Goal: Task Accomplishment & Management: Manage account settings

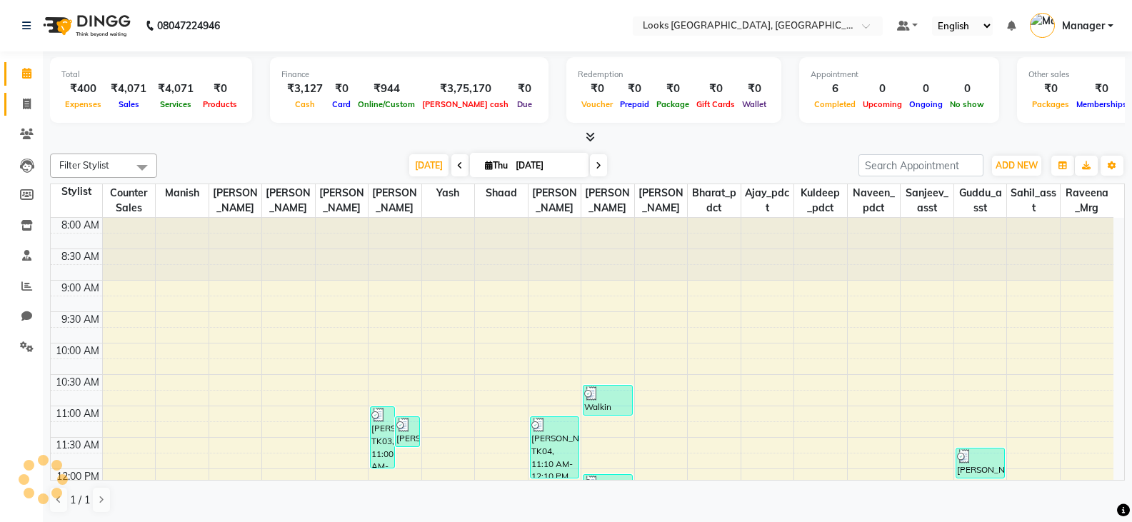
click at [34, 94] on link "Invoice" at bounding box center [21, 105] width 34 height 24
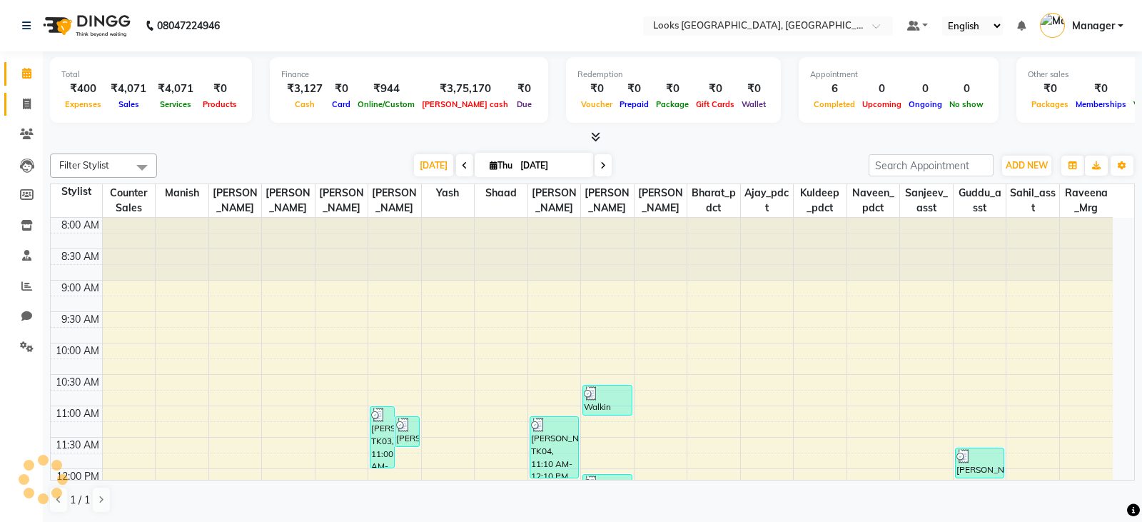
select select "service"
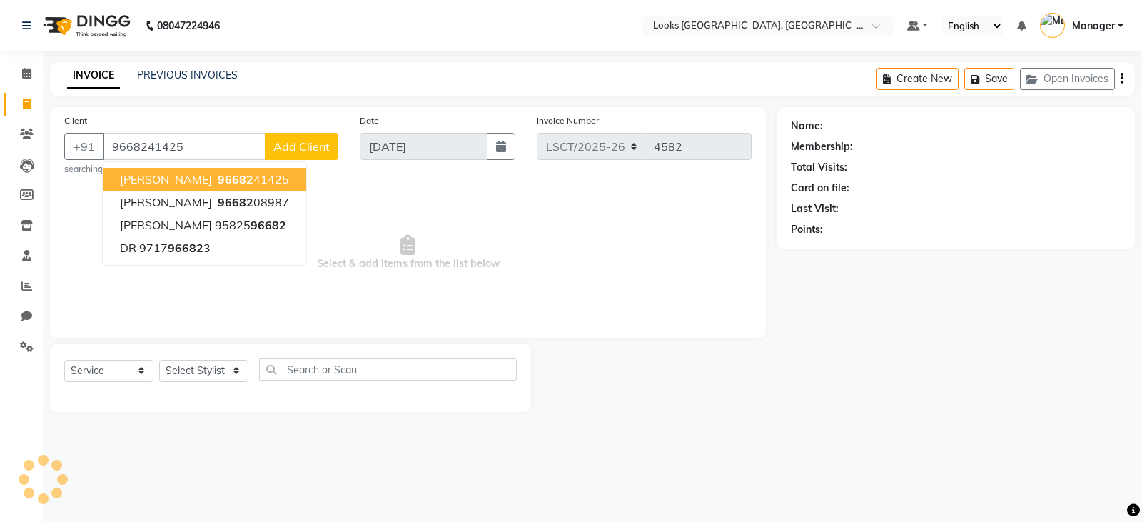
type input "9668241425"
select select "1: Object"
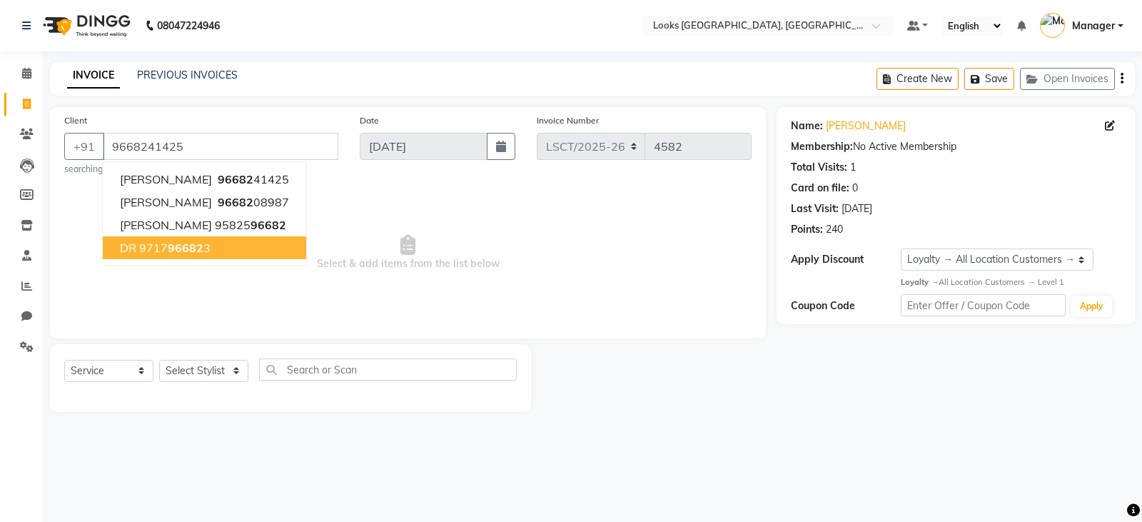
click at [508, 267] on span "Select & add items from the list below" at bounding box center [408, 252] width 688 height 143
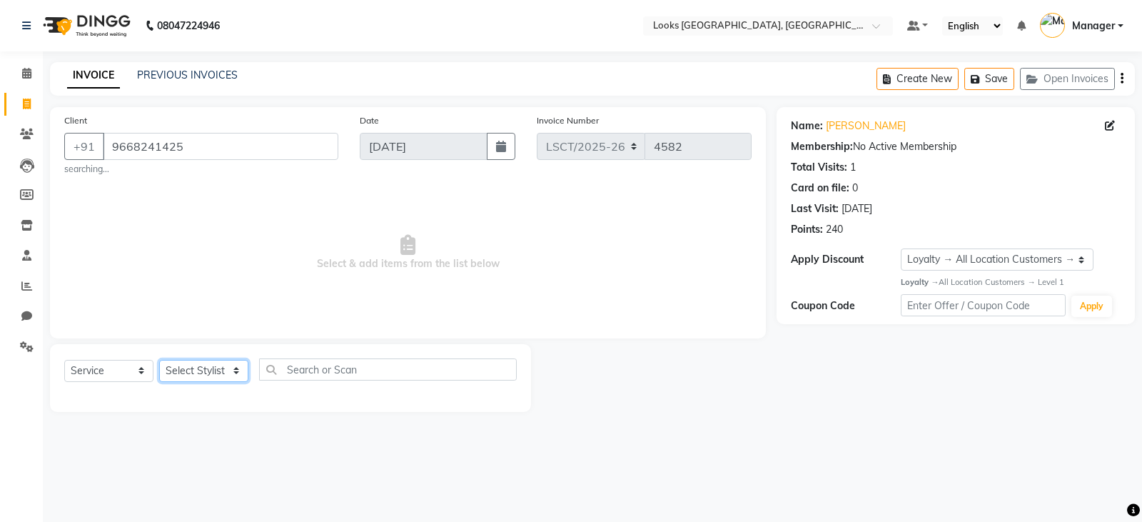
drag, startPoint x: 169, startPoint y: 376, endPoint x: 172, endPoint y: 366, distance: 10.6
click at [169, 376] on select "Select Stylist [PERSON_NAME] Bharat_pdct Counter Sales [PERSON_NAME] guddu_asst…" at bounding box center [203, 371] width 89 height 22
select select "90408"
click at [159, 360] on select "Select Stylist [PERSON_NAME] Bharat_pdct Counter Sales [PERSON_NAME] guddu_asst…" at bounding box center [203, 371] width 89 height 22
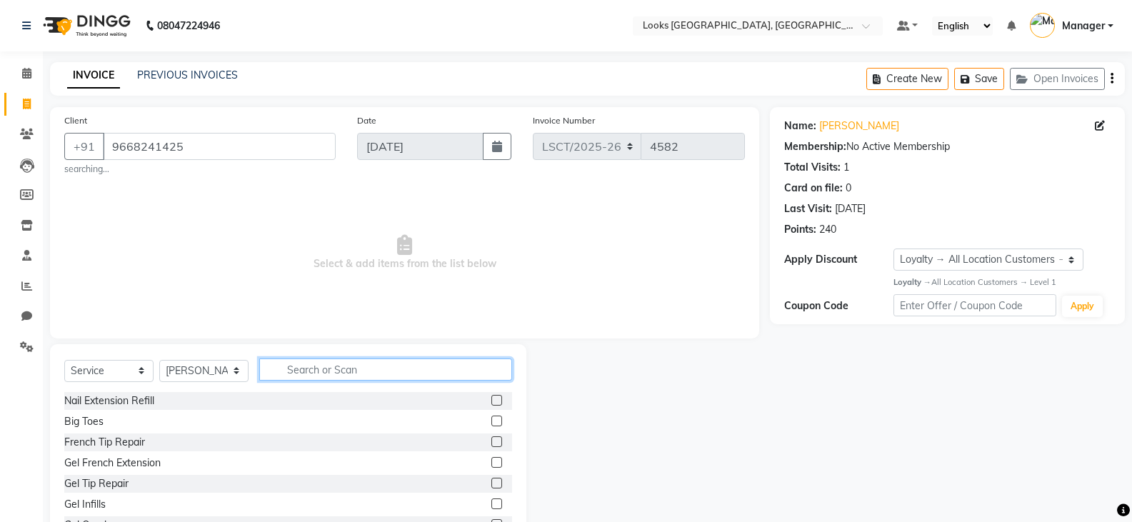
click at [435, 375] on input "text" at bounding box center [385, 369] width 253 height 22
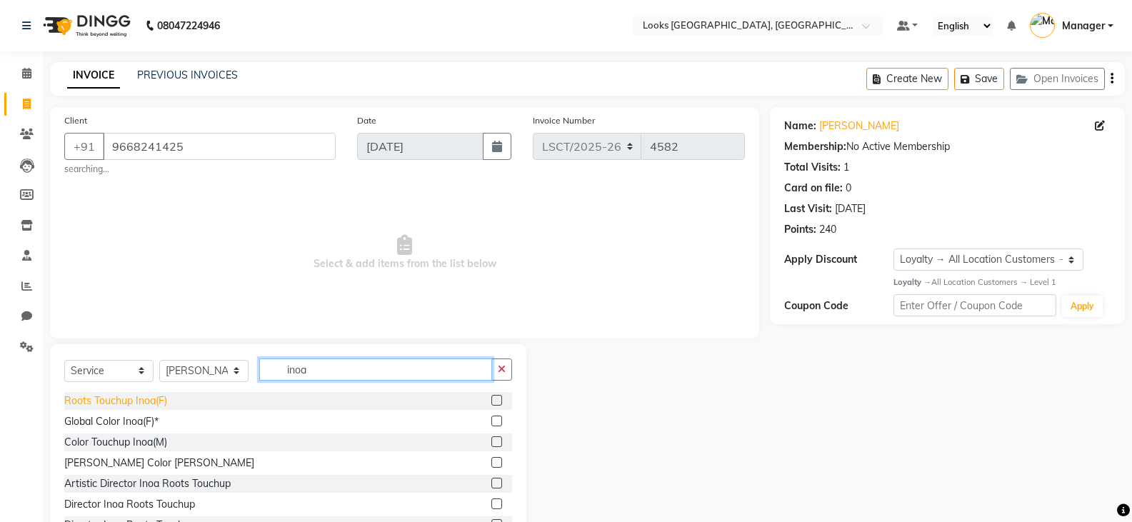
type input "inoa"
click at [126, 403] on div "Roots Touchup Inoa(F)" at bounding box center [115, 400] width 103 height 15
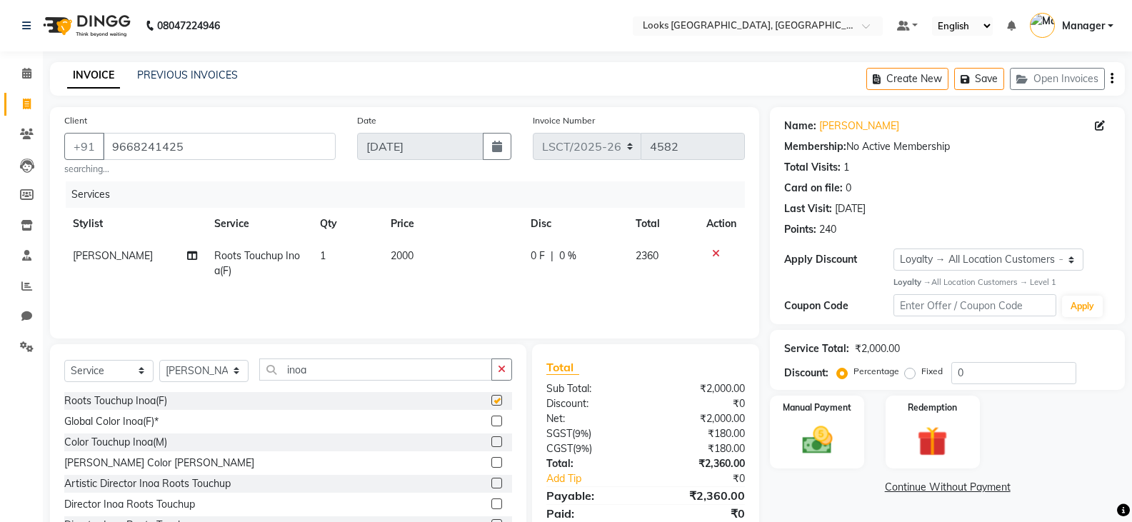
checkbox input "false"
click at [408, 261] on span "2000" at bounding box center [402, 255] width 23 height 13
select select "90408"
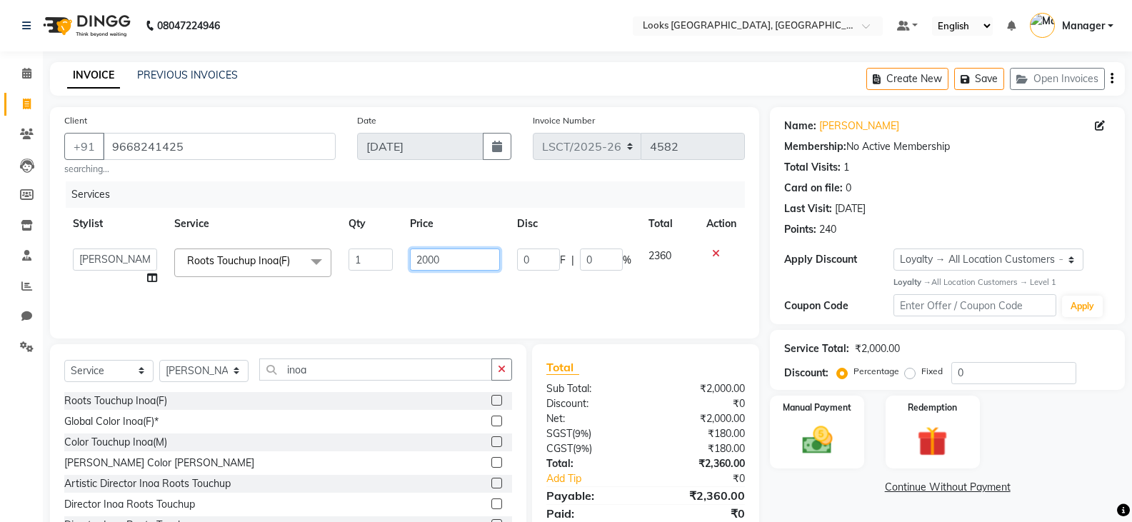
drag, startPoint x: 461, startPoint y: 257, endPoint x: 356, endPoint y: 276, distance: 106.6
click at [356, 276] on tr "[PERSON_NAME] Ajay_pdct Bharat_pdct Counter Sales [PERSON_NAME] guddu_asst [PER…" at bounding box center [404, 267] width 680 height 54
type input "1800"
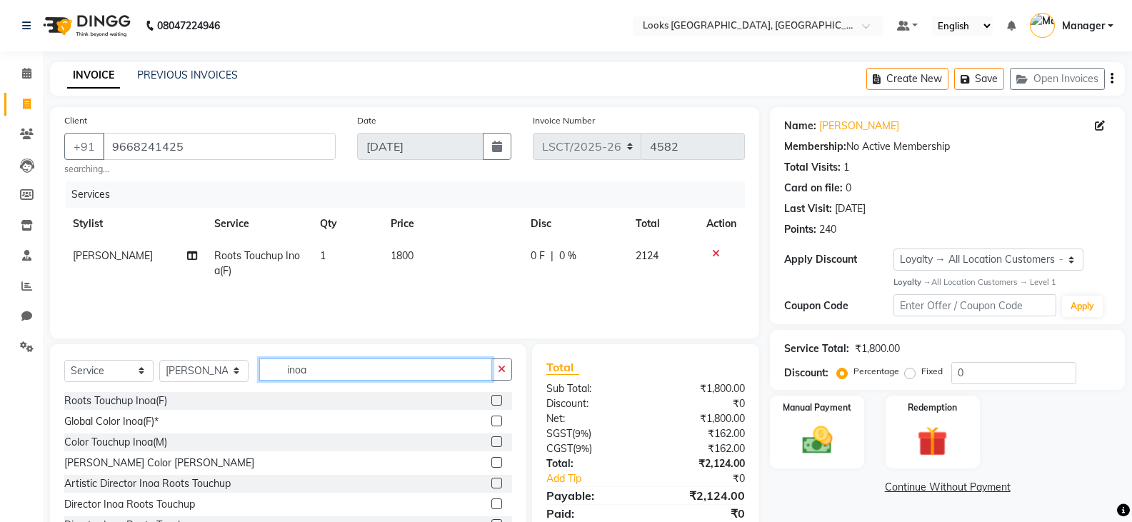
drag, startPoint x: 333, startPoint y: 376, endPoint x: 187, endPoint y: 411, distance: 150.0
click at [187, 411] on div "Select Service Product Membership Package Voucher Prepaid Gift Card Select Styl…" at bounding box center [288, 449] width 476 height 211
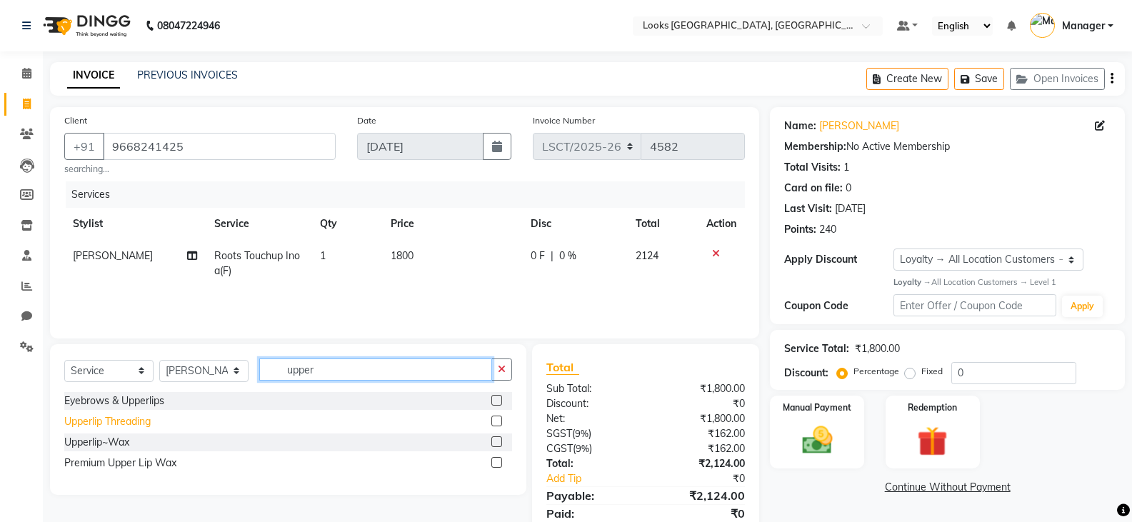
type input "upper"
drag, startPoint x: 146, startPoint y: 428, endPoint x: 271, endPoint y: 360, distance: 142.2
click at [146, 427] on div "Upperlip Threading" at bounding box center [107, 421] width 86 height 15
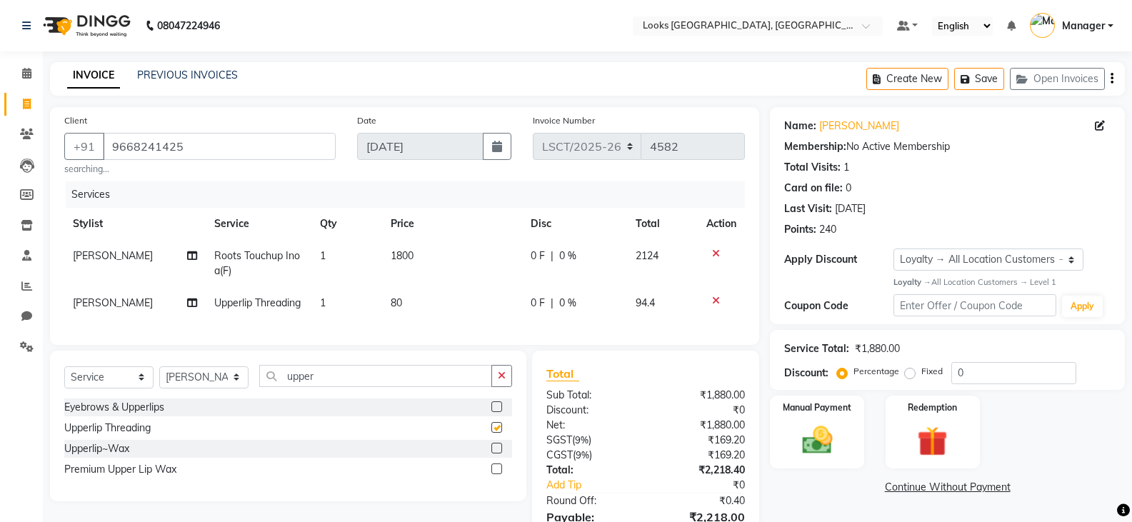
checkbox input "false"
click at [406, 309] on td "80" at bounding box center [452, 303] width 140 height 32
select select "90408"
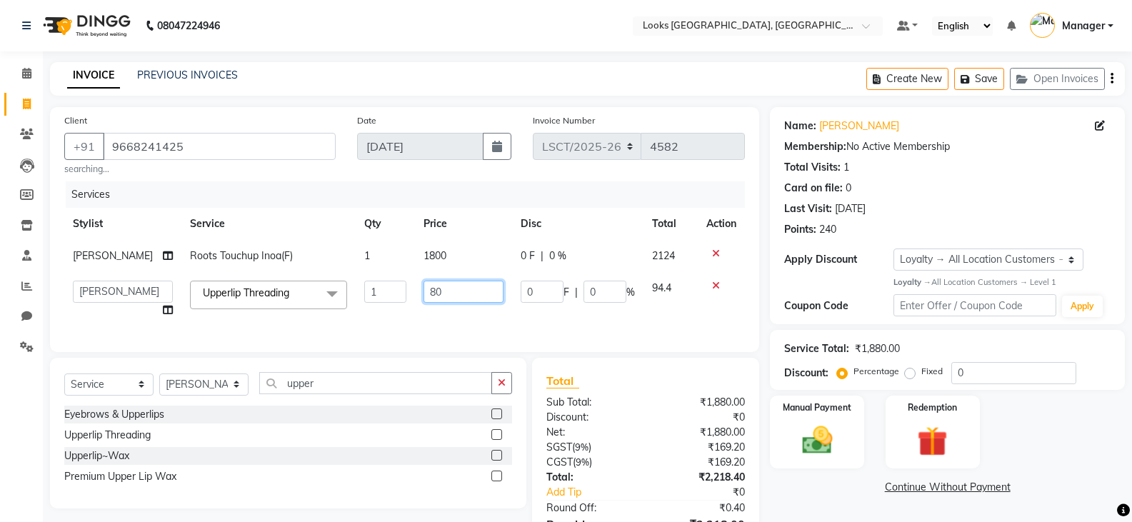
drag, startPoint x: 451, startPoint y: 290, endPoint x: 371, endPoint y: 297, distance: 80.3
click at [371, 297] on tr "[PERSON_NAME] Ajay_pdct Bharat_pdct Counter Sales [PERSON_NAME] guddu_asst [PER…" at bounding box center [404, 299] width 680 height 54
type input "200"
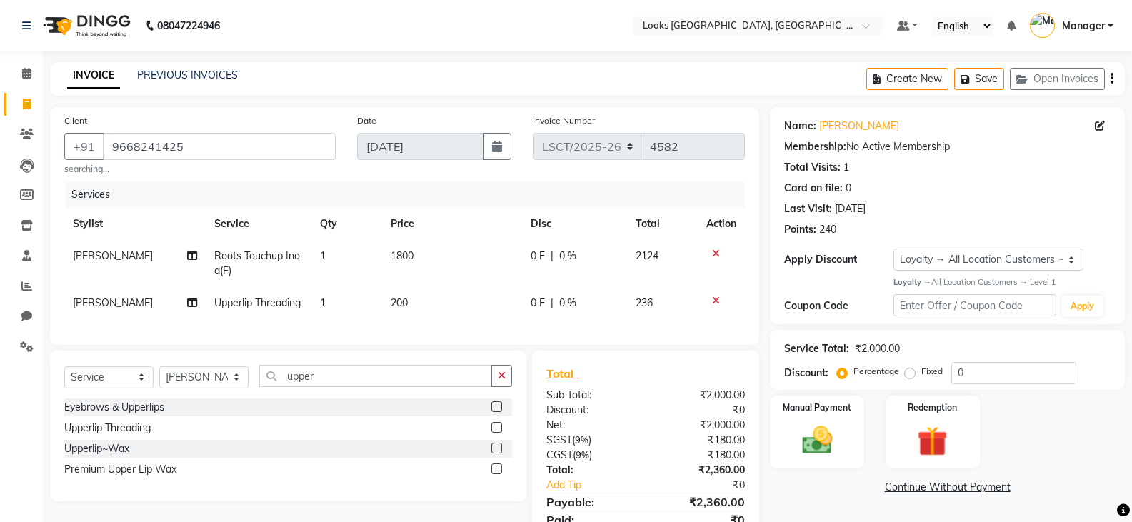
click at [88, 311] on td "[PERSON_NAME]" at bounding box center [134, 303] width 141 height 32
select select "90408"
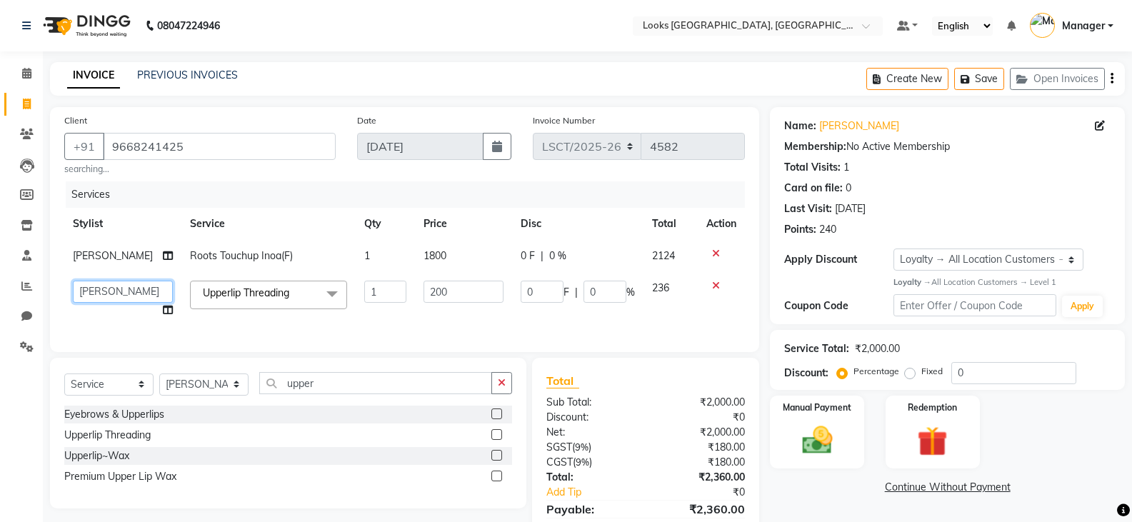
click at [113, 294] on select "[PERSON_NAME] Bharat_pdct Counter Sales [PERSON_NAME] guddu_asst [PERSON_NAME] …" at bounding box center [123, 292] width 100 height 22
select select "90415"
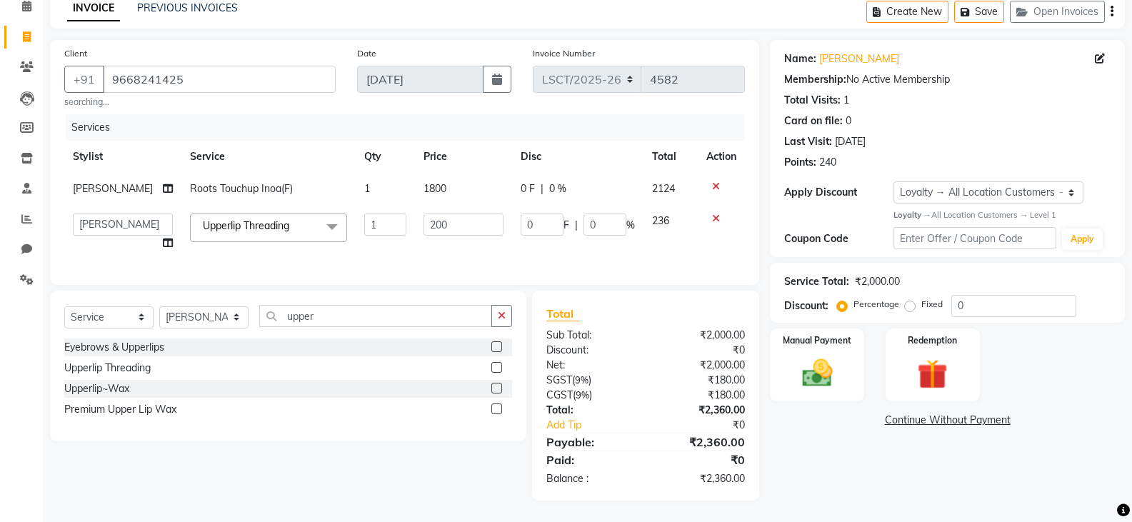
scroll to position [78, 0]
click at [801, 358] on img at bounding box center [816, 373] width 51 height 36
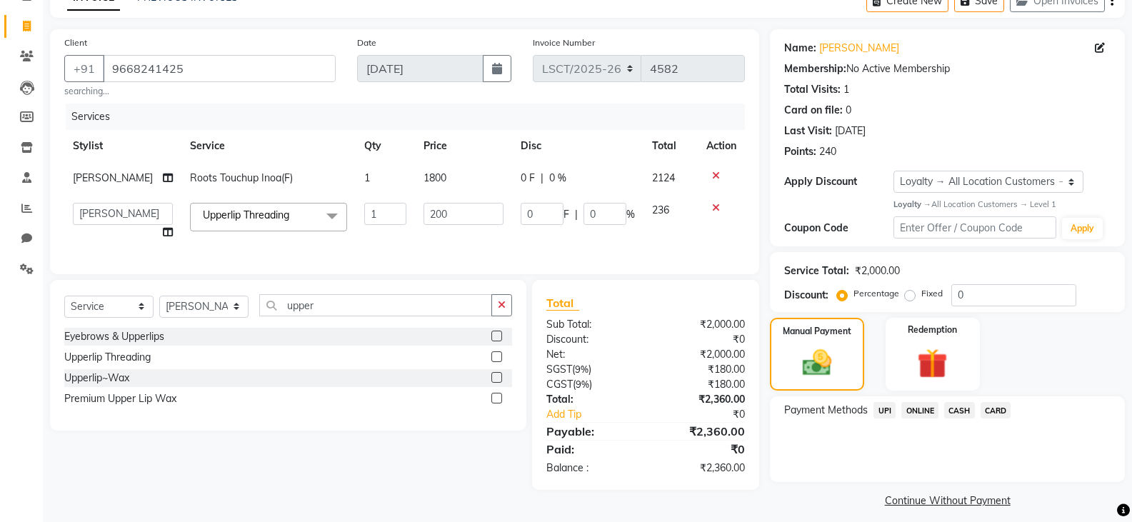
click at [996, 406] on span "CARD" at bounding box center [995, 410] width 31 height 16
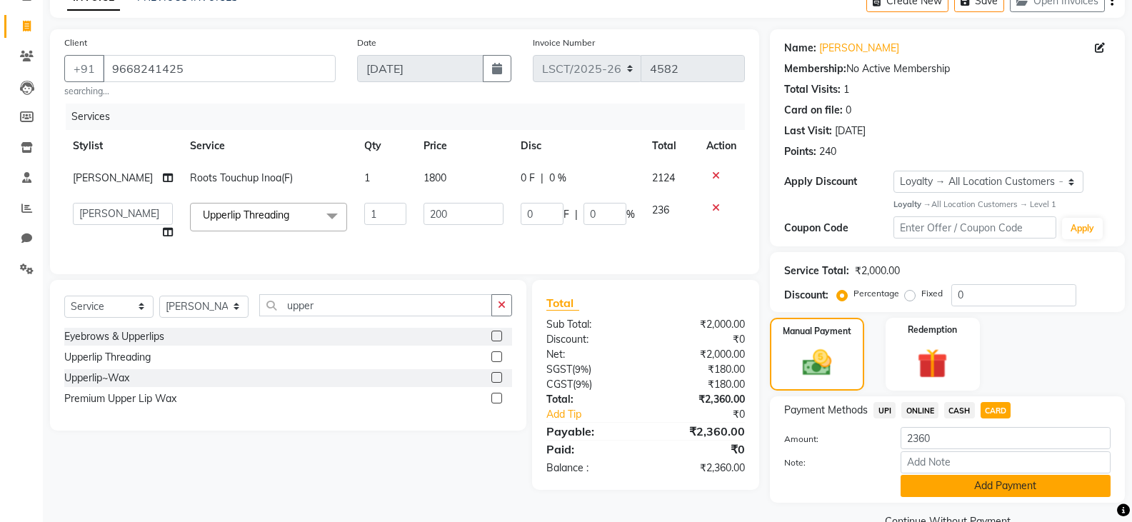
click at [996, 486] on button "Add Payment" at bounding box center [1005, 486] width 210 height 22
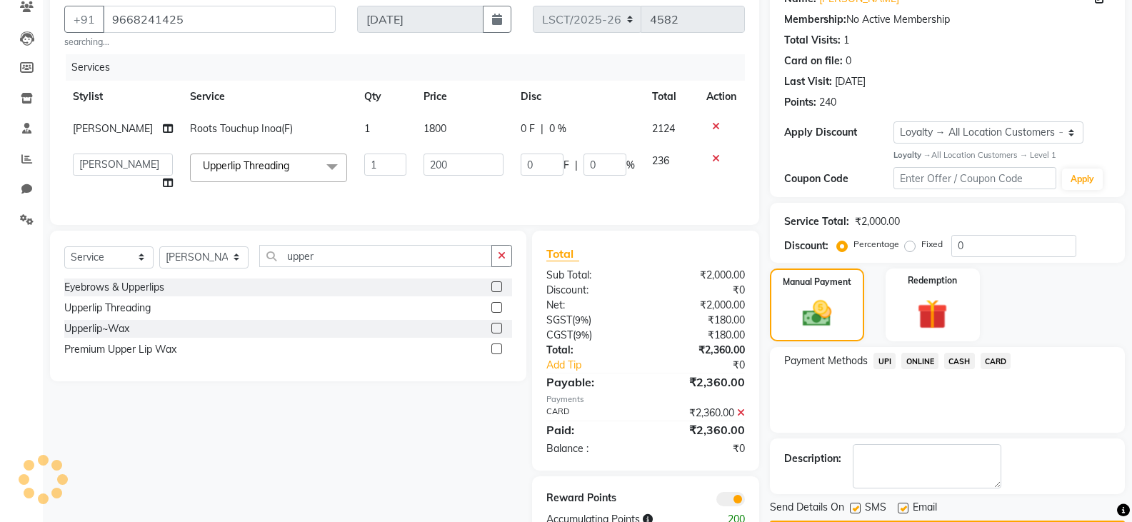
scroll to position [178, 0]
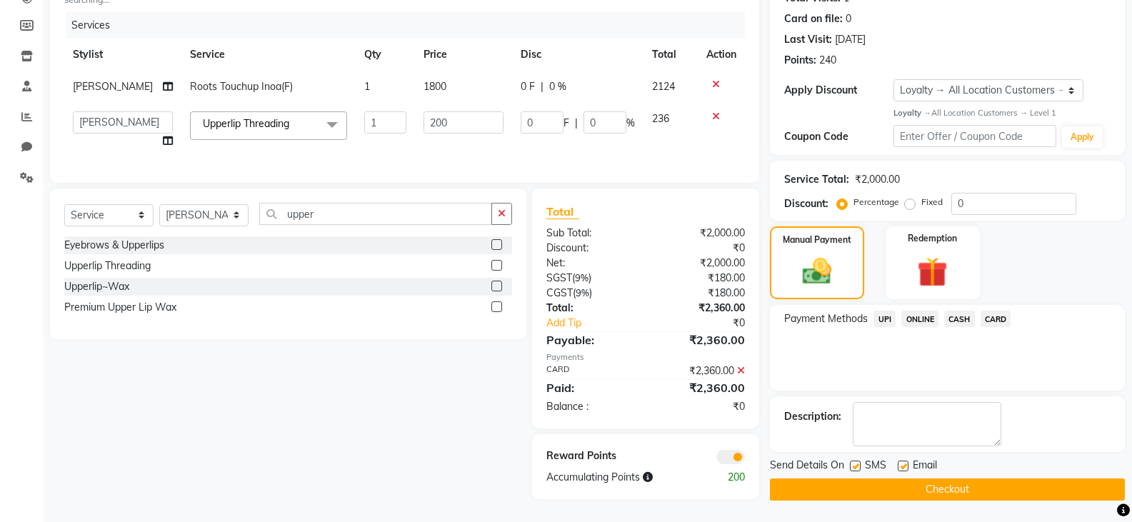
click at [927, 480] on button "Checkout" at bounding box center [947, 489] width 355 height 22
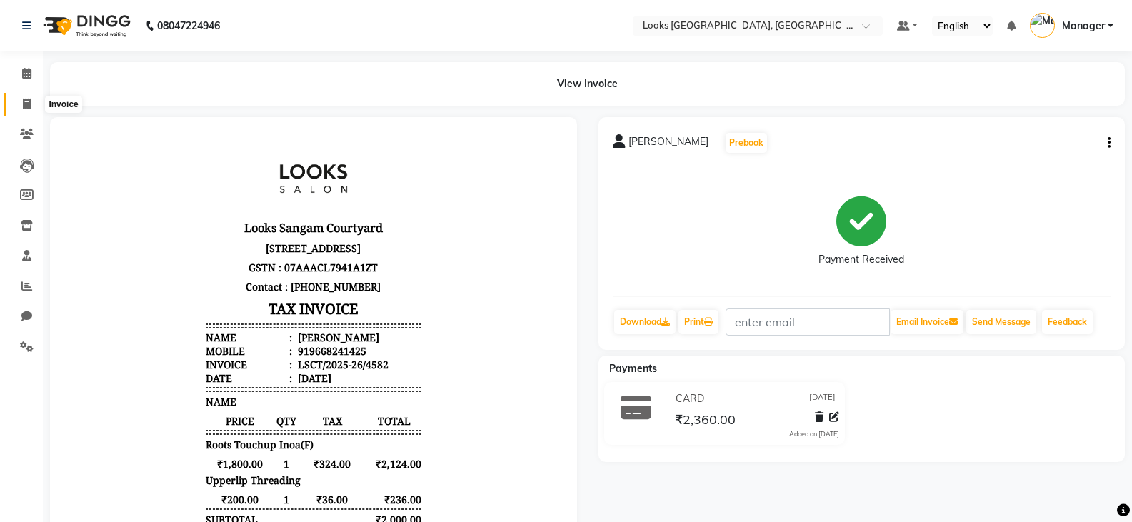
click at [29, 100] on icon at bounding box center [27, 104] width 8 height 11
select select "service"
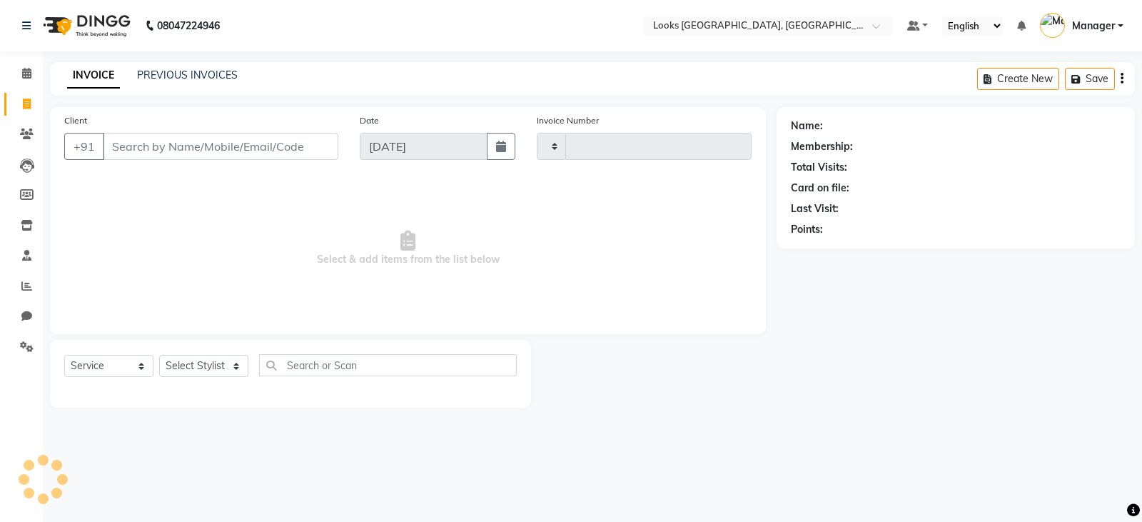
type input "4583"
select select "8942"
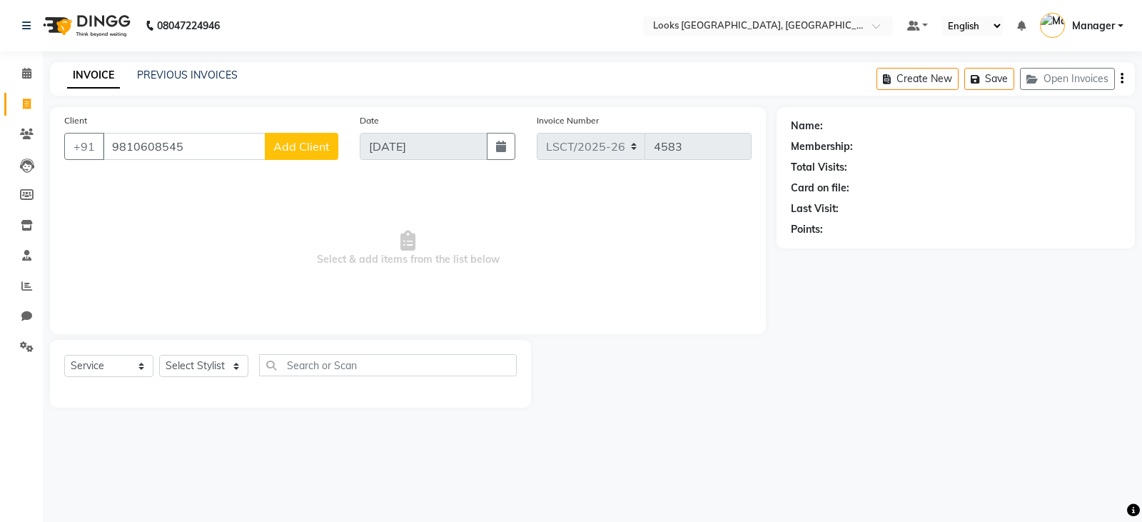
type input "9810608545"
click at [302, 136] on button "Add Client" at bounding box center [302, 146] width 74 height 27
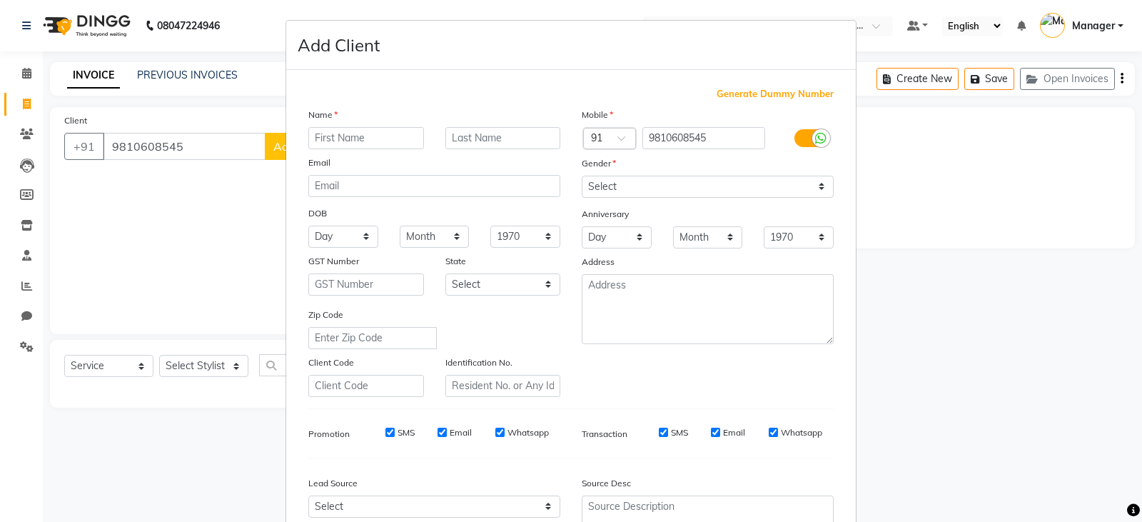
click at [201, 144] on ngb-modal-window "Add Client Generate Dummy Number Name Email DOB Day 01 02 03 04 05 06 07 08 09 …" at bounding box center [571, 261] width 1142 height 522
click at [191, 146] on ngb-modal-window "Add Client Generate Dummy Number Name Email DOB Day 01 02 03 04 05 06 07 08 09 …" at bounding box center [571, 261] width 1142 height 522
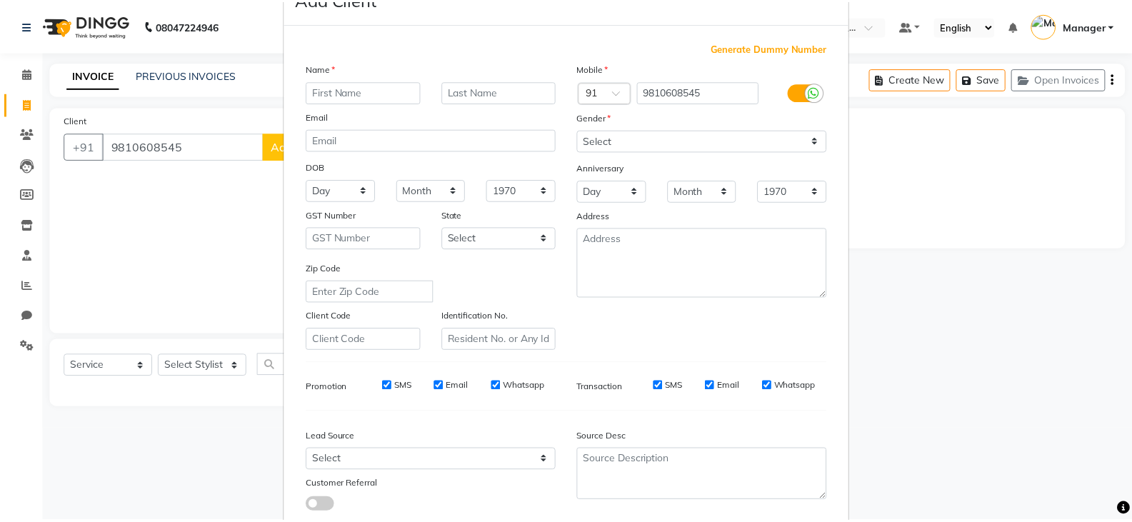
scroll to position [137, 0]
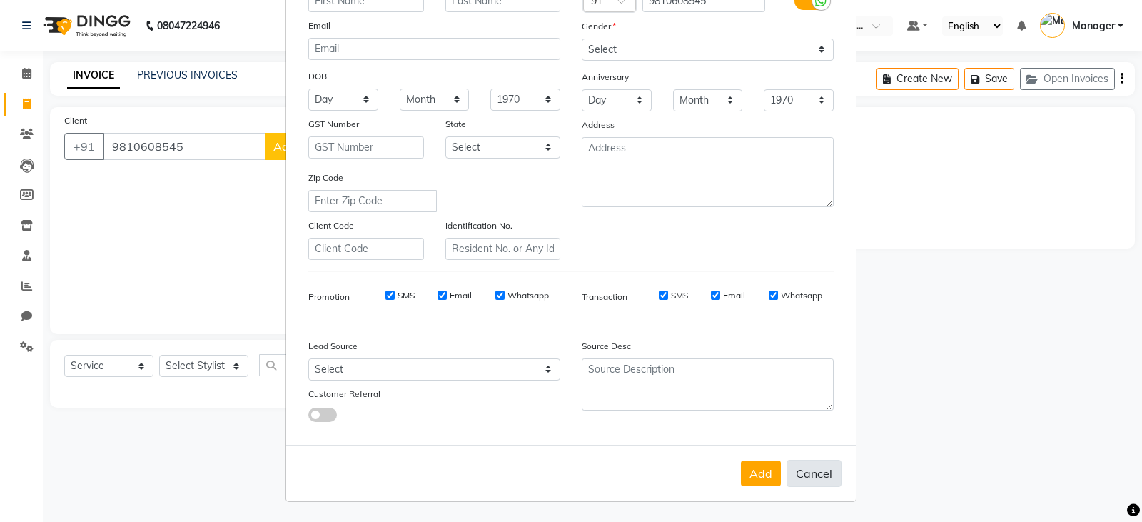
click at [814, 471] on button "Cancel" at bounding box center [814, 473] width 55 height 27
select select
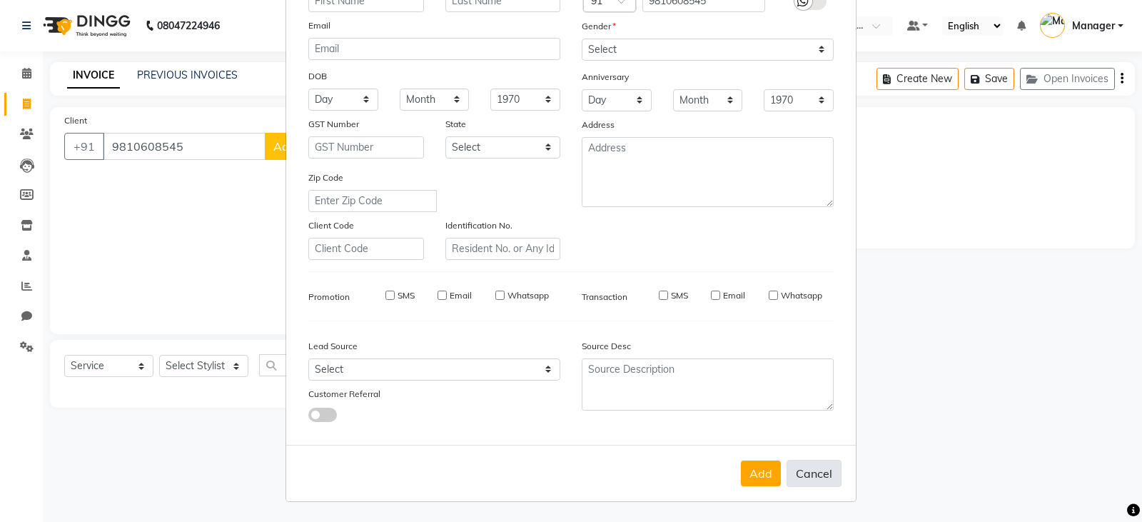
select select
checkbox input "false"
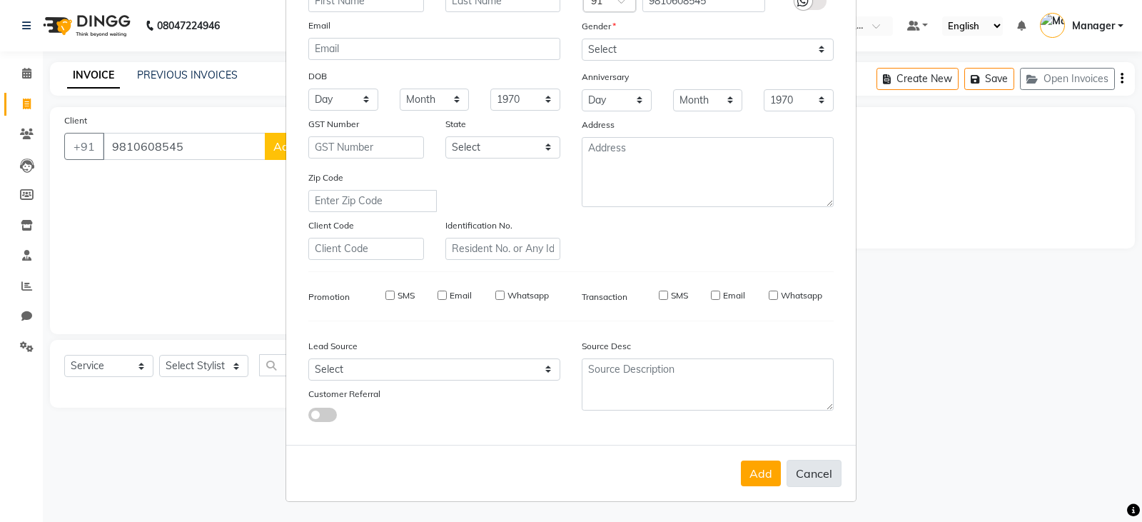
checkbox input "false"
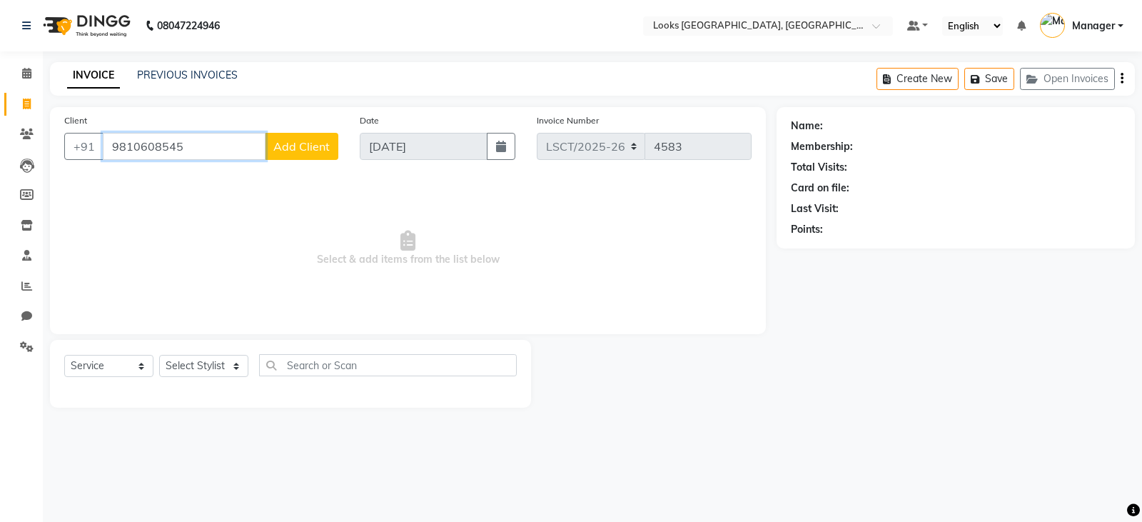
click at [182, 146] on input "9810608545" at bounding box center [184, 146] width 163 height 27
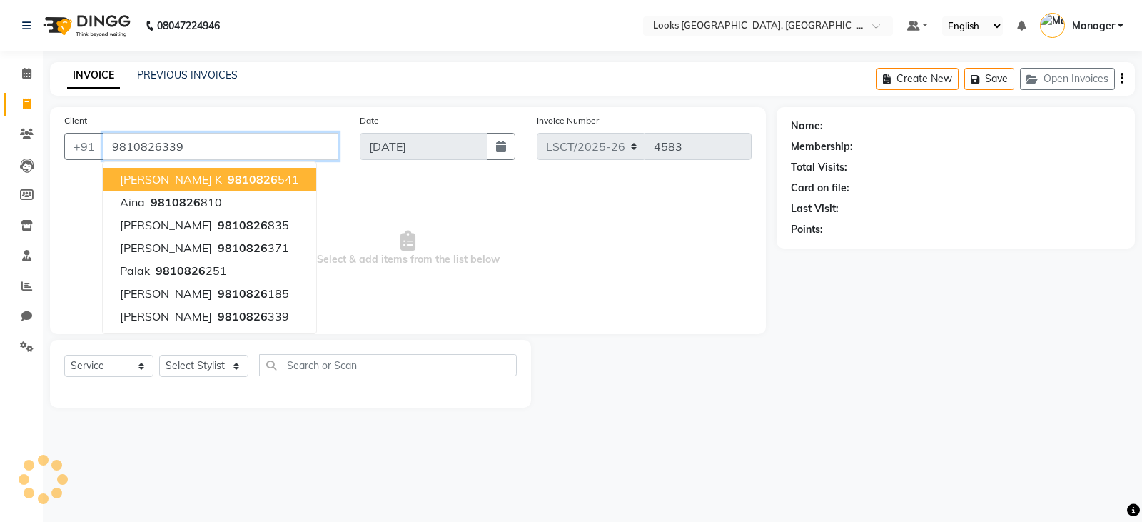
type input "9810826339"
select select "1: Object"
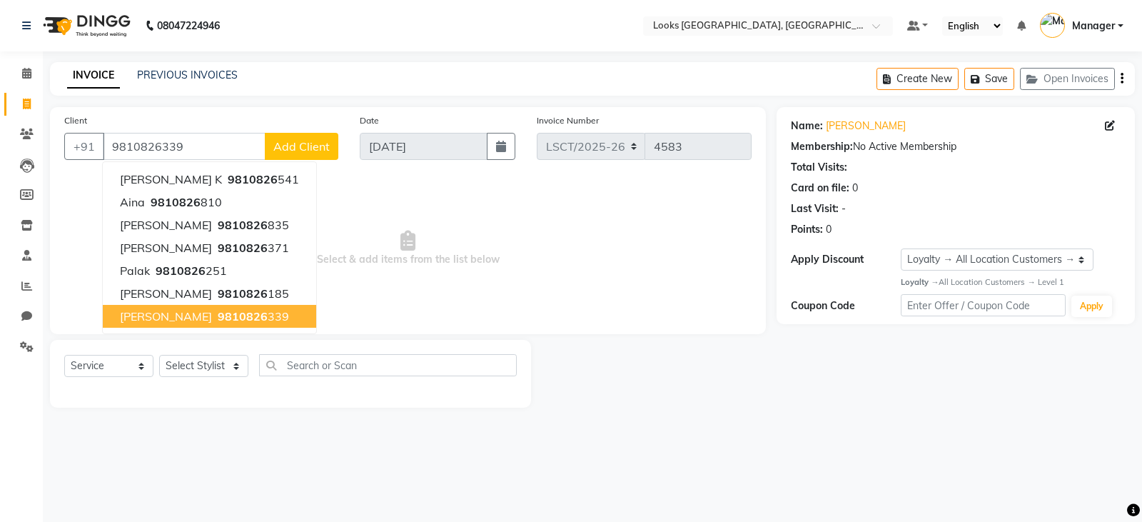
click at [239, 323] on button "[PERSON_NAME] 9810826 339" at bounding box center [209, 316] width 213 height 23
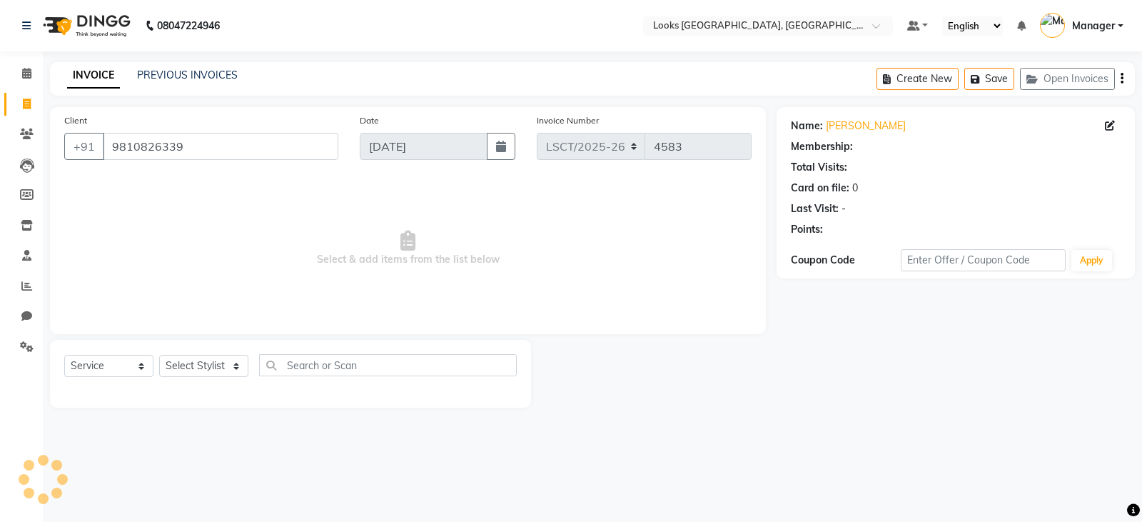
select select "1: Object"
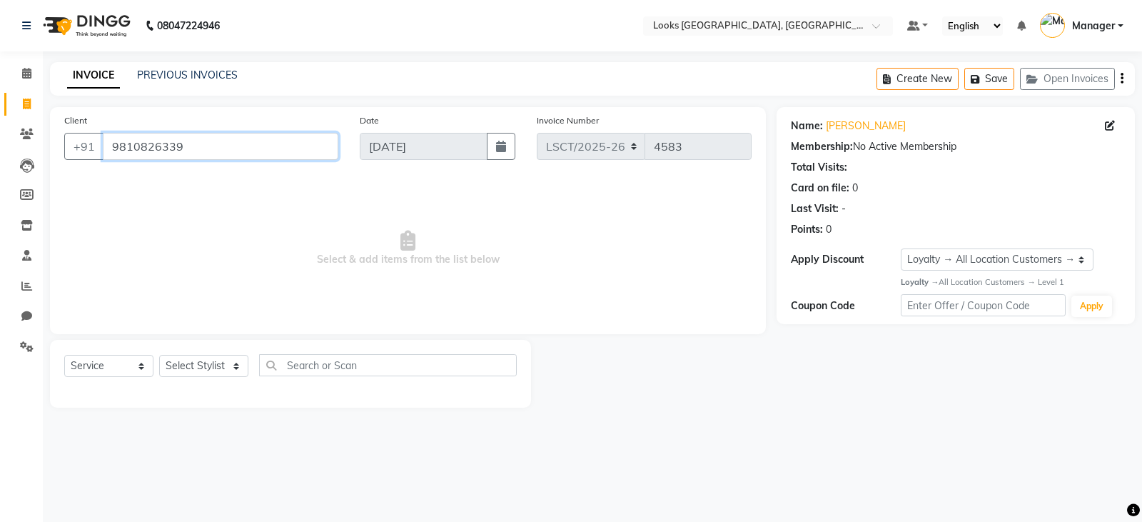
click at [225, 138] on input "9810826339" at bounding box center [221, 146] width 236 height 27
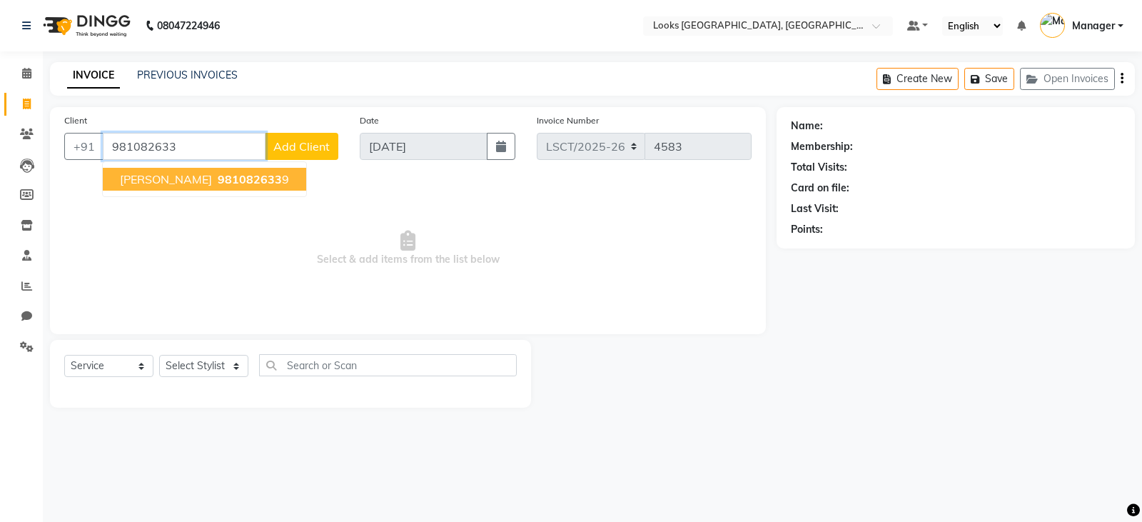
type input "9810826339"
select select "1: Object"
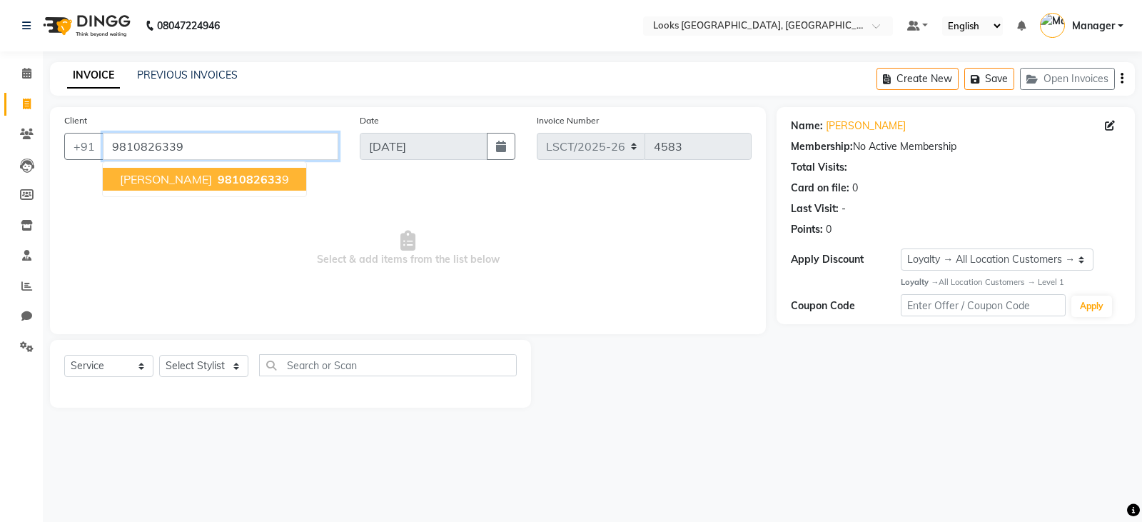
click at [262, 156] on input "9810826339" at bounding box center [221, 146] width 236 height 27
click at [282, 176] on span "981082633" at bounding box center [250, 179] width 64 height 14
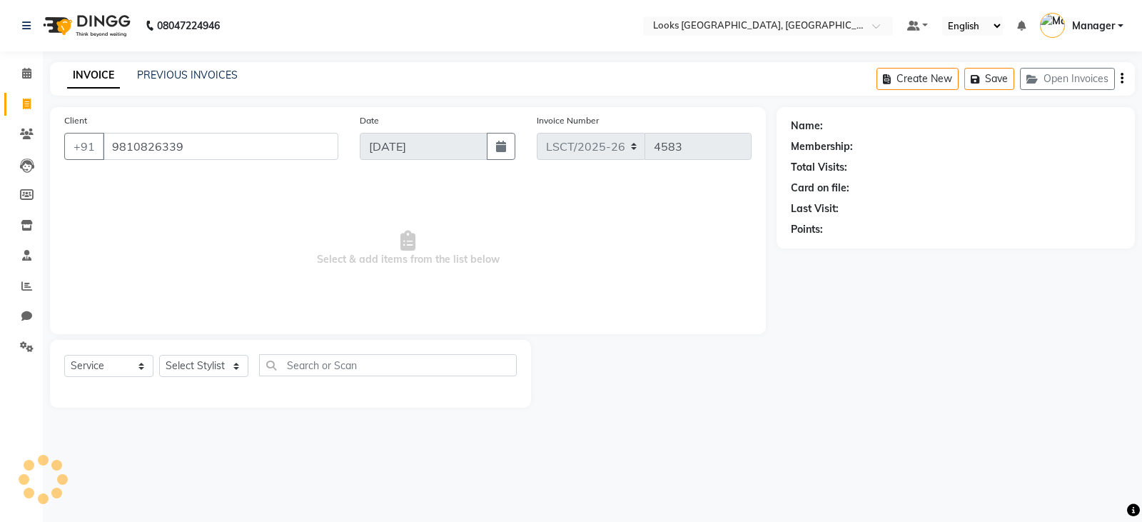
select select "1: Object"
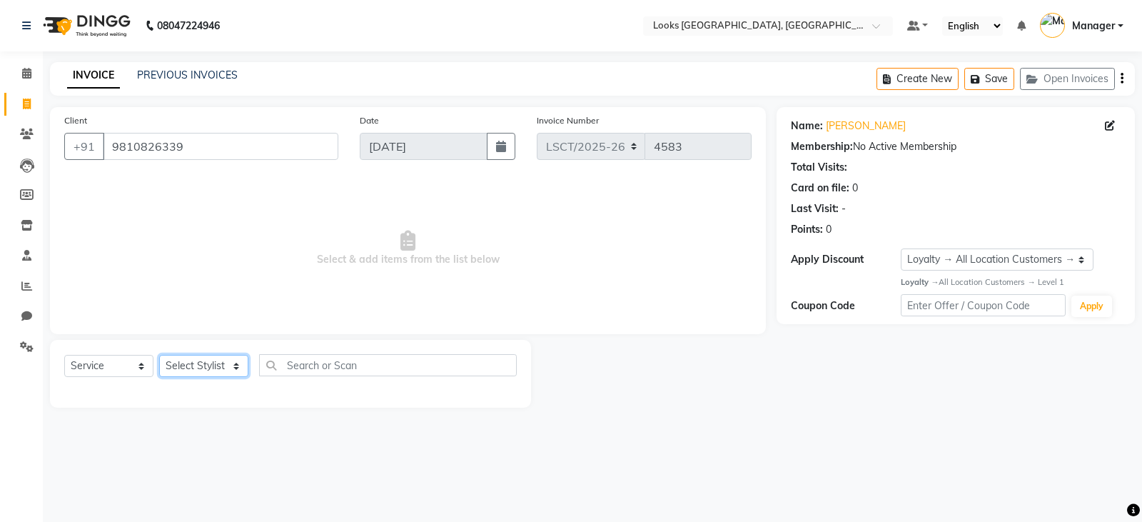
click at [241, 362] on select "Select Stylist [PERSON_NAME] Bharat_pdct Counter Sales [PERSON_NAME] guddu_asst…" at bounding box center [203, 366] width 89 height 22
select select "90422"
click at [159, 355] on select "Select Stylist [PERSON_NAME] Bharat_pdct Counter Sales [PERSON_NAME] guddu_asst…" at bounding box center [203, 366] width 89 height 22
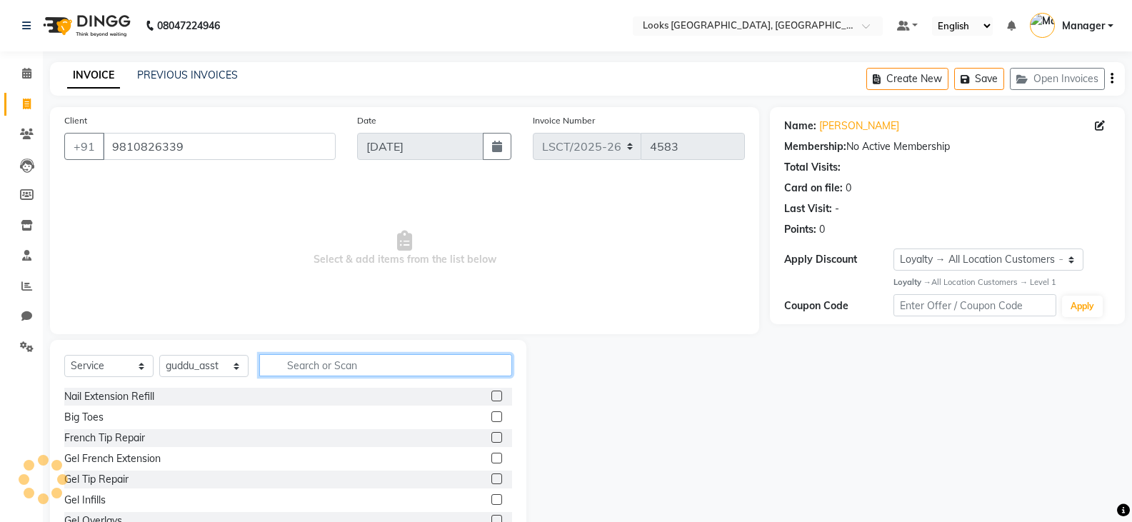
click at [383, 367] on input "text" at bounding box center [385, 365] width 253 height 22
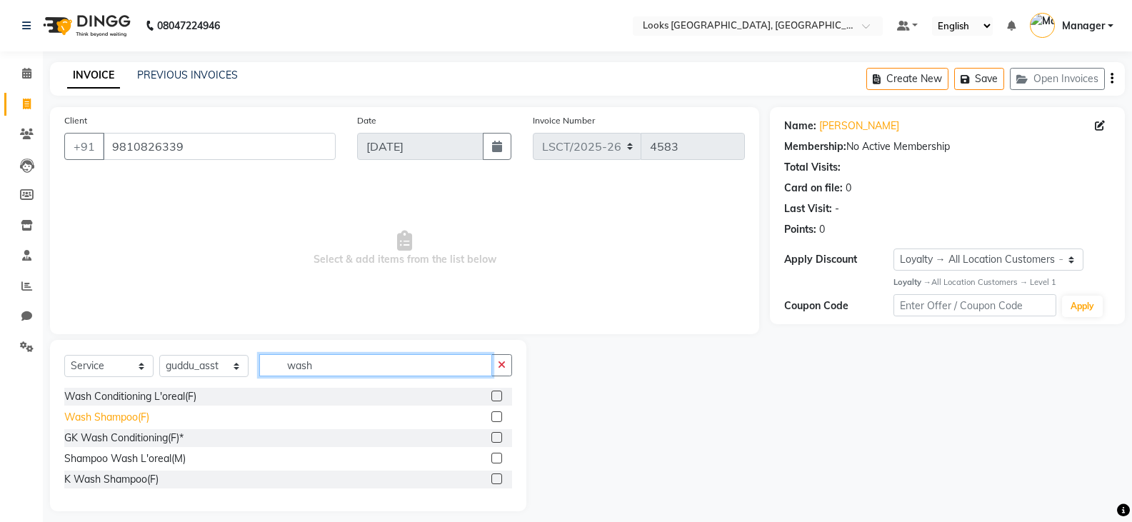
type input "wash"
click at [86, 415] on div "Wash Shampoo(F)" at bounding box center [106, 417] width 85 height 15
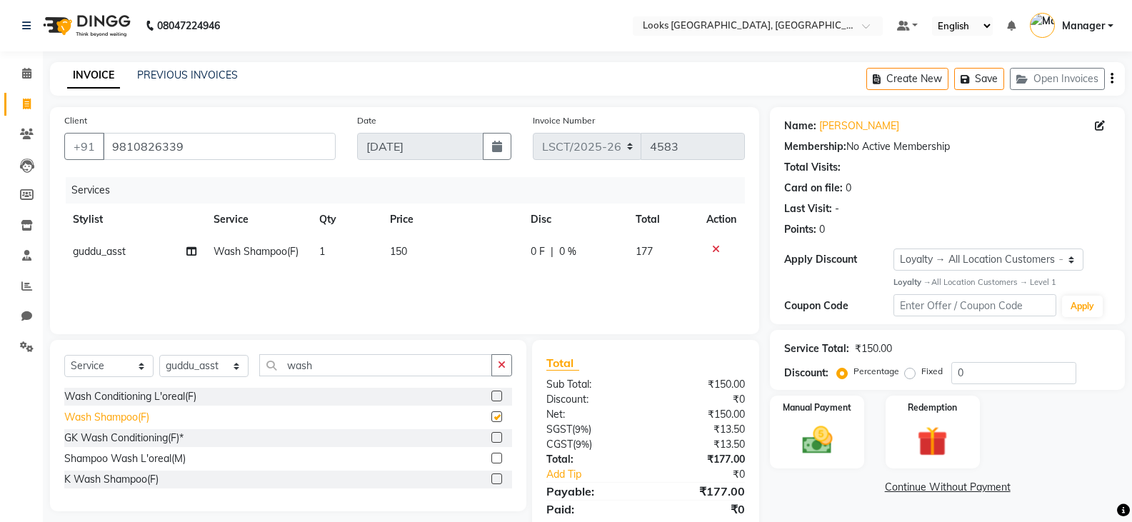
checkbox input "false"
click at [161, 478] on div "K Wash Shampoo(F)" at bounding box center [288, 480] width 448 height 18
click at [111, 478] on div "K Wash Shampoo(F)" at bounding box center [111, 479] width 94 height 15
checkbox input "false"
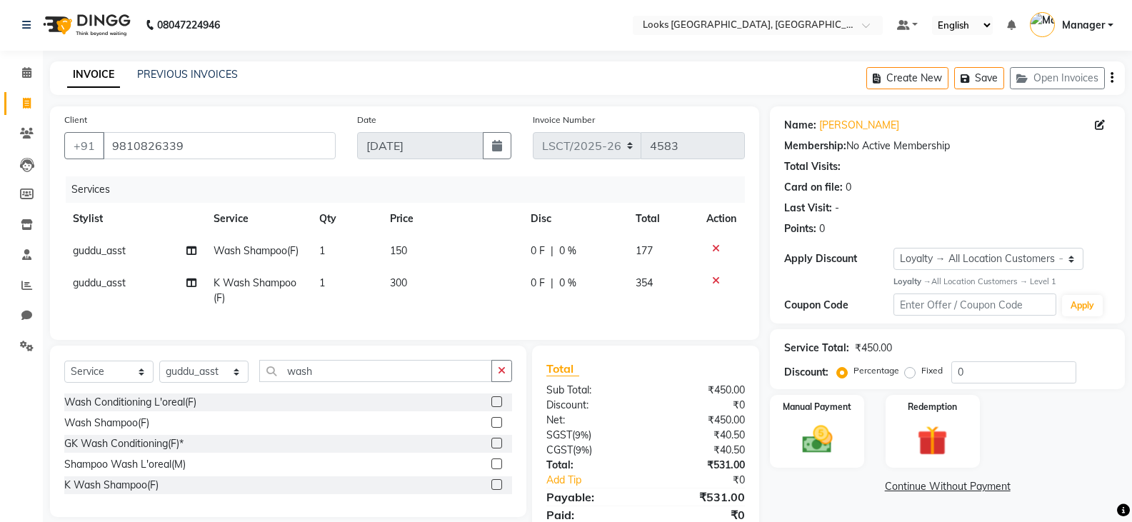
scroll to position [0, 0]
click at [716, 248] on icon at bounding box center [716, 249] width 8 height 10
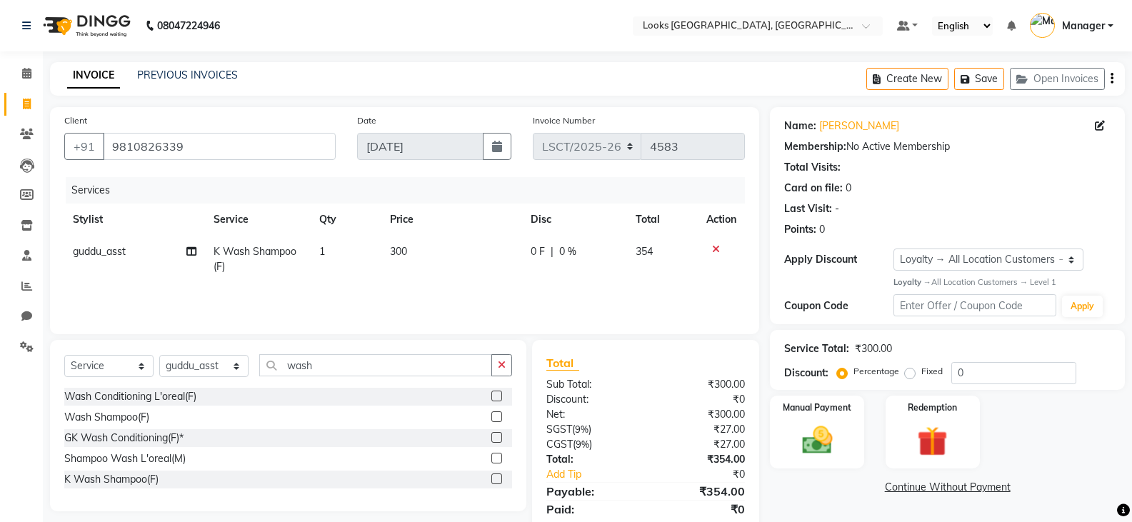
click at [413, 248] on td "300" at bounding box center [451, 259] width 140 height 47
select select "90422"
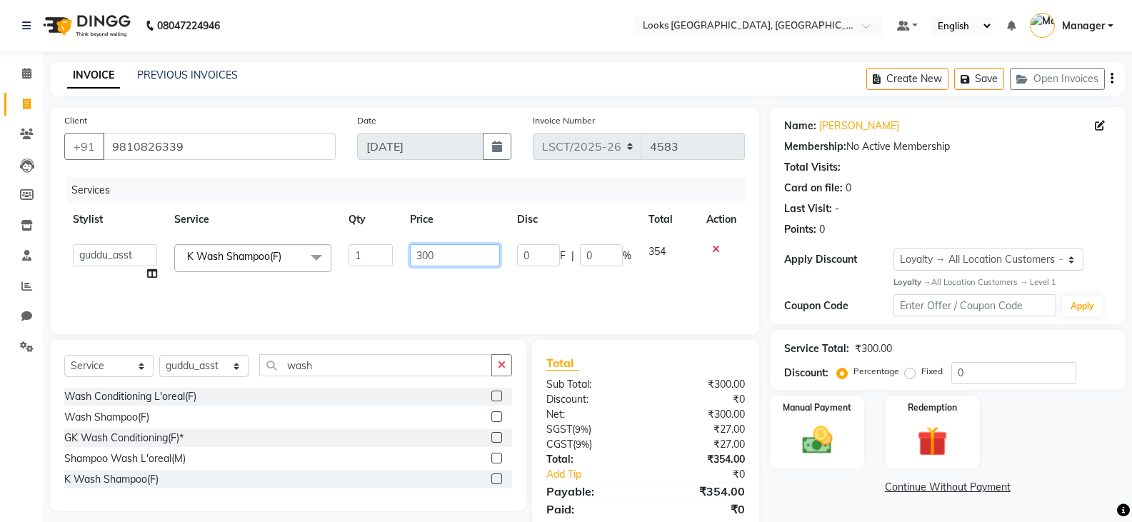
click at [439, 253] on input "300" at bounding box center [454, 255] width 89 height 22
type input "3"
type input "400"
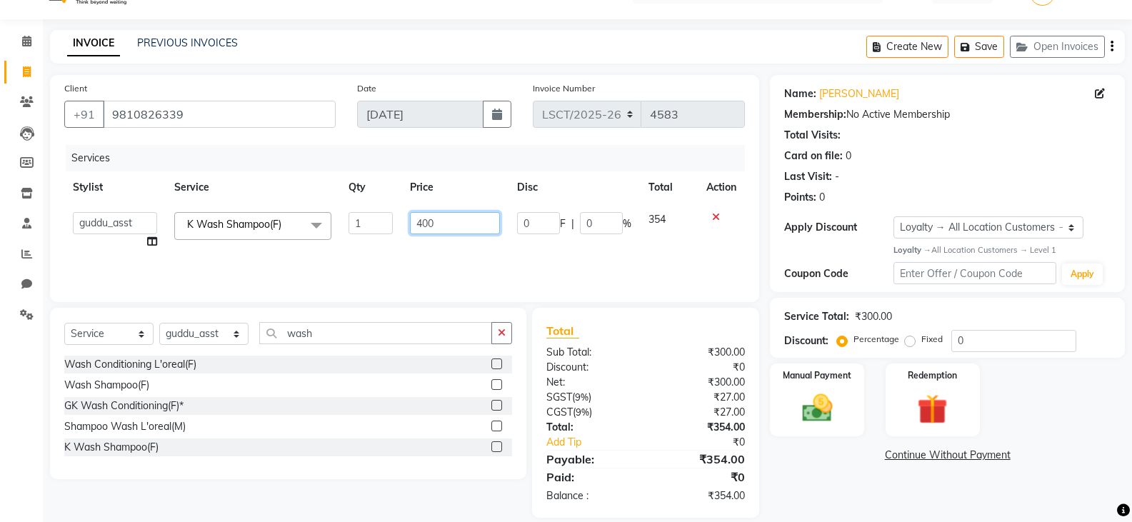
scroll to position [49, 0]
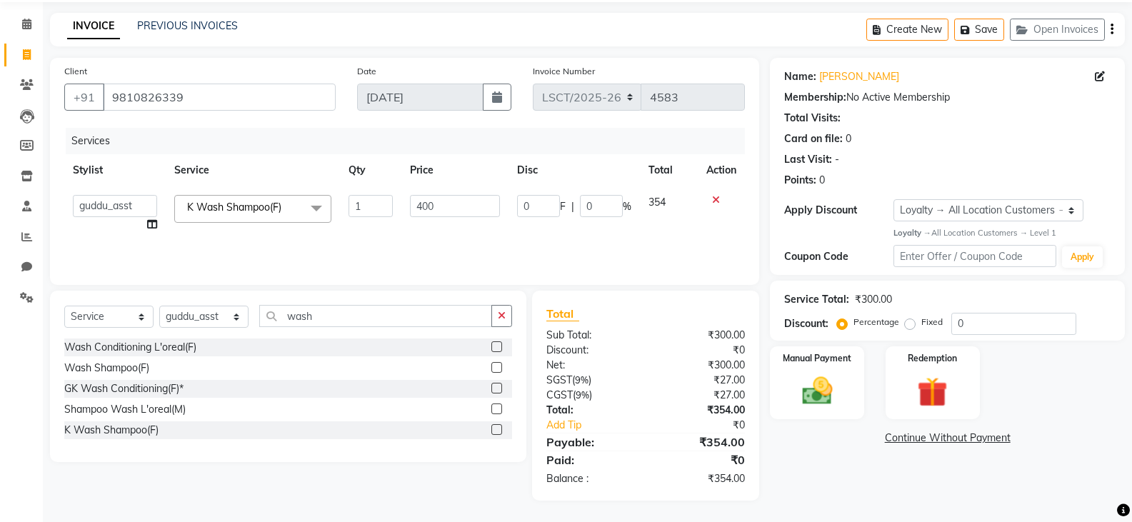
click at [460, 248] on div "Services Stylist Service Qty Price Disc Total Action [PERSON_NAME] Ajay_pdct Bh…" at bounding box center [404, 199] width 680 height 143
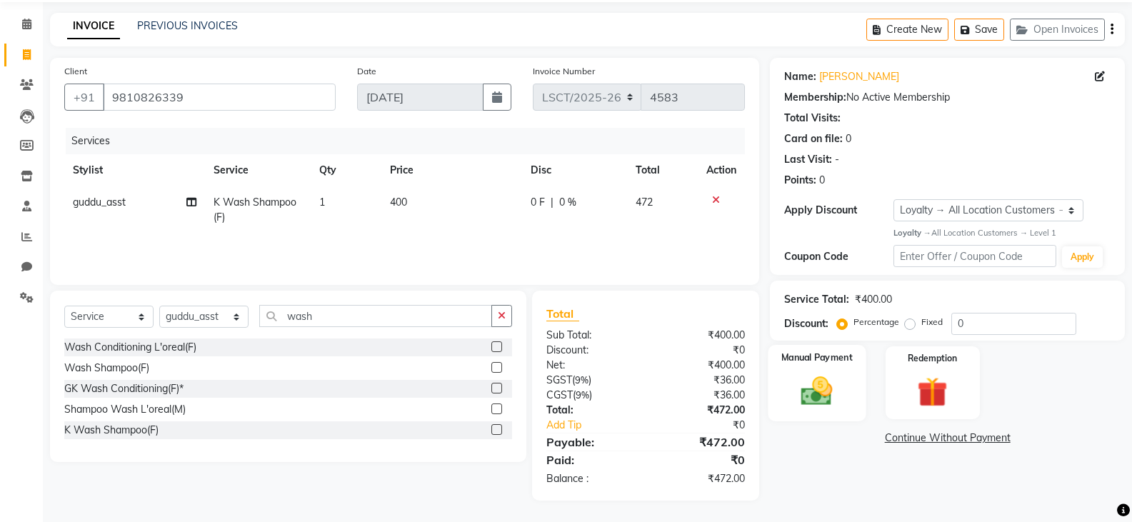
click at [818, 376] on img at bounding box center [816, 391] width 51 height 36
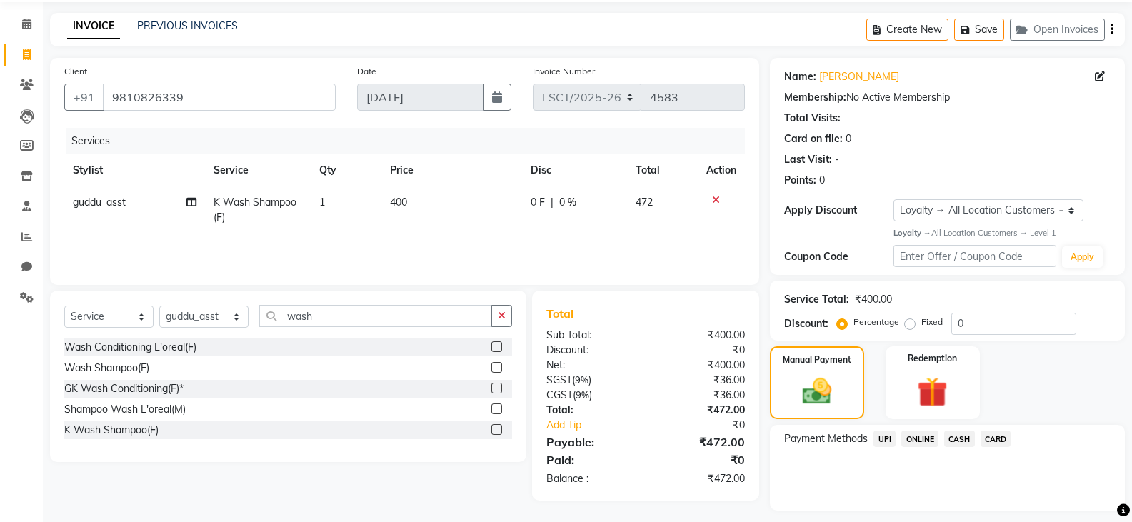
click at [995, 438] on span "CARD" at bounding box center [995, 439] width 31 height 16
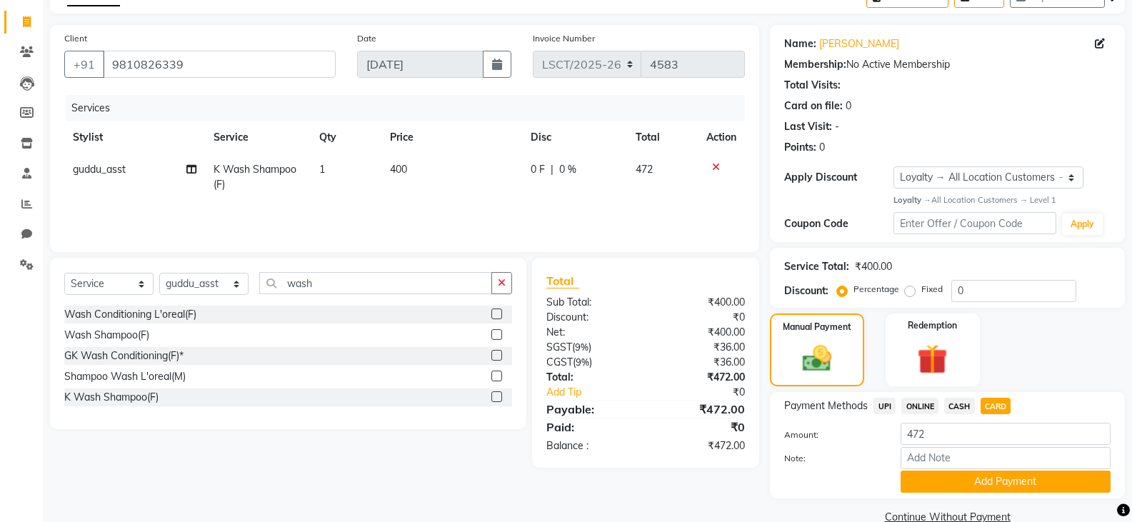
scroll to position [109, 0]
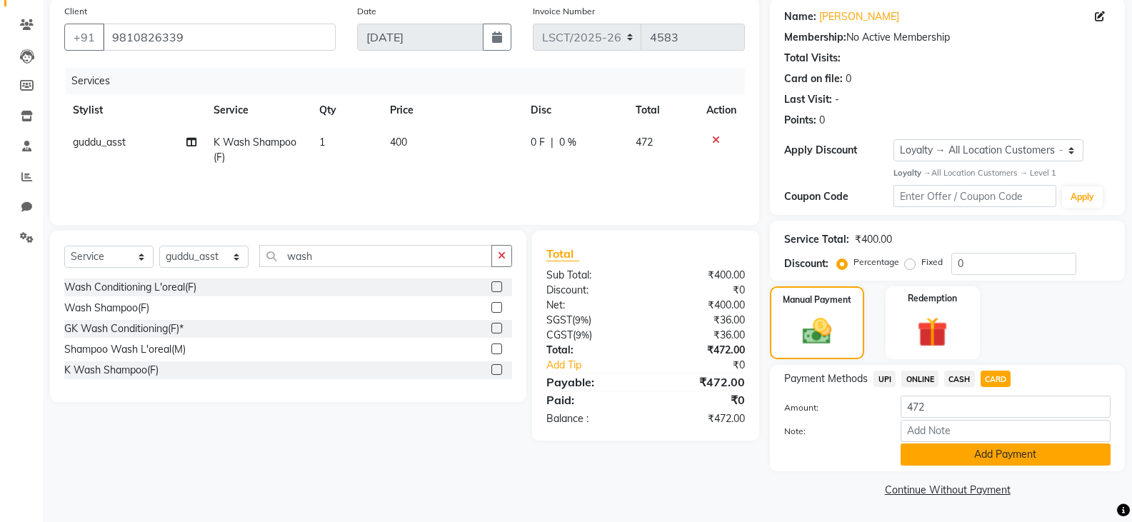
click at [990, 455] on button "Add Payment" at bounding box center [1005, 454] width 210 height 22
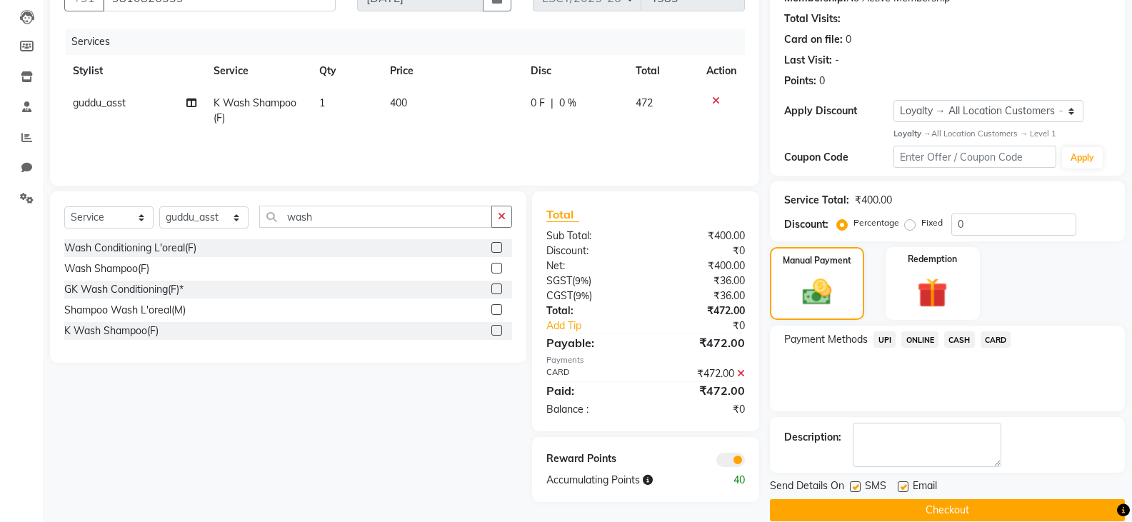
scroll to position [169, 0]
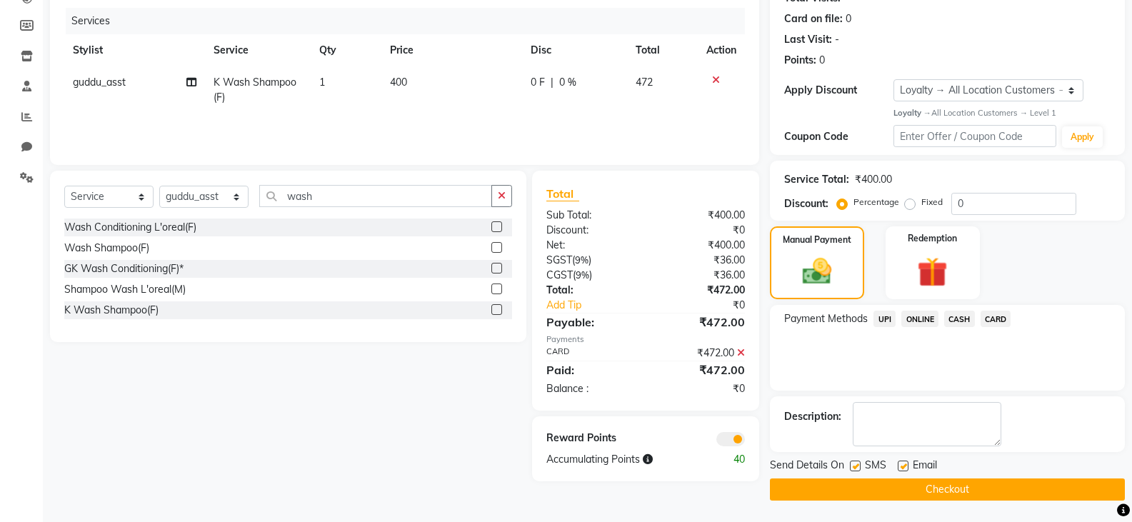
click at [945, 483] on button "Checkout" at bounding box center [947, 489] width 355 height 22
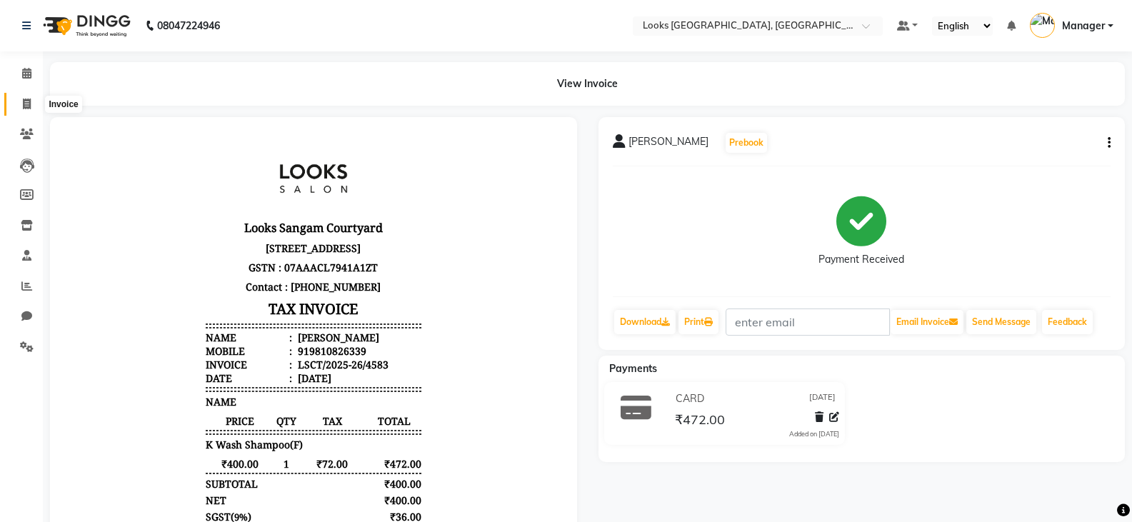
click at [30, 99] on icon at bounding box center [27, 104] width 8 height 11
select select "service"
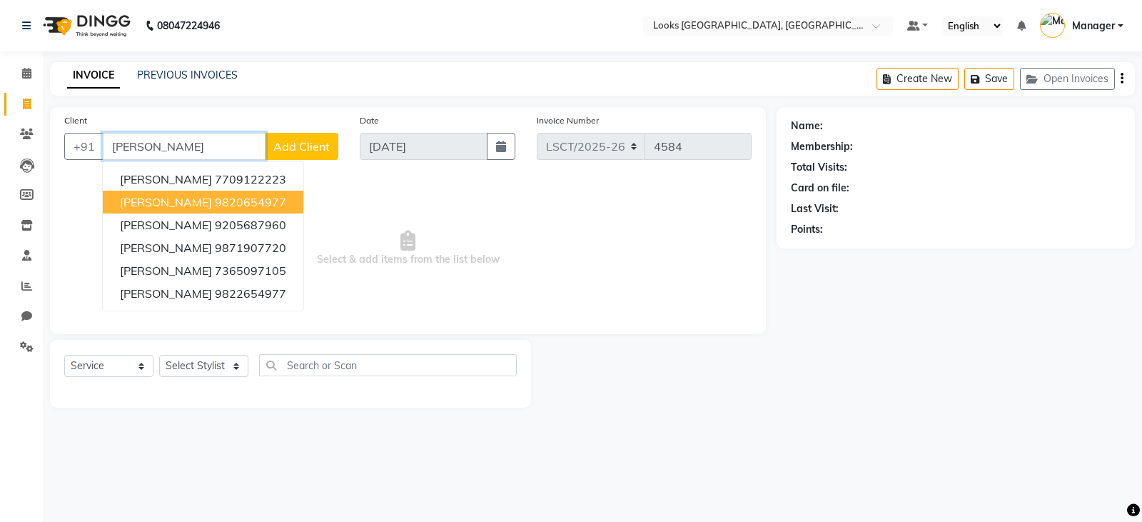
click at [256, 207] on ngb-highlight "9820654977" at bounding box center [250, 202] width 71 height 14
type input "9820654977"
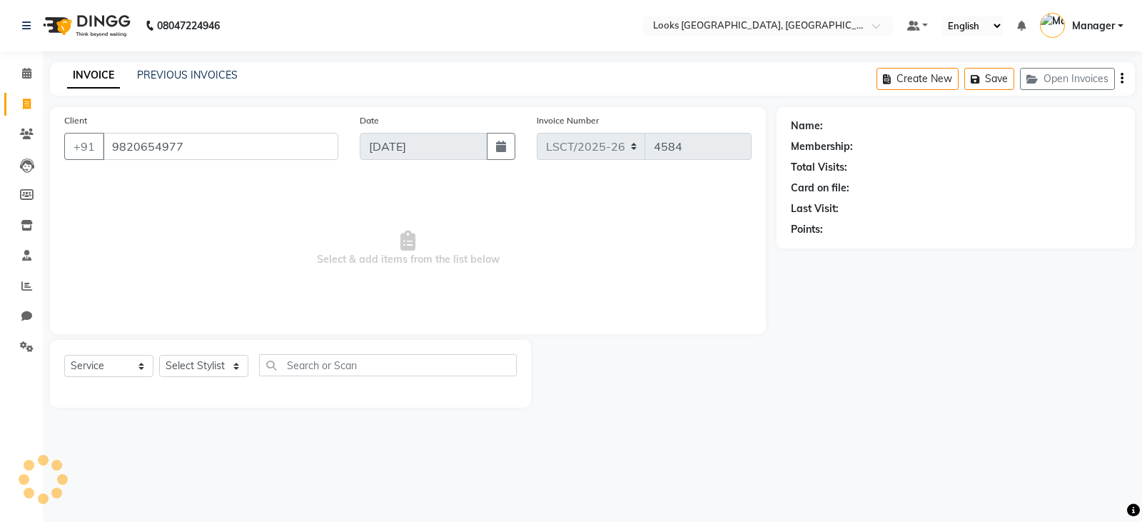
select select "1: Object"
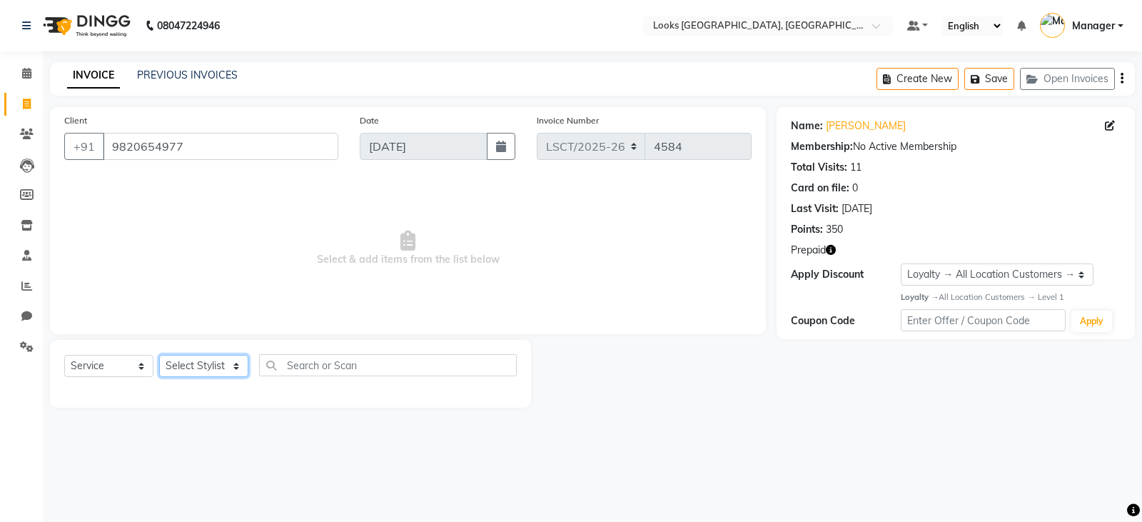
click at [238, 367] on select "Select Stylist [PERSON_NAME] Bharat_pdct Counter Sales [PERSON_NAME] guddu_asst…" at bounding box center [203, 366] width 89 height 22
select select "90420"
click at [159, 355] on select "Select Stylist [PERSON_NAME] Bharat_pdct Counter Sales [PERSON_NAME] guddu_asst…" at bounding box center [203, 366] width 89 height 22
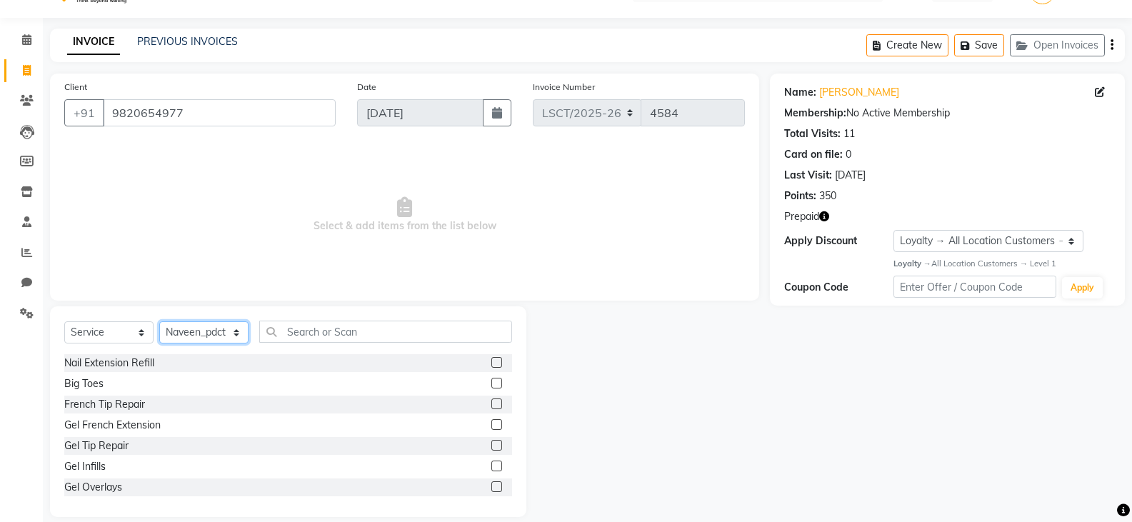
scroll to position [50, 0]
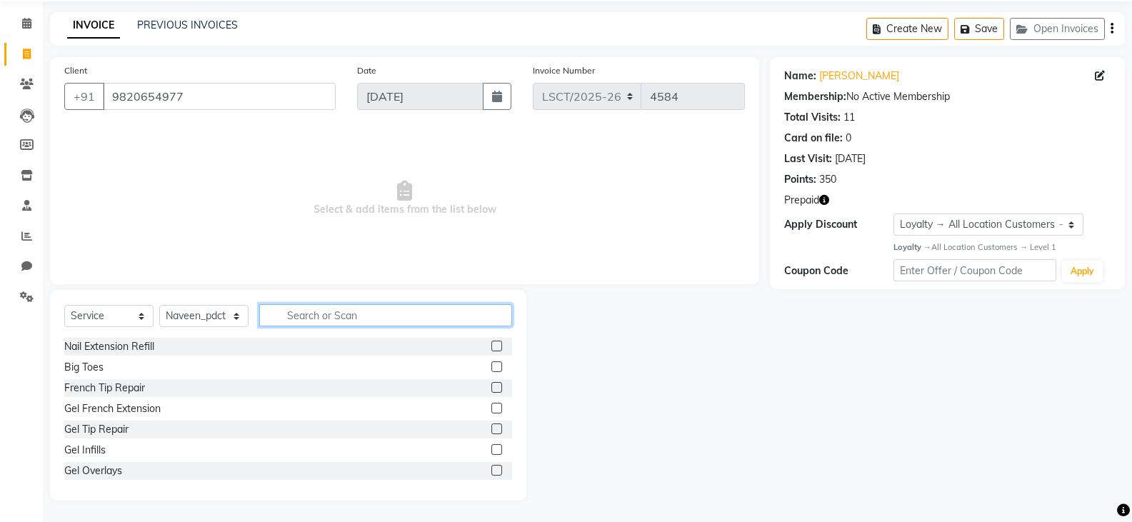
click at [312, 313] on input "text" at bounding box center [385, 315] width 253 height 22
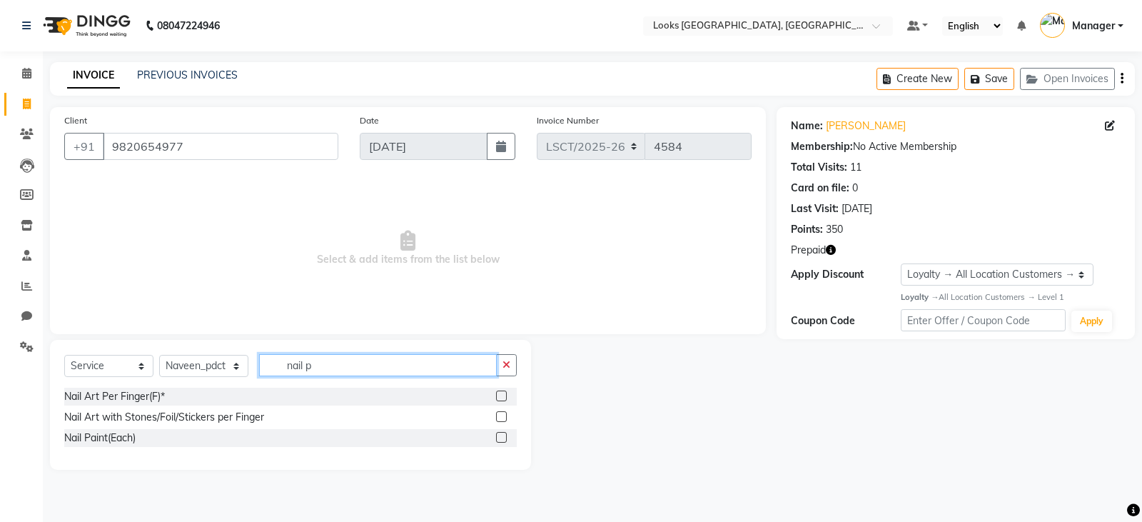
type input "nail p"
click at [503, 434] on label at bounding box center [501, 437] width 11 height 11
click at [503, 434] on input "checkbox" at bounding box center [500, 437] width 9 height 9
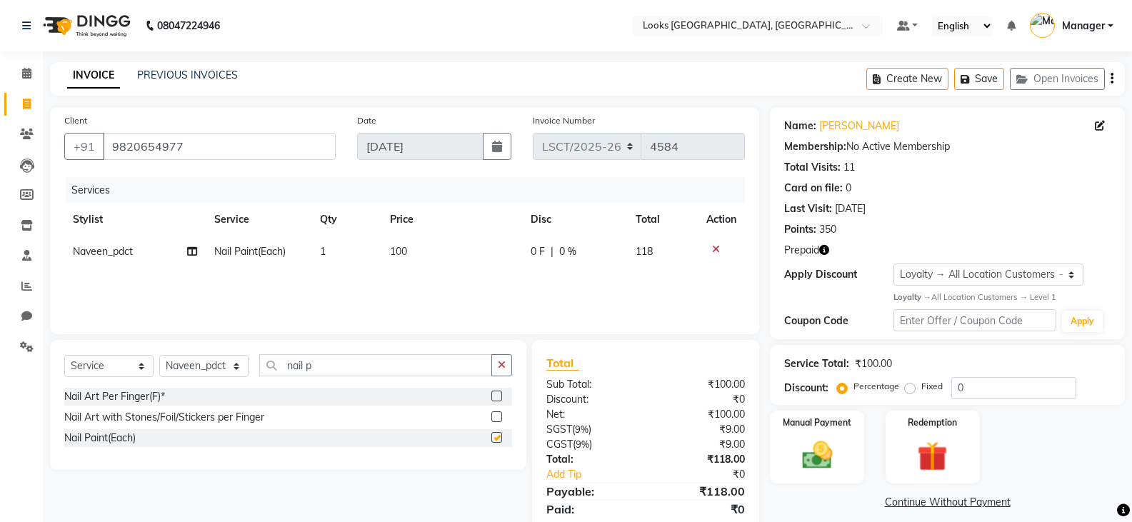
checkbox input "false"
click at [321, 368] on input "nail p" at bounding box center [375, 365] width 233 height 22
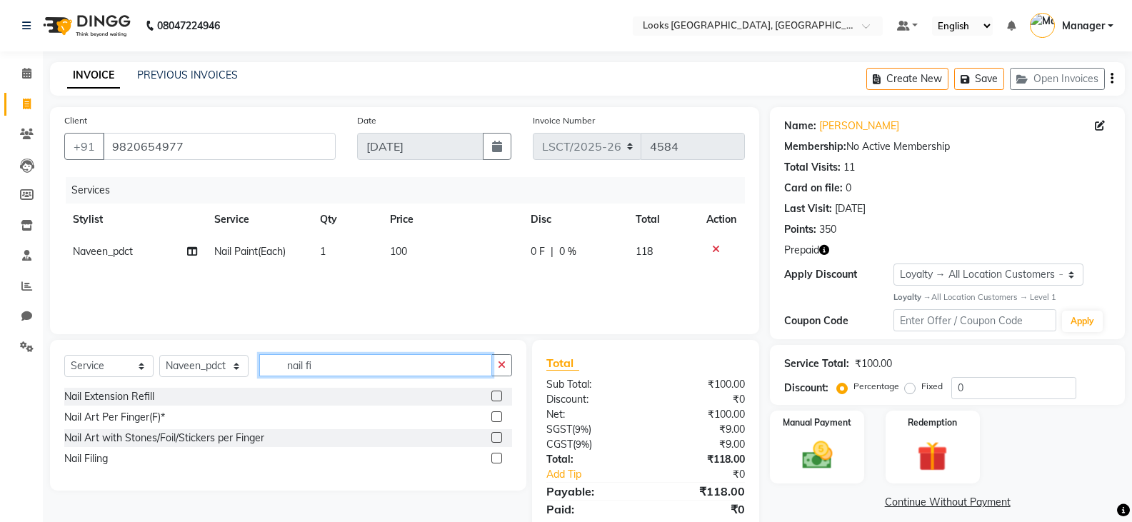
type input "nail fi"
click at [125, 460] on div "Nail Filing" at bounding box center [288, 459] width 448 height 18
click at [496, 457] on label at bounding box center [496, 458] width 11 height 11
click at [496, 457] on input "checkbox" at bounding box center [495, 458] width 9 height 9
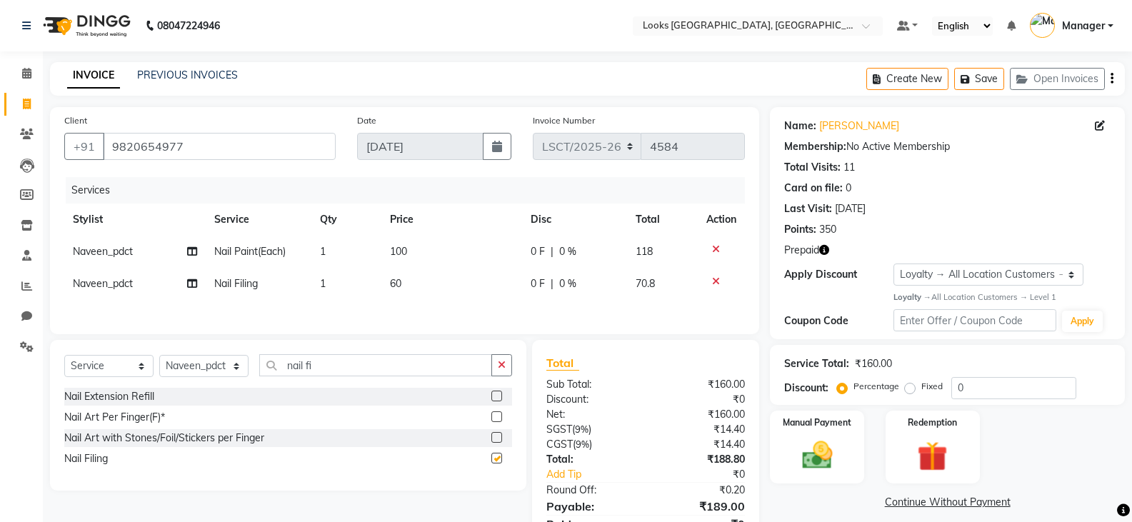
checkbox input "false"
click at [322, 283] on span "1" at bounding box center [323, 283] width 6 height 13
select select "90420"
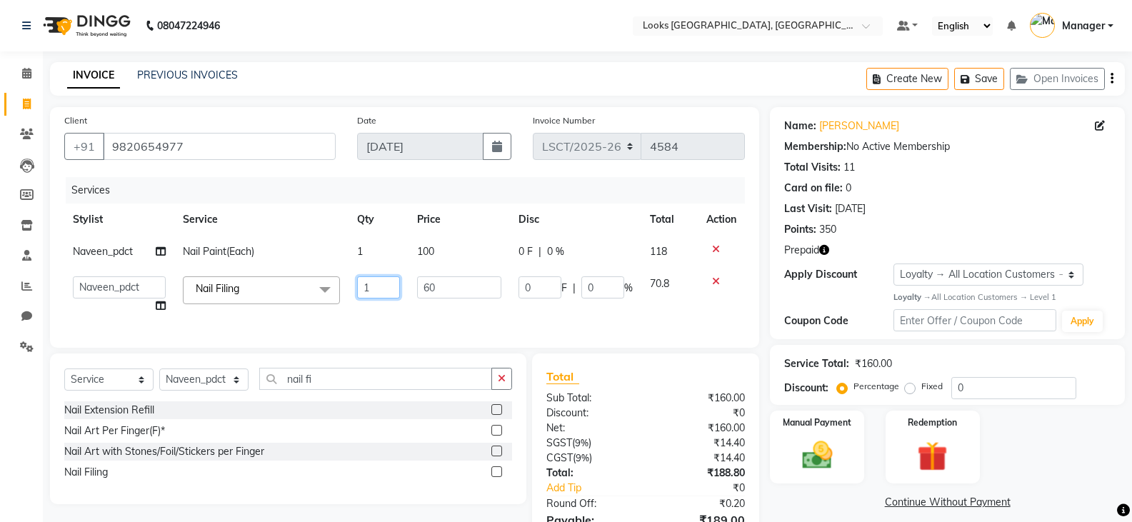
click at [376, 290] on input "1" at bounding box center [378, 287] width 43 height 22
type input "2"
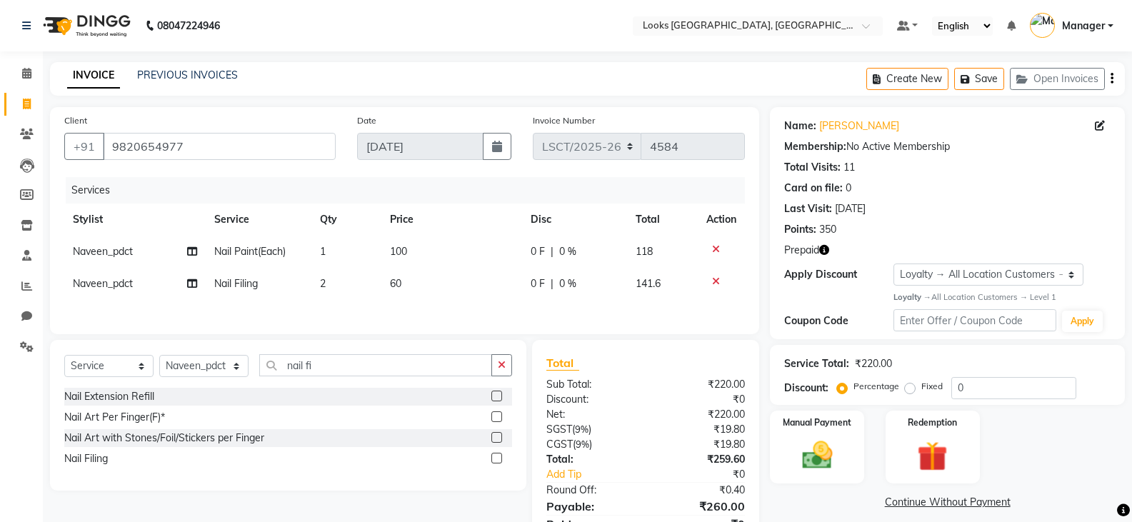
click at [403, 283] on td "60" at bounding box center [451, 284] width 140 height 32
select select "90420"
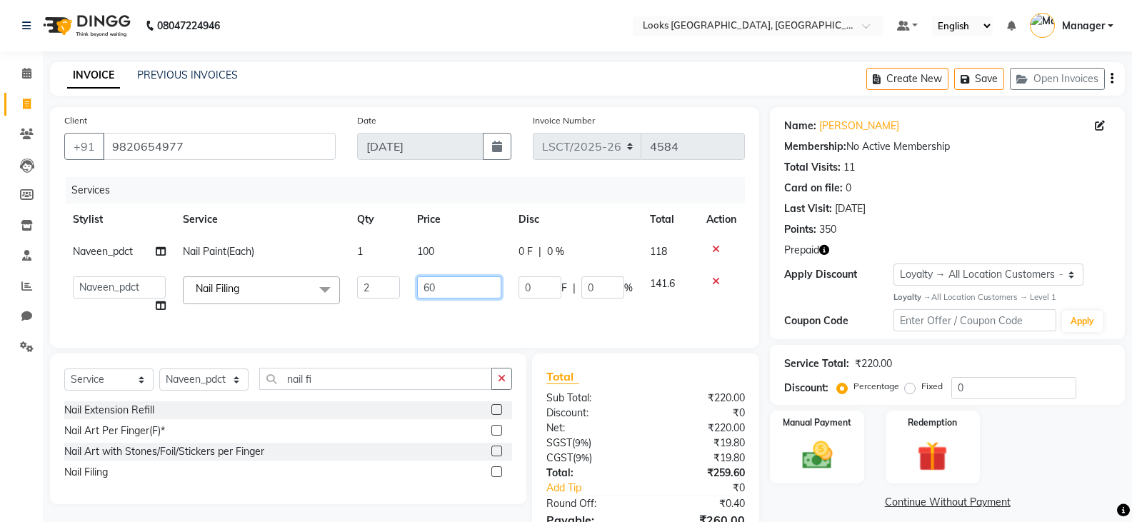
click at [443, 286] on input "60" at bounding box center [459, 287] width 84 height 22
type input "6"
type input "100"
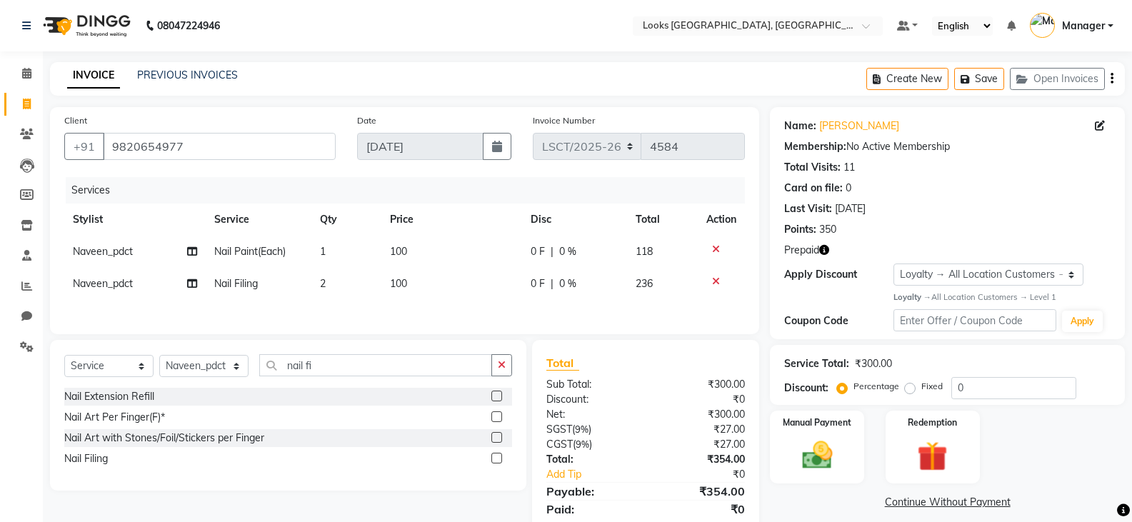
click at [458, 317] on div "Services Stylist Service Qty Price Disc Total Action Naveen_pdct Nail Paint(Eac…" at bounding box center [404, 248] width 680 height 143
click at [411, 281] on td "100" at bounding box center [451, 284] width 140 height 32
select select "90420"
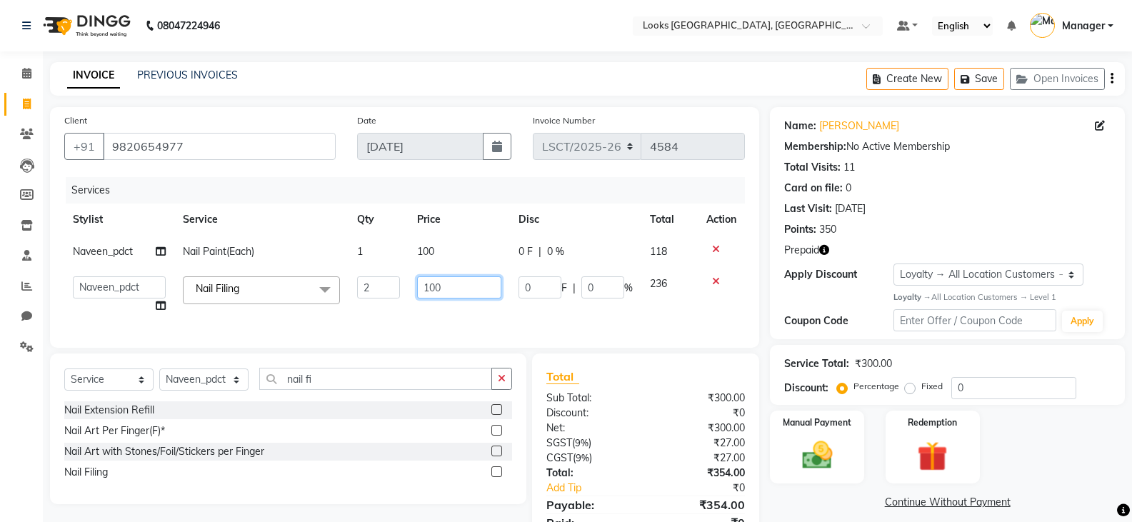
click at [445, 288] on input "100" at bounding box center [459, 287] width 84 height 22
type input "1"
type input "200"
click at [423, 251] on td "100" at bounding box center [458, 252] width 101 height 32
select select "90420"
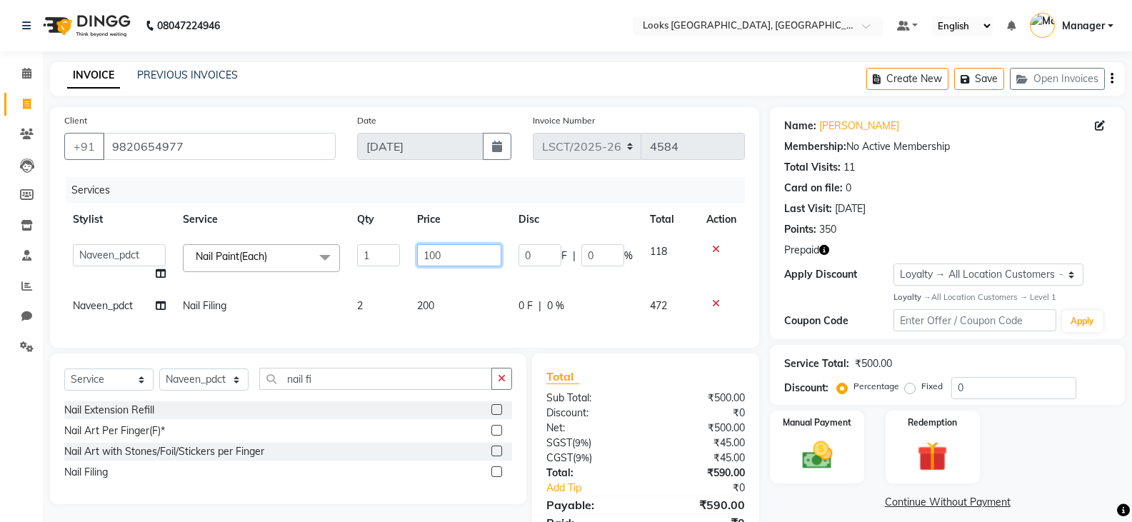
click at [451, 257] on input "100" at bounding box center [459, 255] width 84 height 22
type input "1"
type input "200"
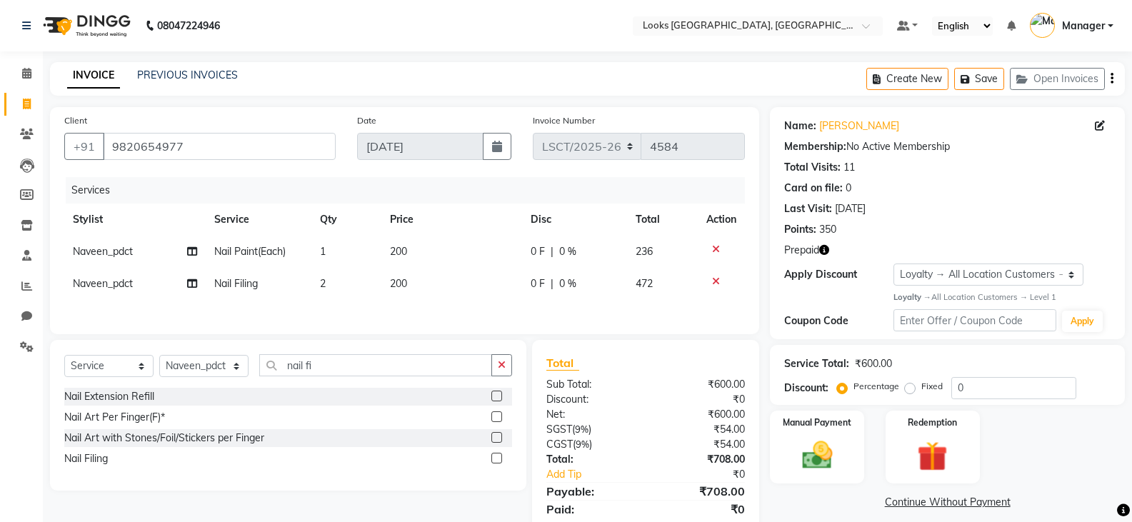
click at [486, 298] on td "200" at bounding box center [451, 284] width 140 height 32
select select "90420"
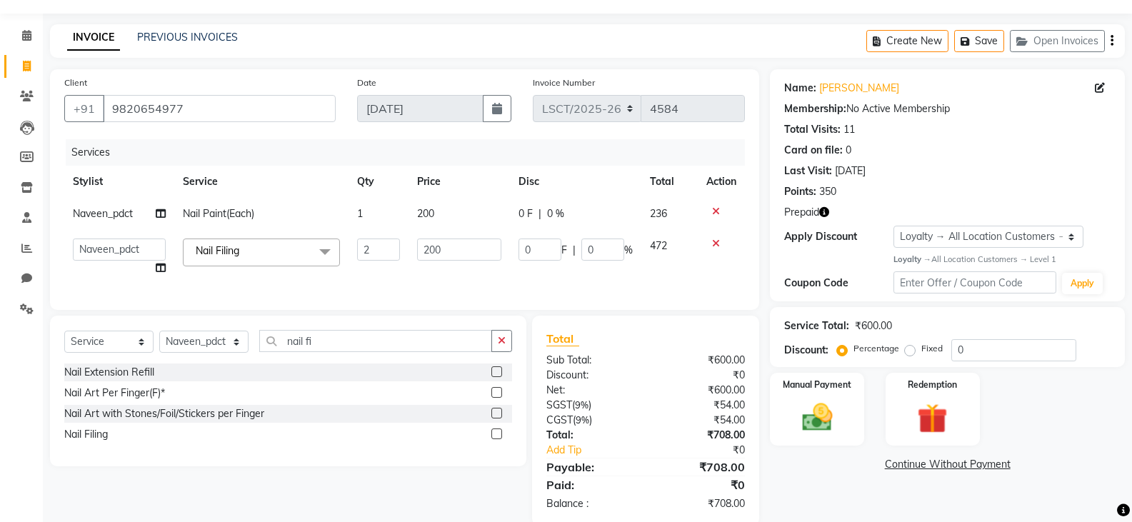
scroll to position [74, 0]
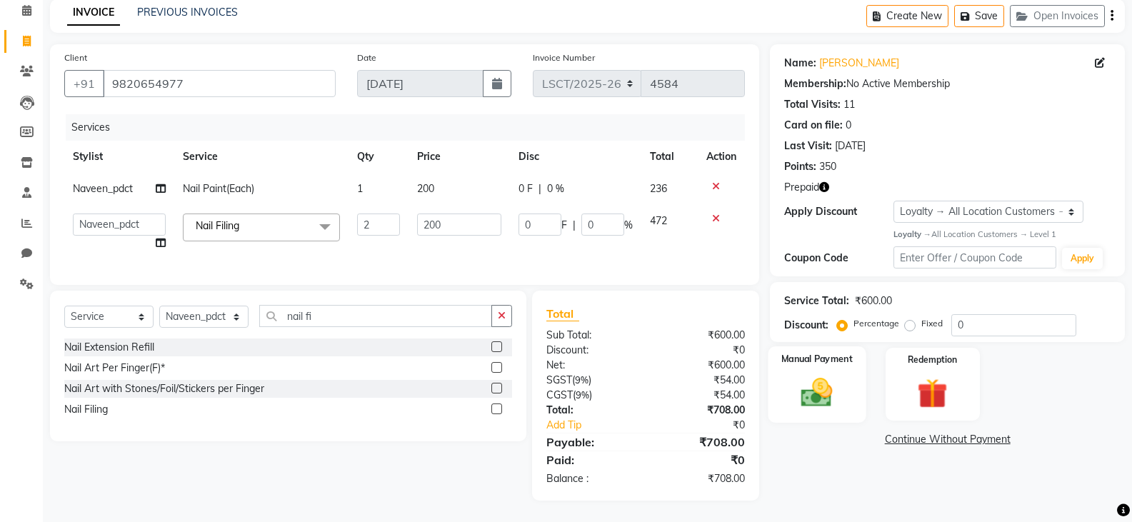
click at [820, 378] on img at bounding box center [816, 392] width 51 height 36
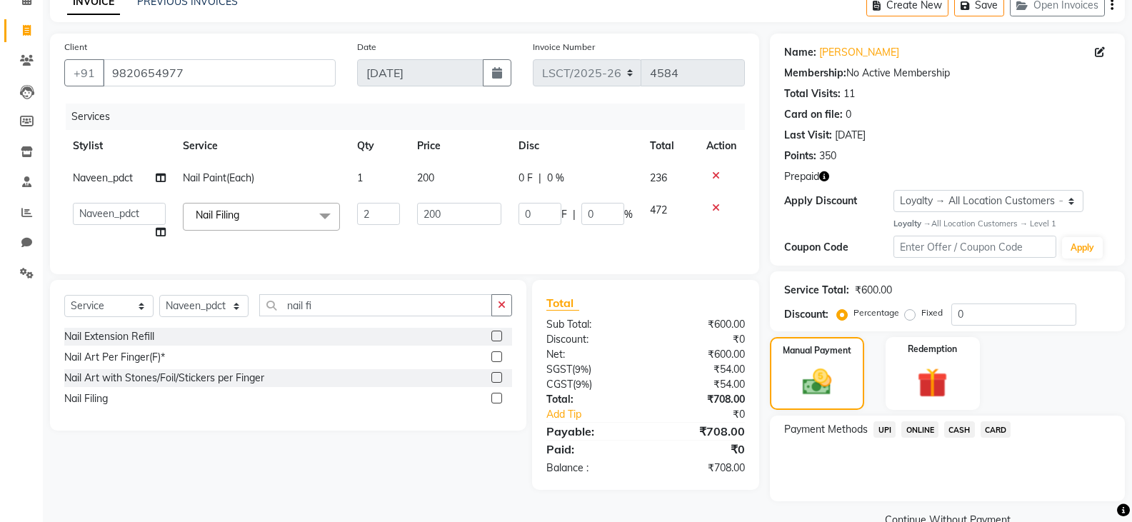
click at [886, 428] on span "UPI" at bounding box center [884, 429] width 22 height 16
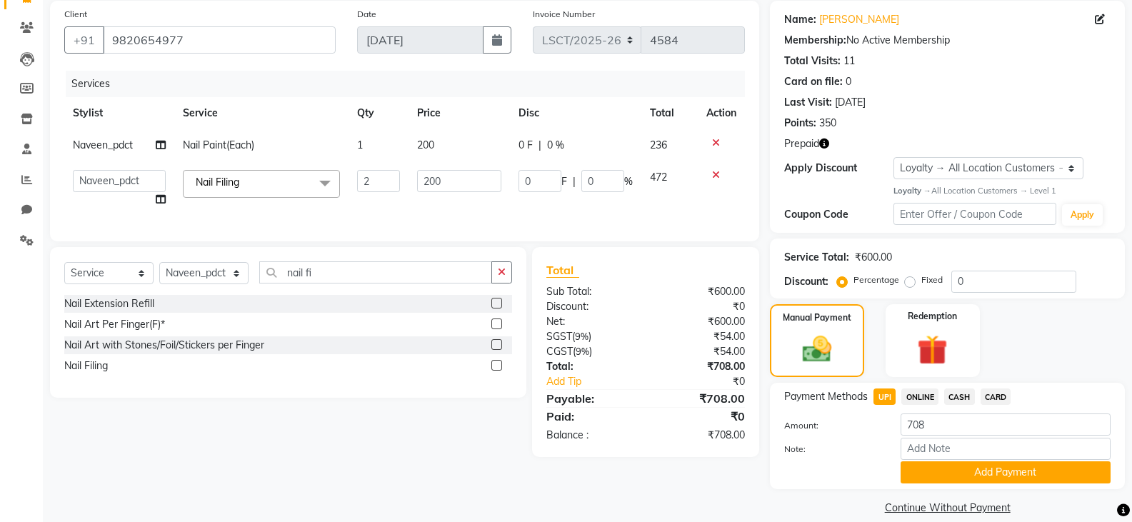
scroll to position [124, 0]
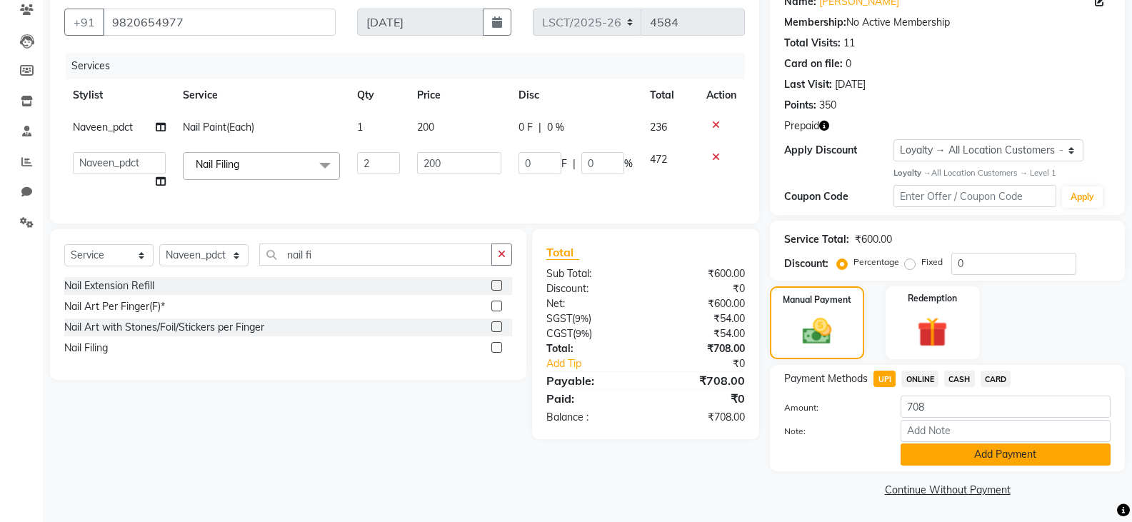
click at [1009, 448] on button "Add Payment" at bounding box center [1005, 454] width 210 height 22
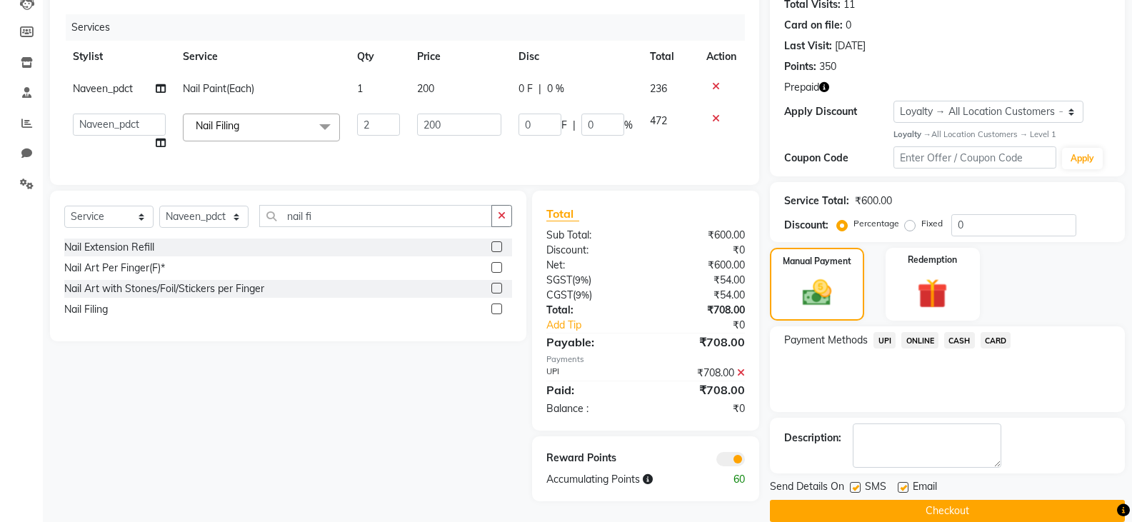
scroll to position [184, 0]
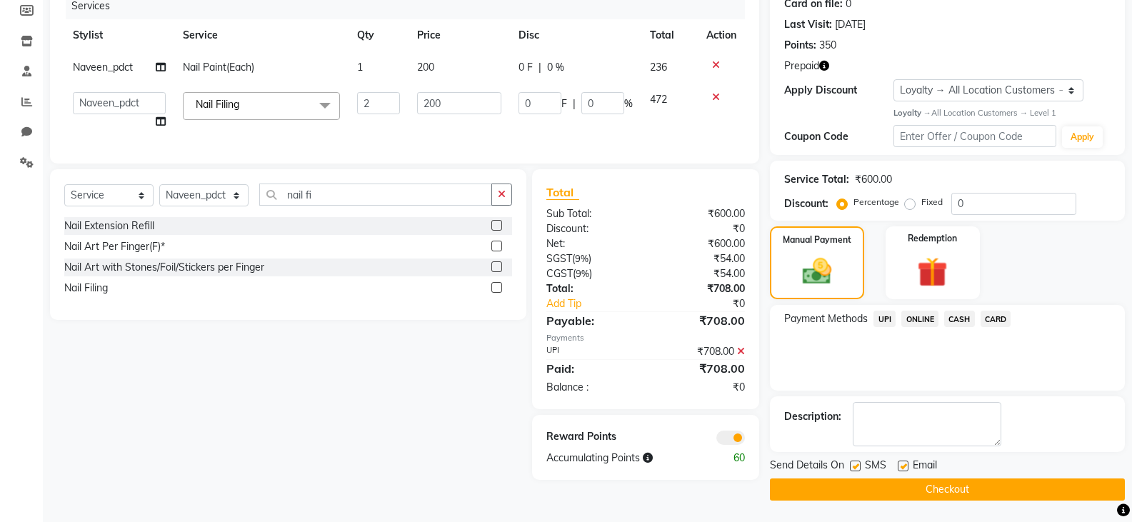
click at [960, 491] on button "Checkout" at bounding box center [947, 489] width 355 height 22
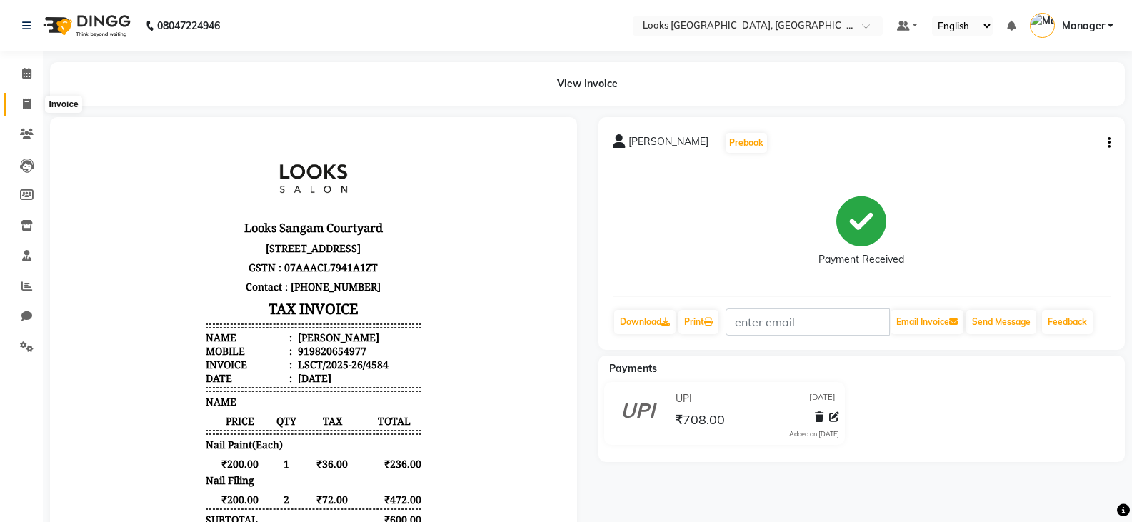
click at [23, 107] on icon at bounding box center [27, 104] width 8 height 11
select select "service"
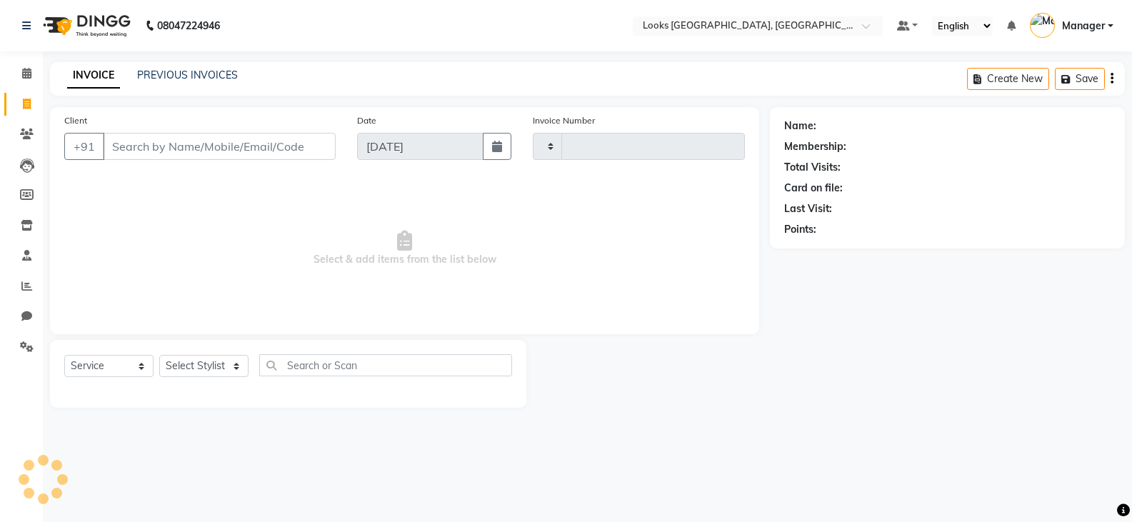
type input "4585"
select select "8942"
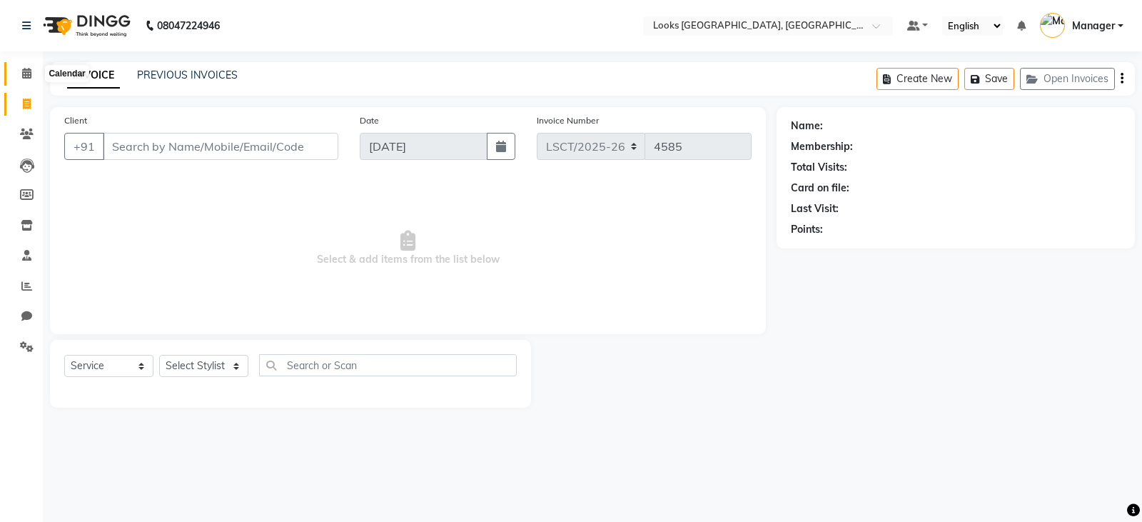
click at [24, 74] on icon at bounding box center [26, 73] width 9 height 11
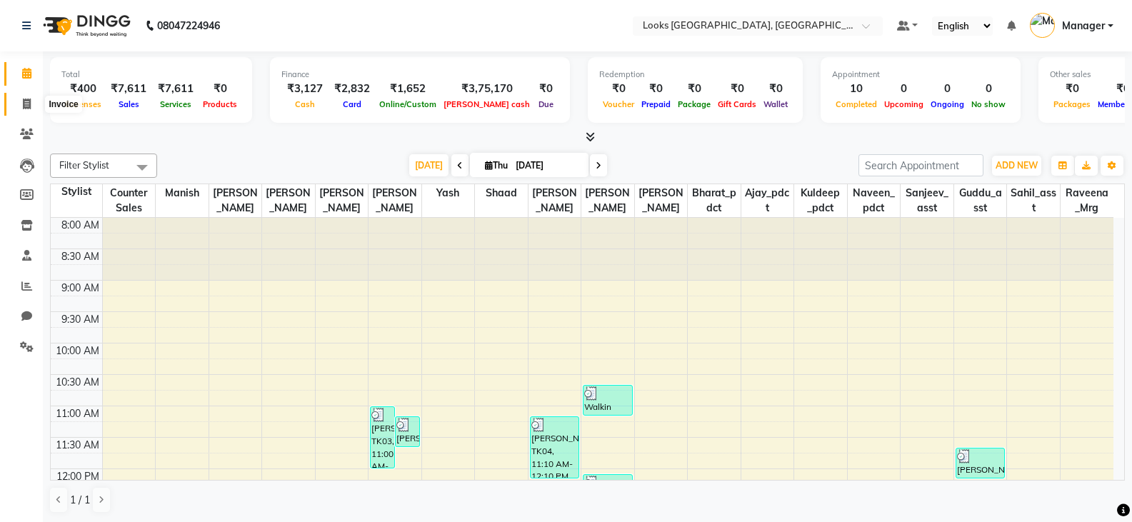
click at [21, 106] on span at bounding box center [26, 104] width 25 height 16
select select "service"
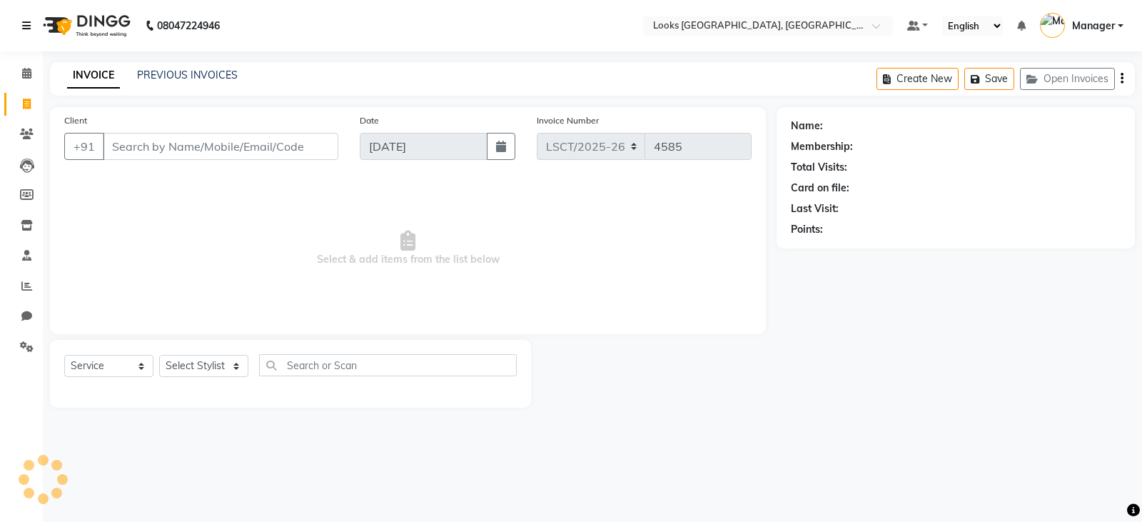
click at [26, 26] on icon at bounding box center [26, 26] width 9 height 10
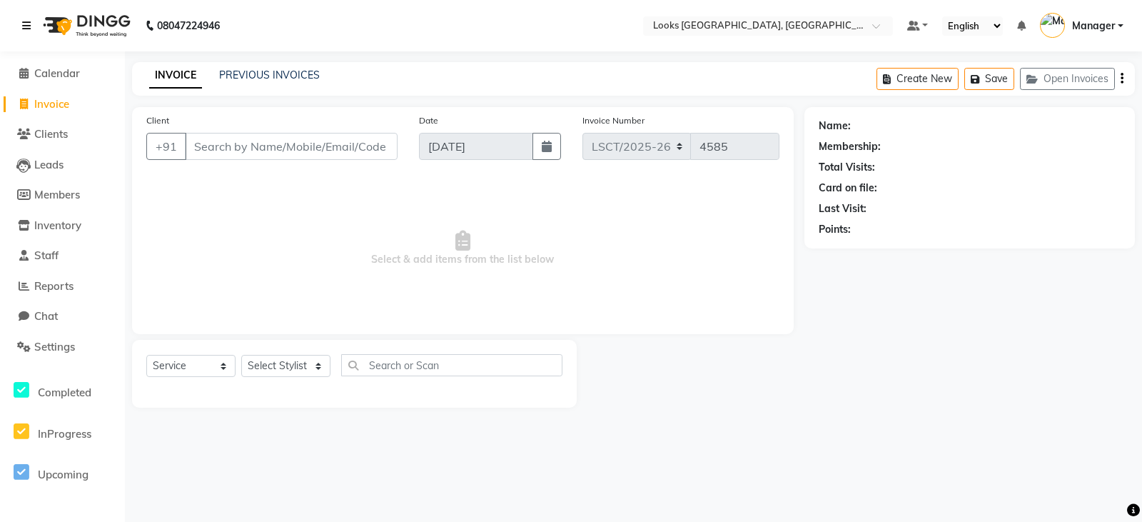
click at [24, 29] on icon at bounding box center [26, 26] width 9 height 10
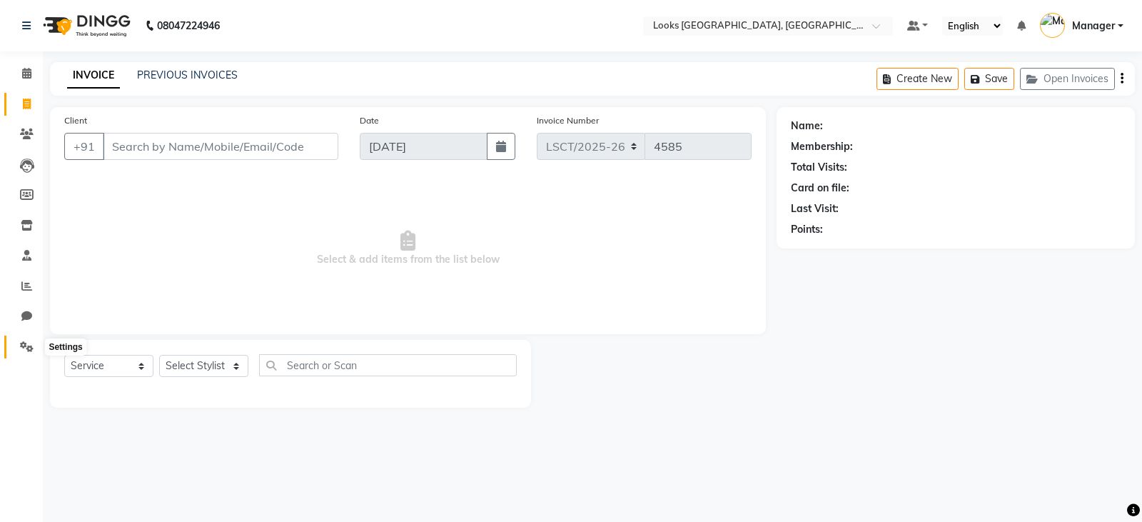
click at [21, 347] on icon at bounding box center [27, 346] width 14 height 11
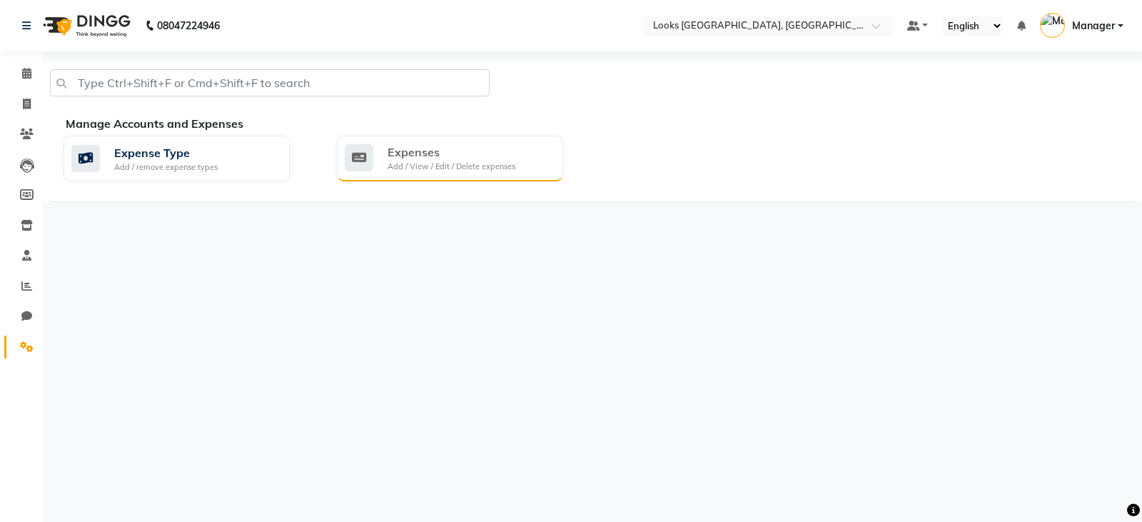
click at [420, 154] on div "Expenses" at bounding box center [452, 152] width 128 height 17
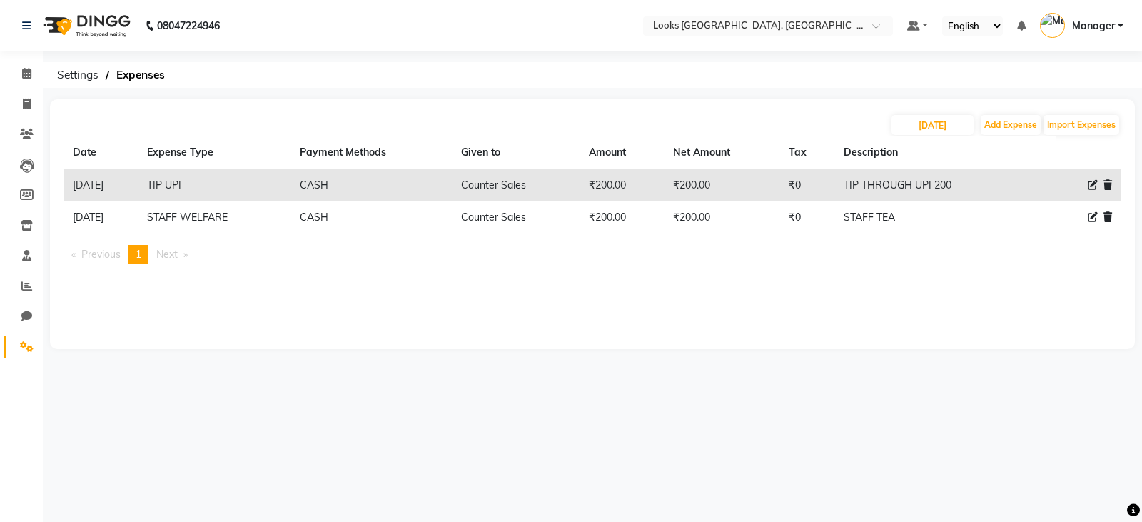
click at [1092, 181] on icon at bounding box center [1093, 185] width 10 height 10
select select "24070"
select select "1"
select select "8113"
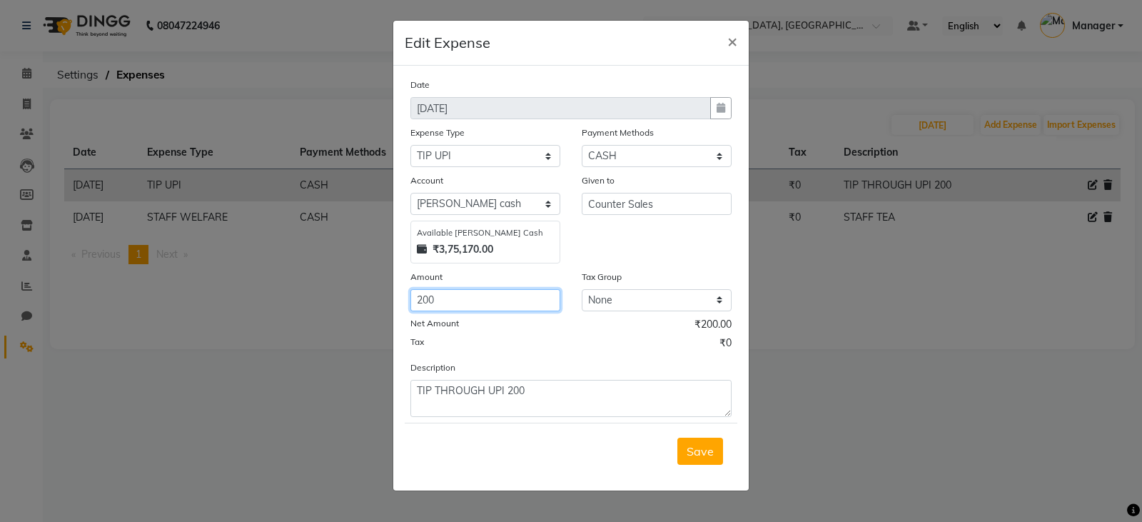
drag, startPoint x: 449, startPoint y: 296, endPoint x: 396, endPoint y: 296, distance: 52.8
click at [396, 296] on div "Date [DATE] Expense Type Select Bank Deposit Blinkit Cash Handover CLIENT Clien…" at bounding box center [571, 278] width 356 height 425
type input "700"
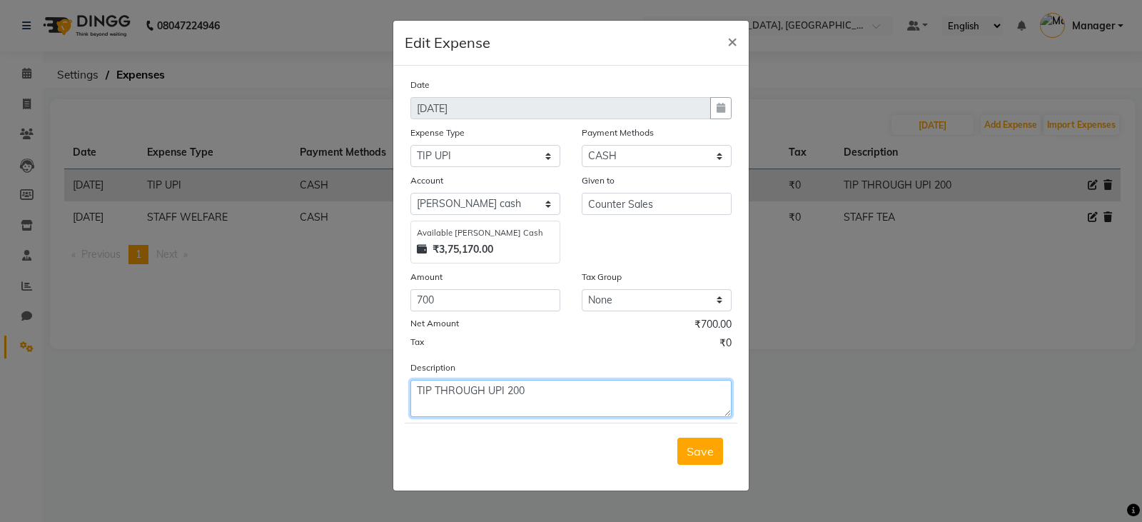
click at [513, 389] on textarea "TIP THROUGH UPI 200" at bounding box center [571, 398] width 321 height 37
type textarea "TIP THROUGH UPI 700"
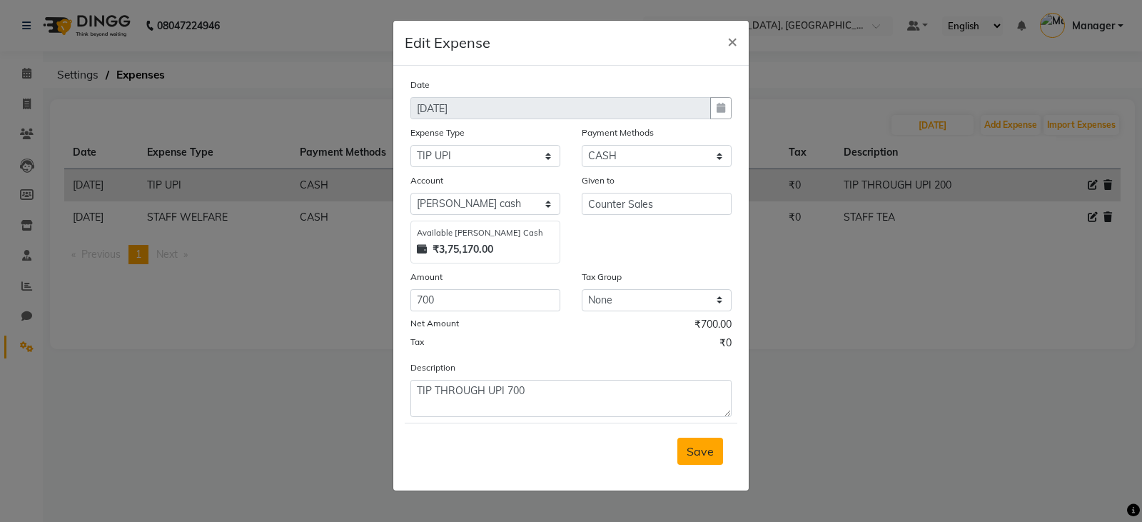
click at [689, 461] on button "Save" at bounding box center [701, 451] width 46 height 27
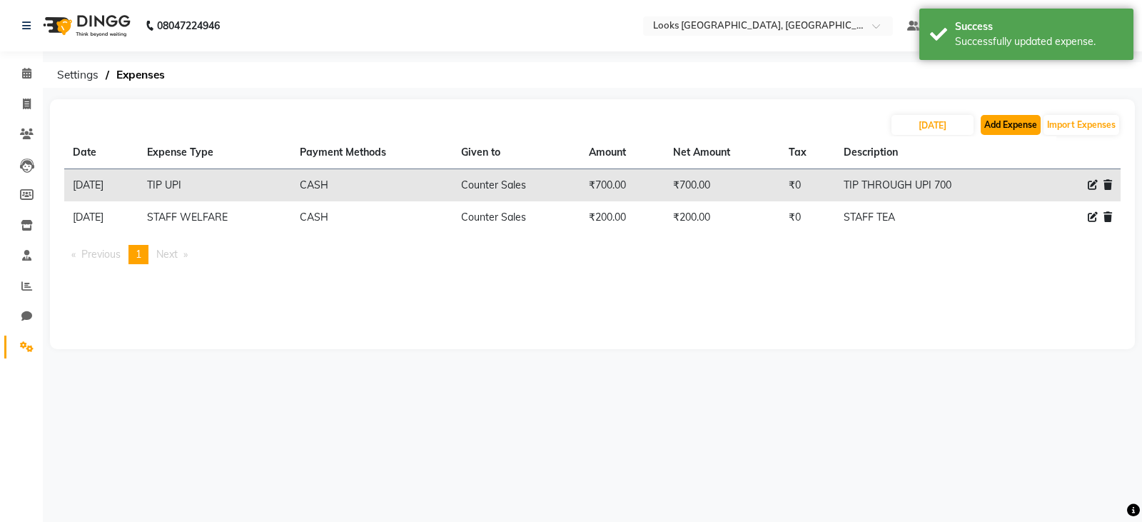
click at [1015, 123] on button "Add Expense" at bounding box center [1011, 125] width 60 height 20
select select "1"
select select "8113"
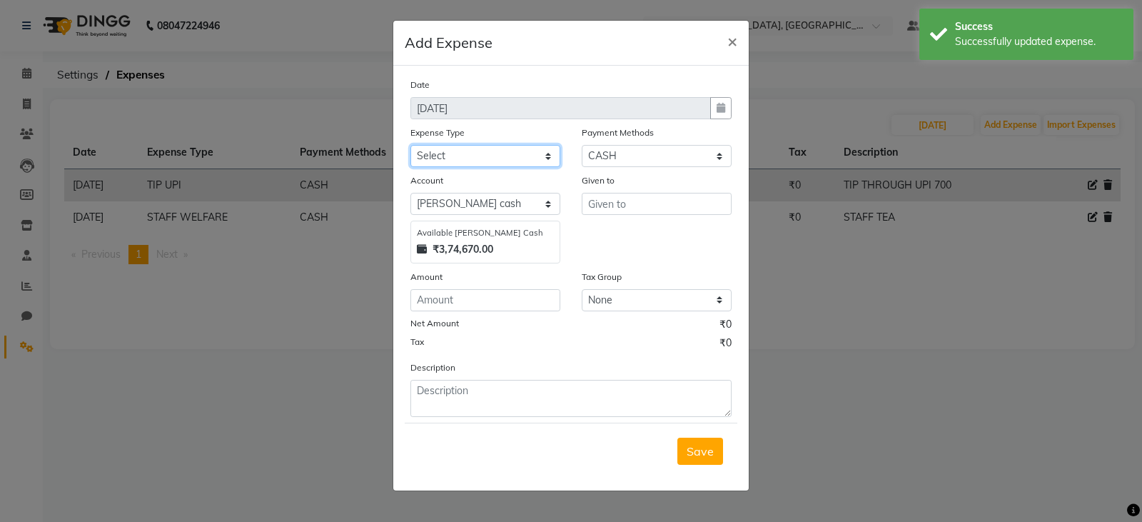
click at [457, 159] on select "Select Bank Deposit Blinkit Cash Handover CLIENT Client ordered food Client Ref…" at bounding box center [486, 156] width 150 height 22
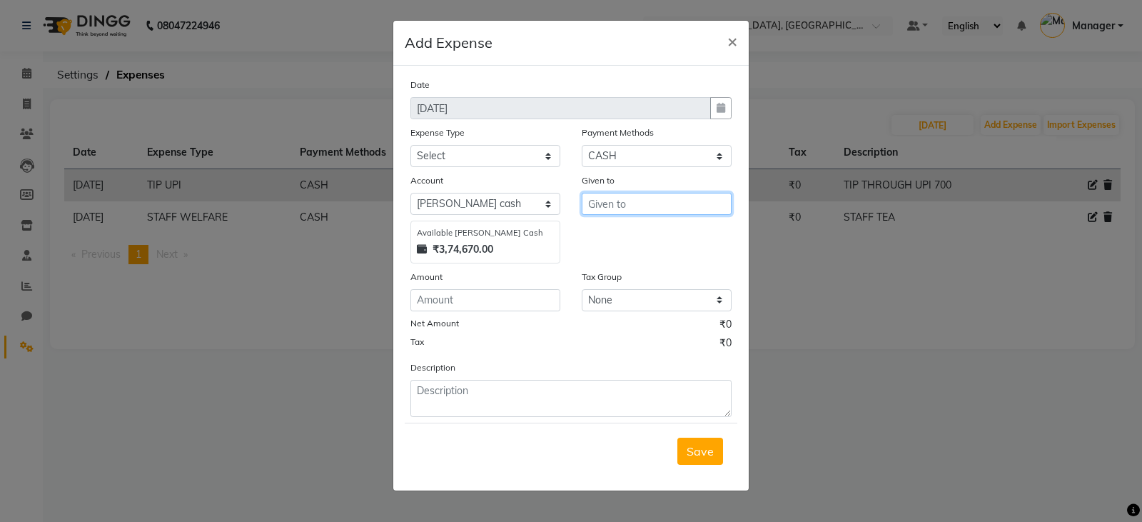
click at [634, 206] on input "text" at bounding box center [657, 204] width 150 height 22
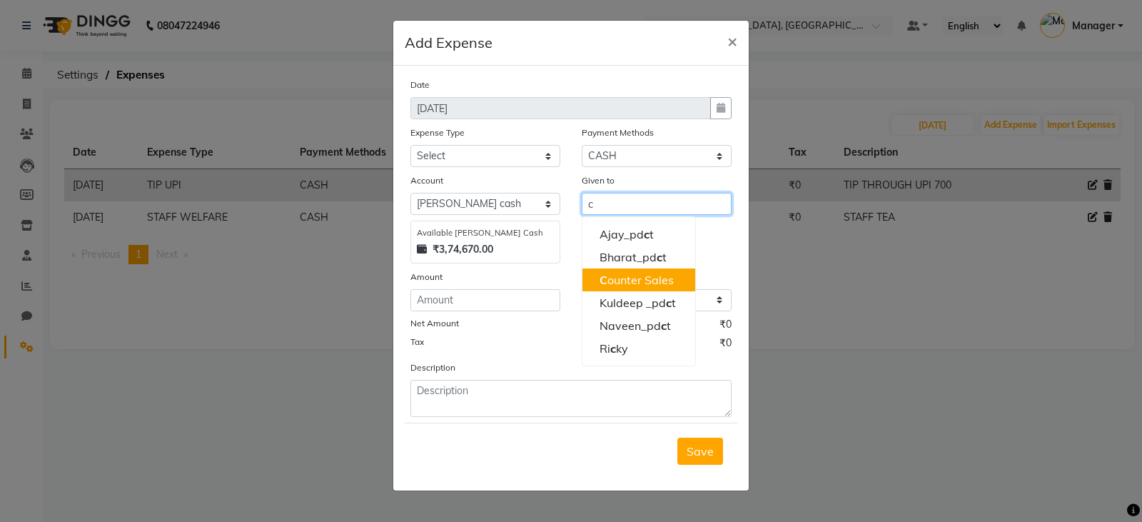
click at [633, 282] on ngb-highlight "C ounter Sales" at bounding box center [637, 280] width 74 height 14
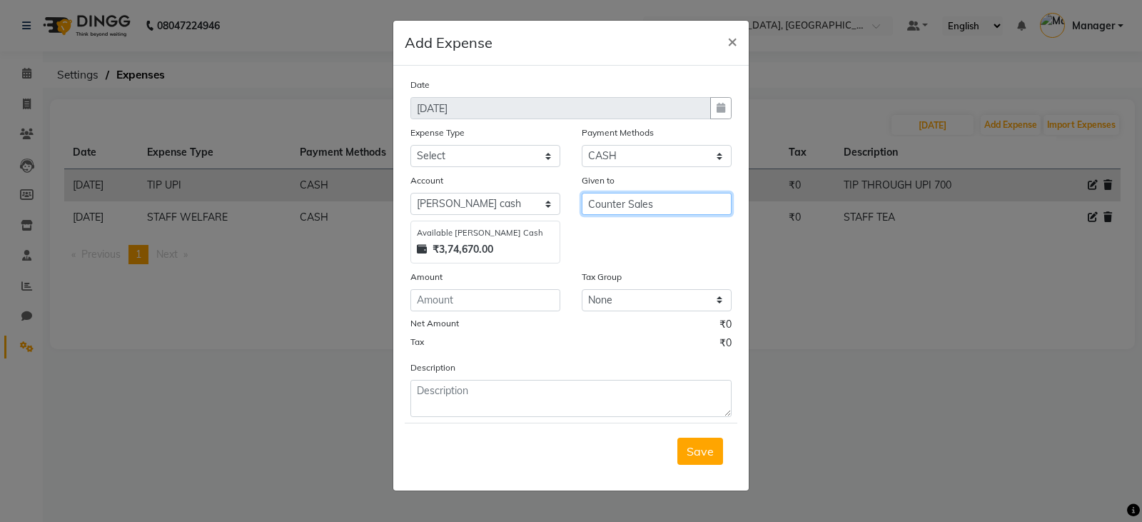
type input "Counter Sales"
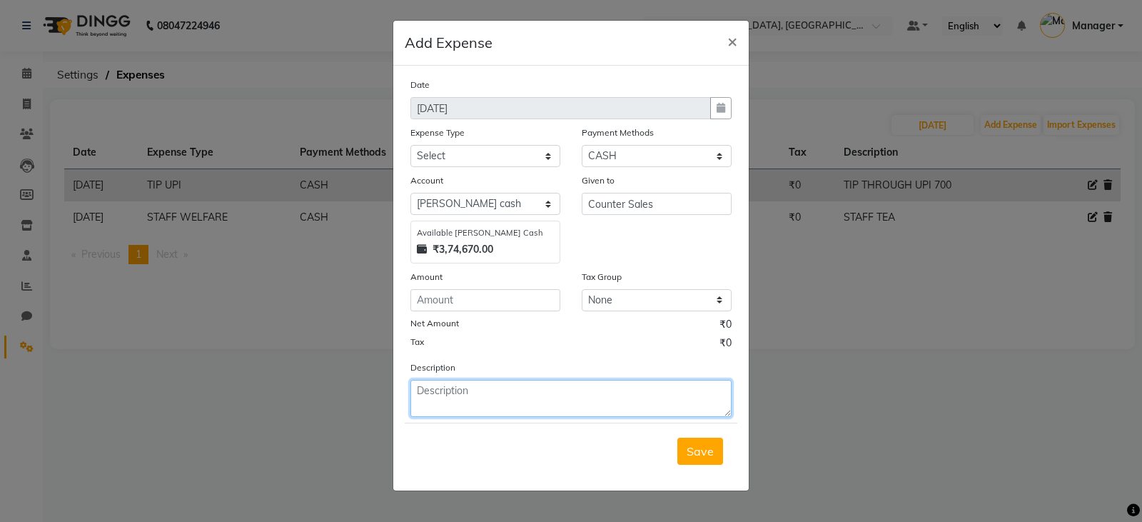
click at [441, 397] on textarea at bounding box center [571, 398] width 321 height 37
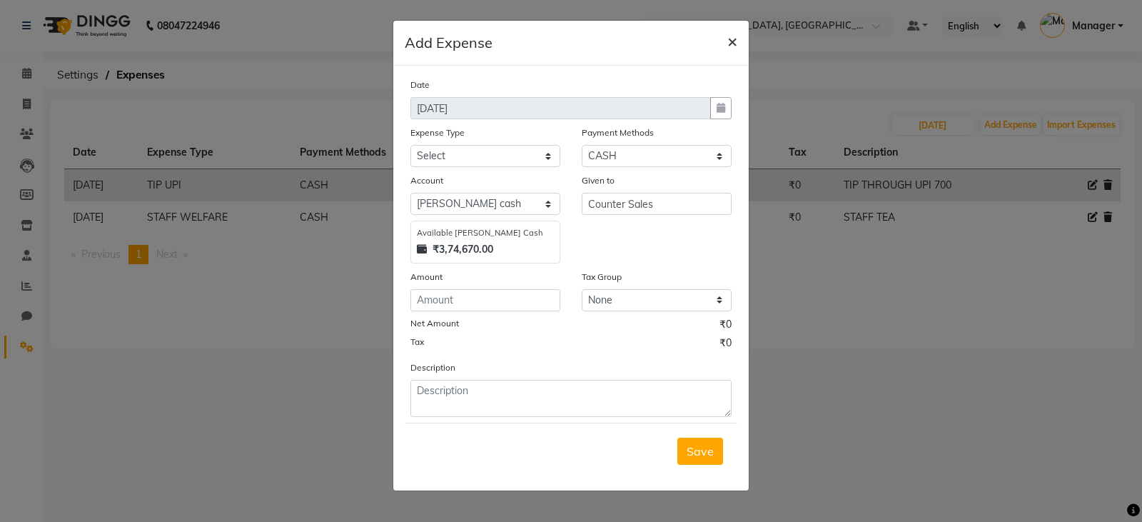
click at [728, 39] on span "×" at bounding box center [733, 40] width 10 height 21
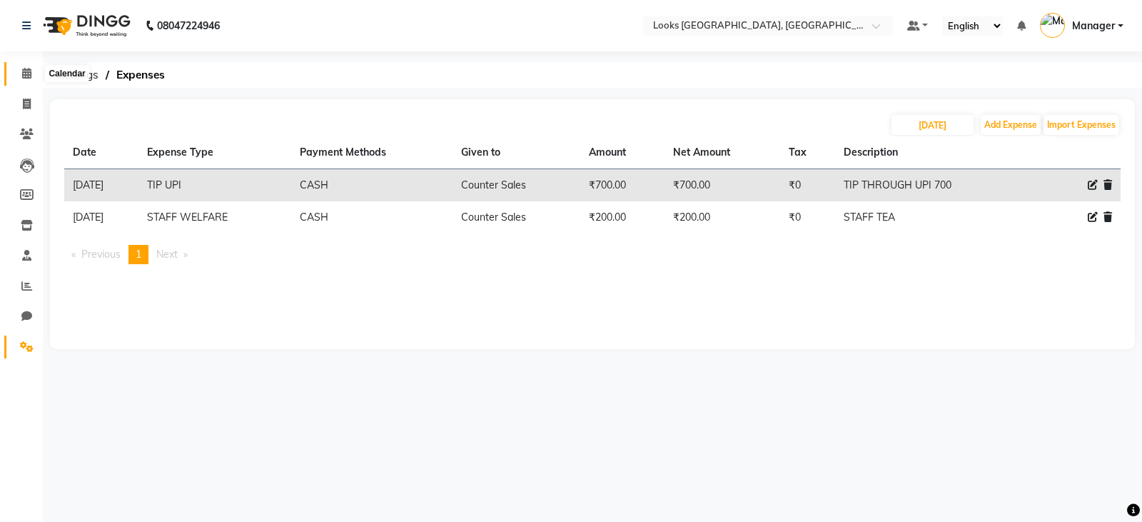
click at [26, 73] on icon at bounding box center [26, 73] width 9 height 11
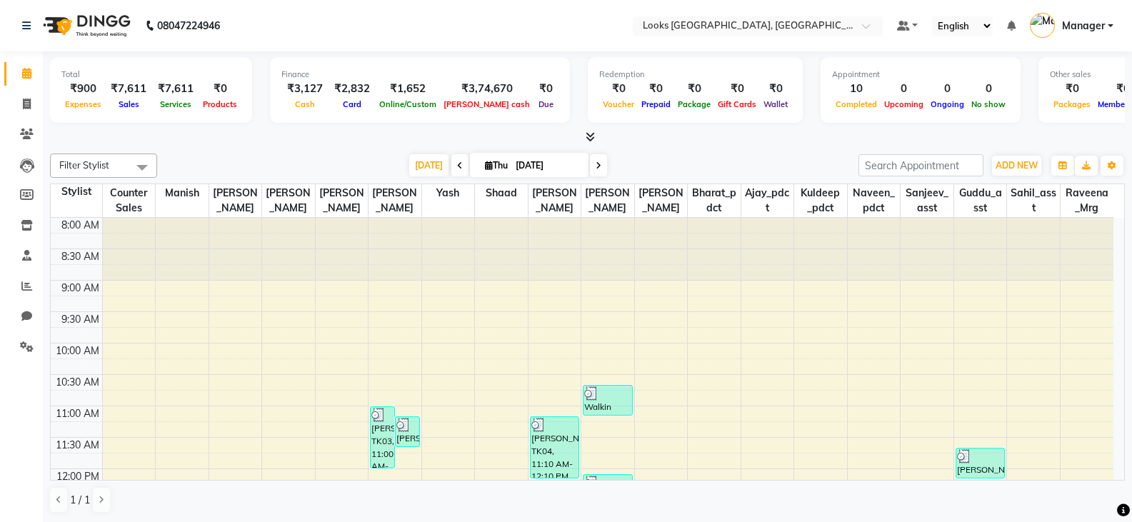
click at [591, 139] on icon at bounding box center [589, 136] width 9 height 11
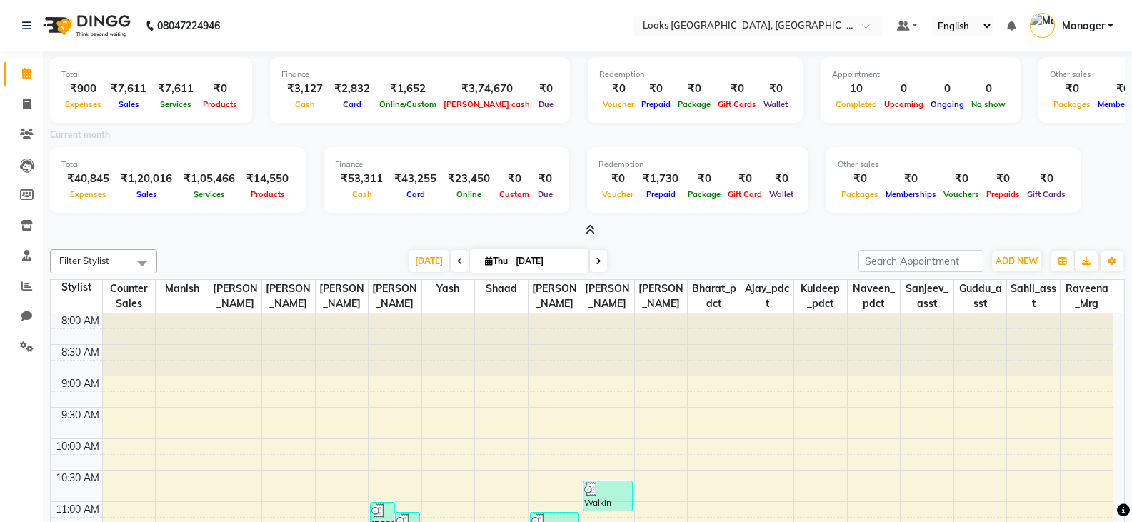
click at [592, 231] on icon at bounding box center [589, 229] width 9 height 11
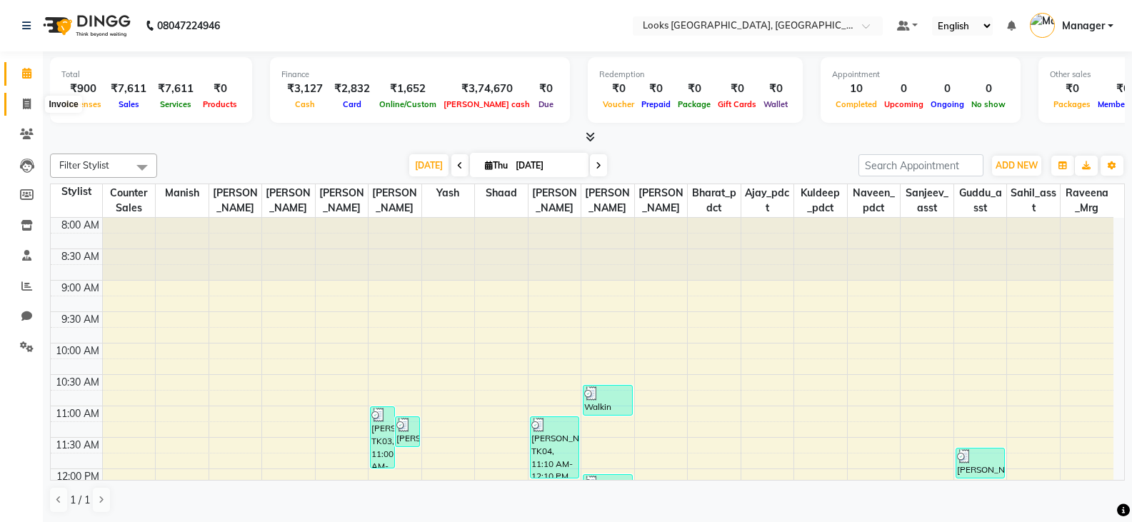
click at [28, 99] on icon at bounding box center [27, 104] width 8 height 11
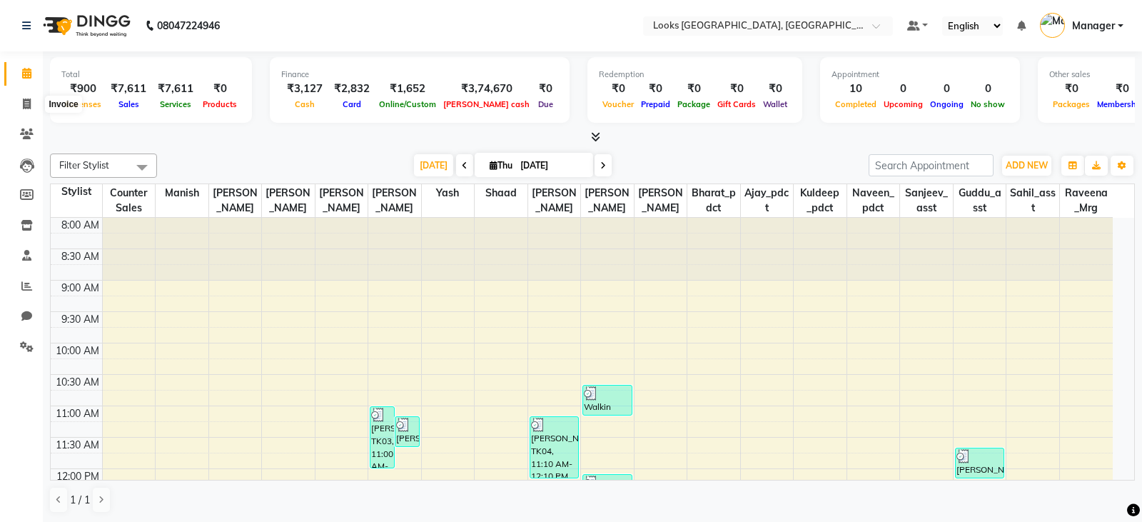
select select "service"
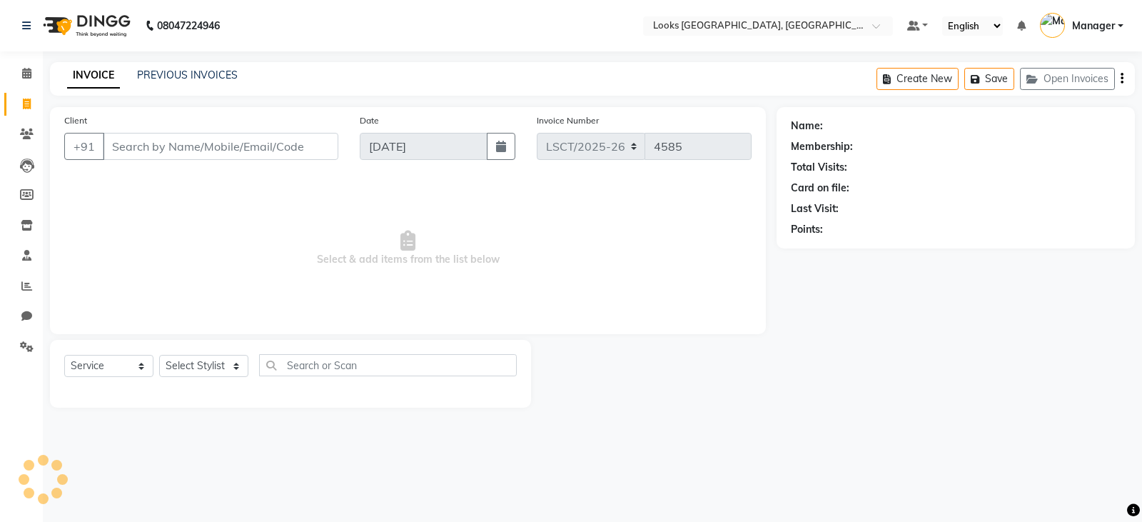
click at [234, 157] on input "Client" at bounding box center [221, 146] width 236 height 27
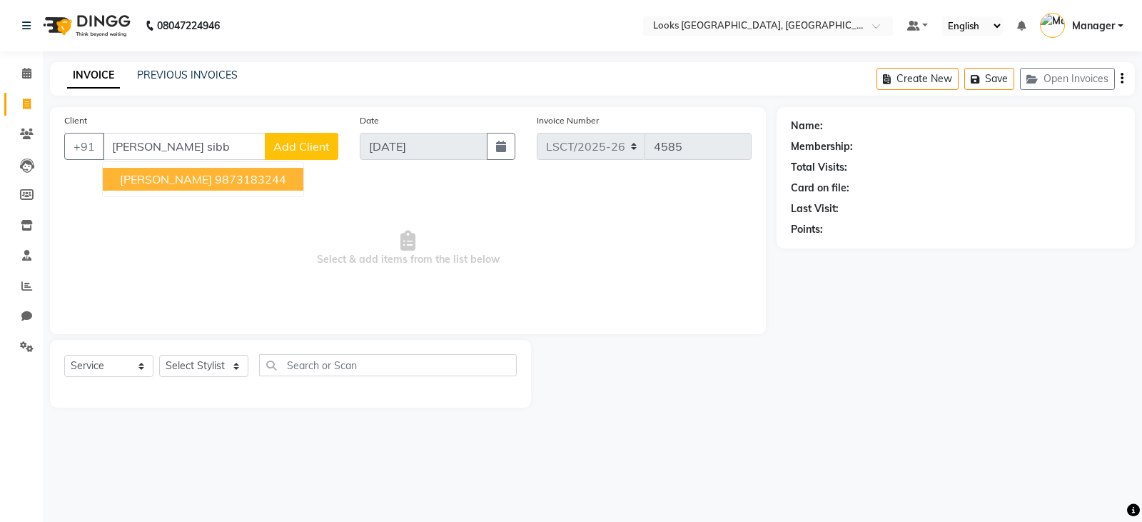
click at [215, 186] on ngb-highlight "9873183244" at bounding box center [250, 179] width 71 height 14
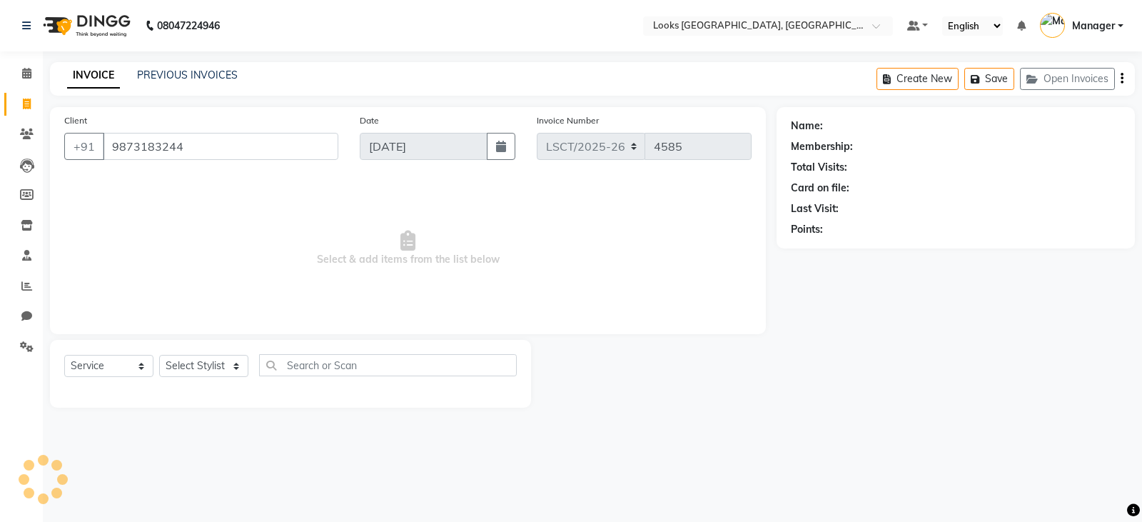
type input "9873183244"
select select "1: Object"
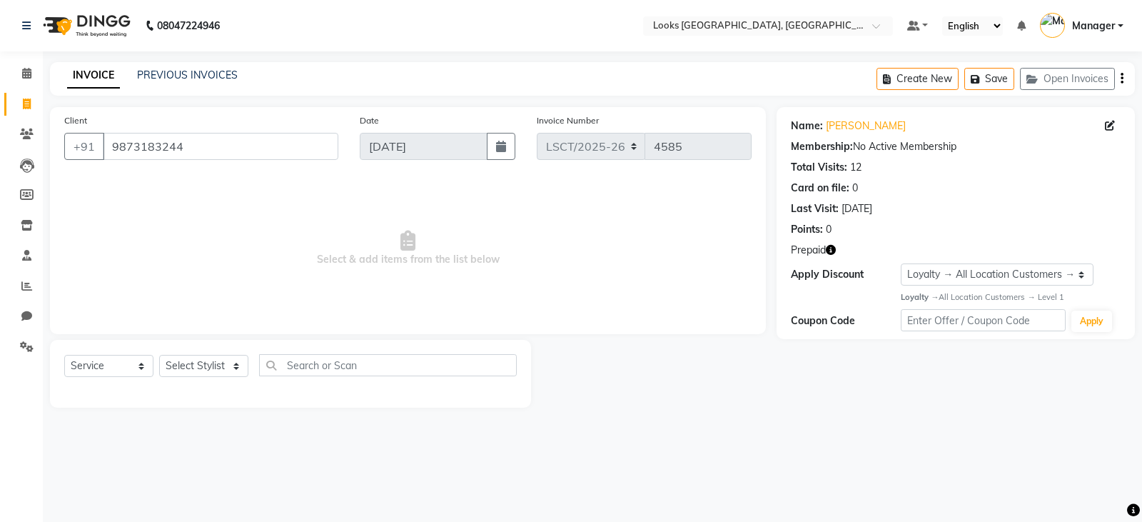
click at [829, 251] on icon "button" at bounding box center [831, 250] width 10 height 10
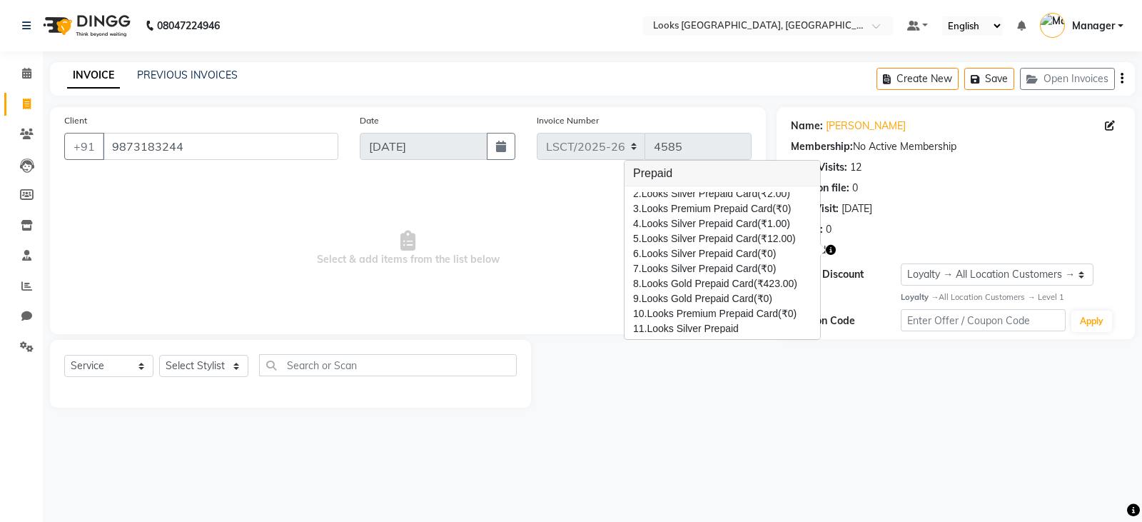
scroll to position [39, 0]
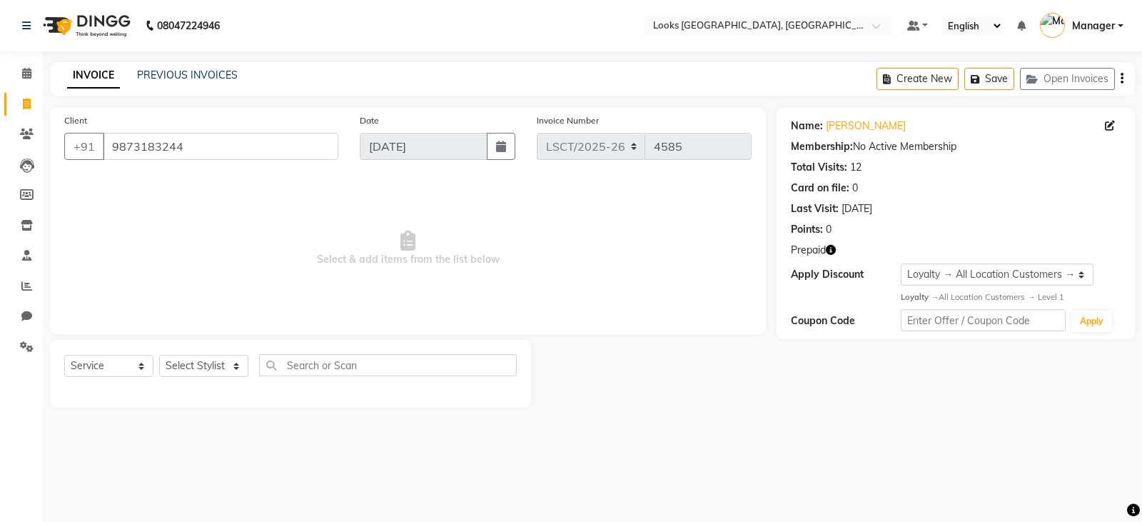
click at [834, 248] on icon "button" at bounding box center [831, 250] width 10 height 10
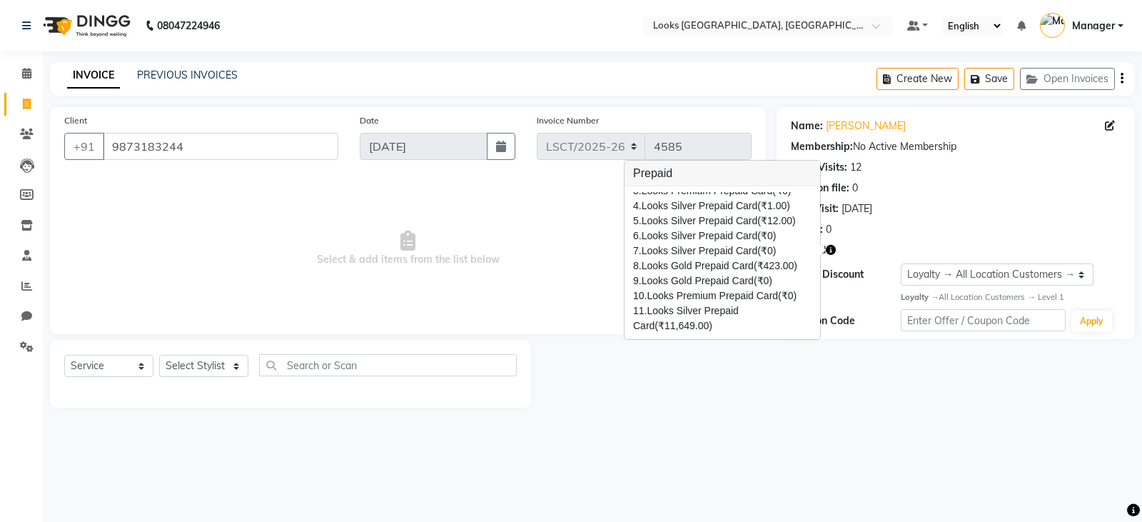
click at [780, 398] on div "Name: [PERSON_NAME] Membership: No Active Membership Total Visits: 12 Card on f…" at bounding box center [961, 257] width 369 height 301
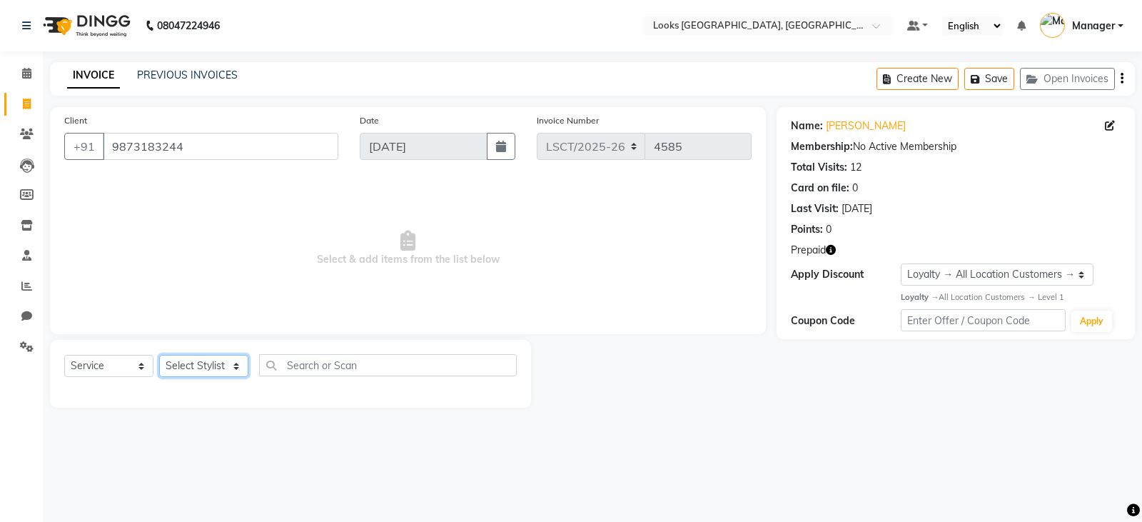
click at [198, 368] on select "Select Stylist [PERSON_NAME] Bharat_pdct Counter Sales [PERSON_NAME] guddu_asst…" at bounding box center [203, 366] width 89 height 22
select select "90420"
click at [159, 355] on select "Select Stylist [PERSON_NAME] Bharat_pdct Counter Sales [PERSON_NAME] guddu_asst…" at bounding box center [203, 366] width 89 height 22
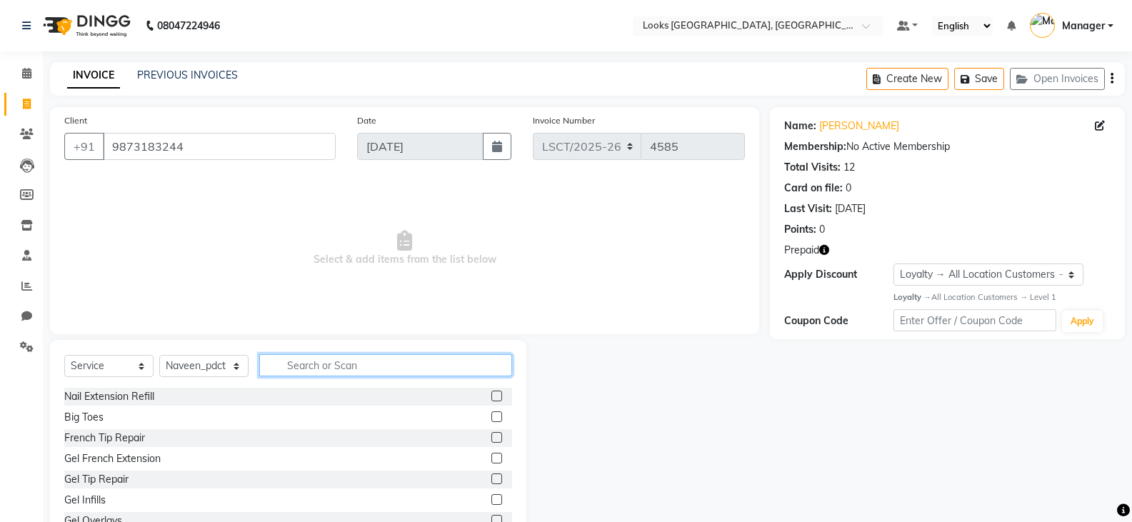
click at [289, 360] on input "text" at bounding box center [385, 365] width 253 height 22
type input "pedi"
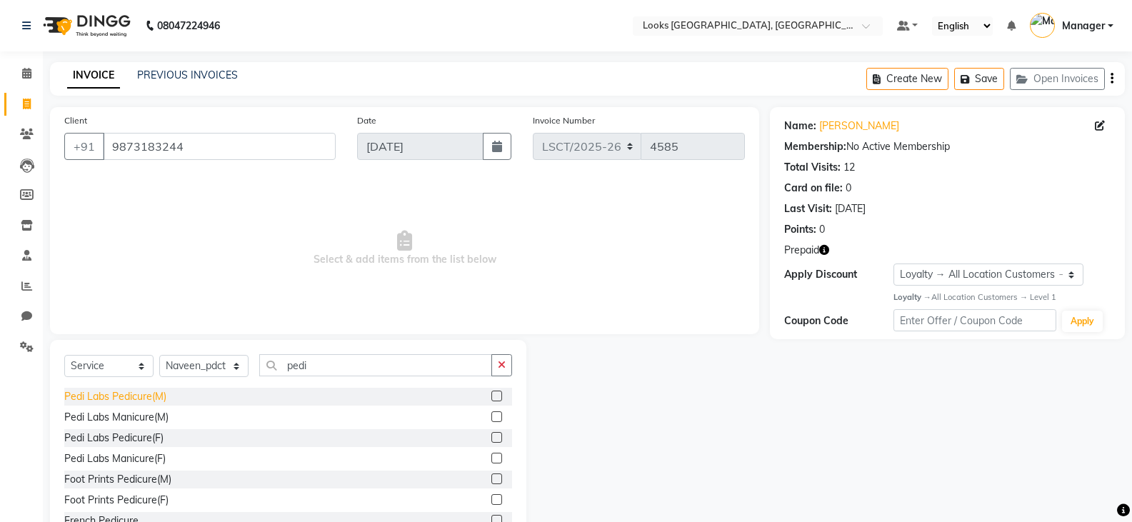
click at [119, 401] on div "Pedi Labs Pedicure(M)" at bounding box center [115, 396] width 102 height 15
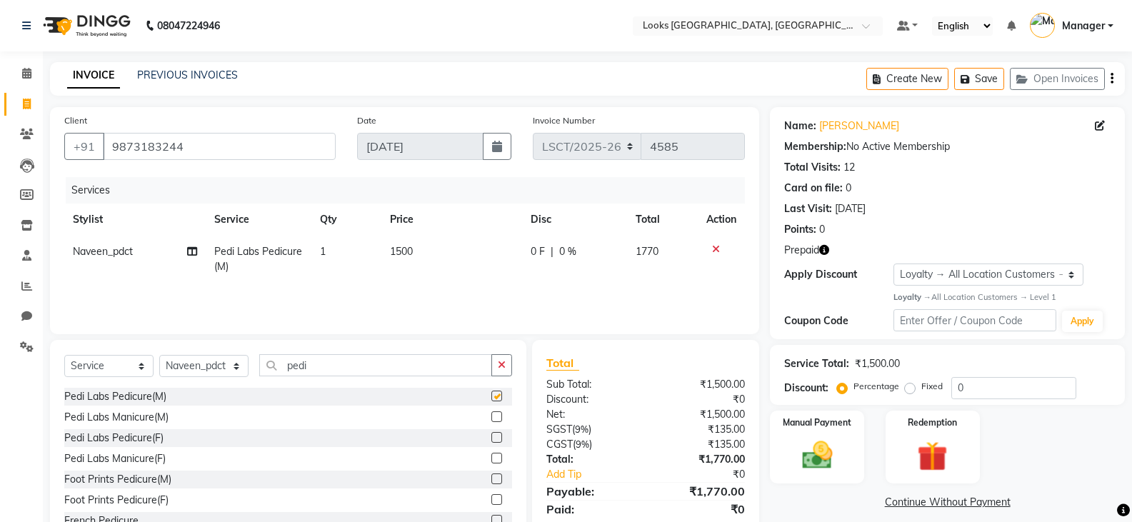
checkbox input "false"
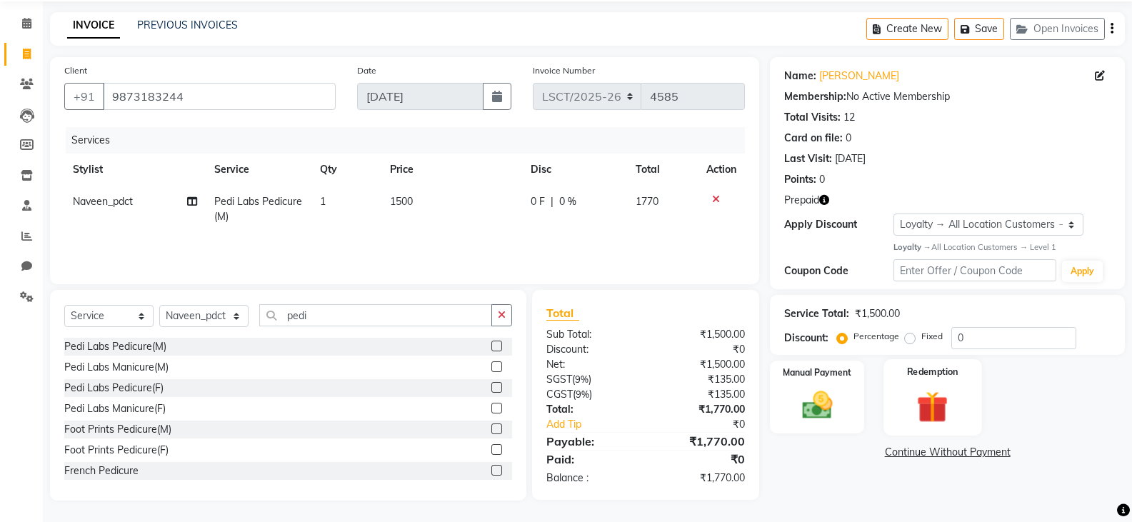
click at [921, 406] on img at bounding box center [932, 406] width 51 height 39
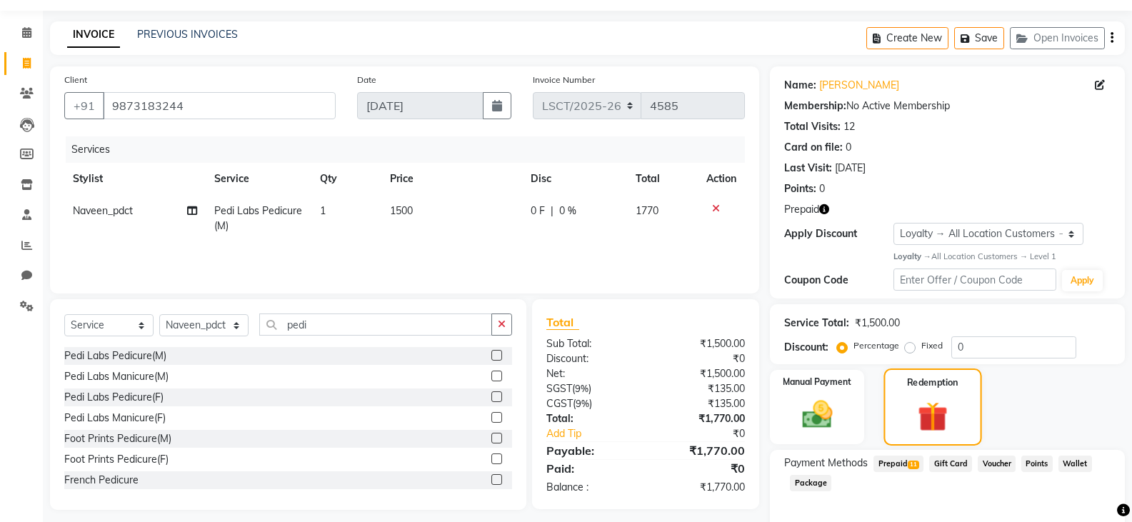
scroll to position [34, 0]
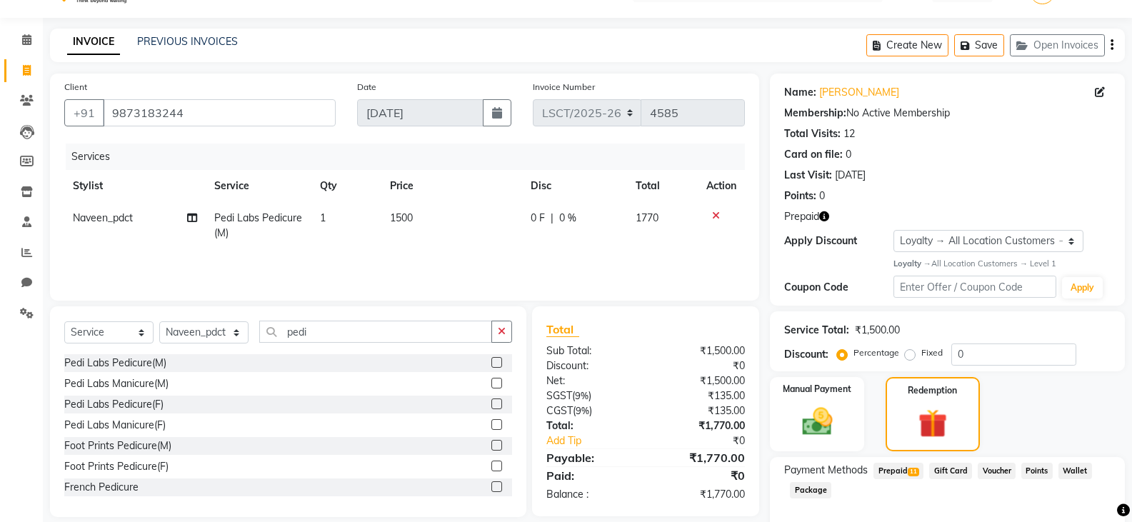
click at [888, 473] on span "Prepaid 11" at bounding box center [898, 471] width 50 height 16
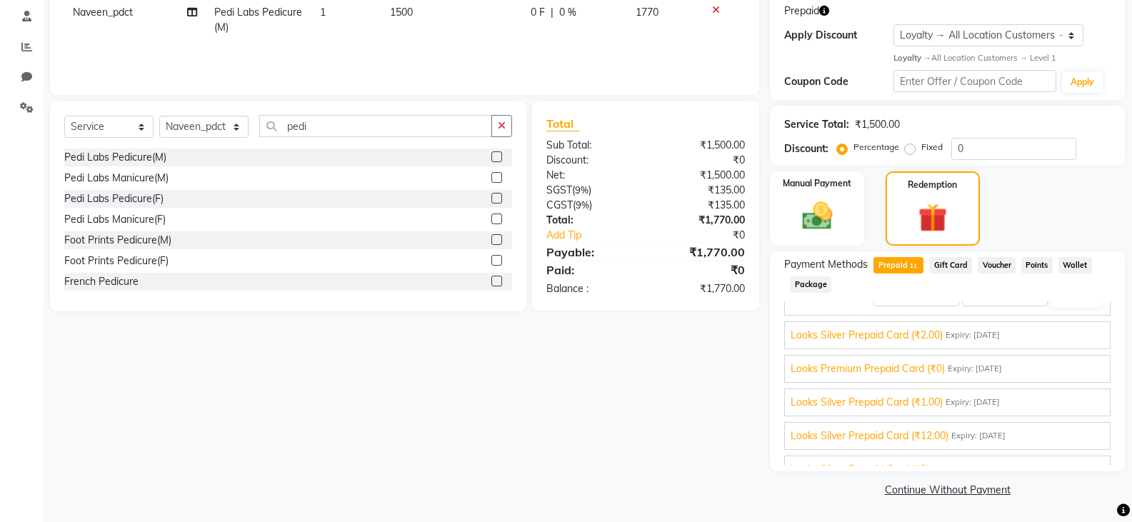
scroll to position [232, 0]
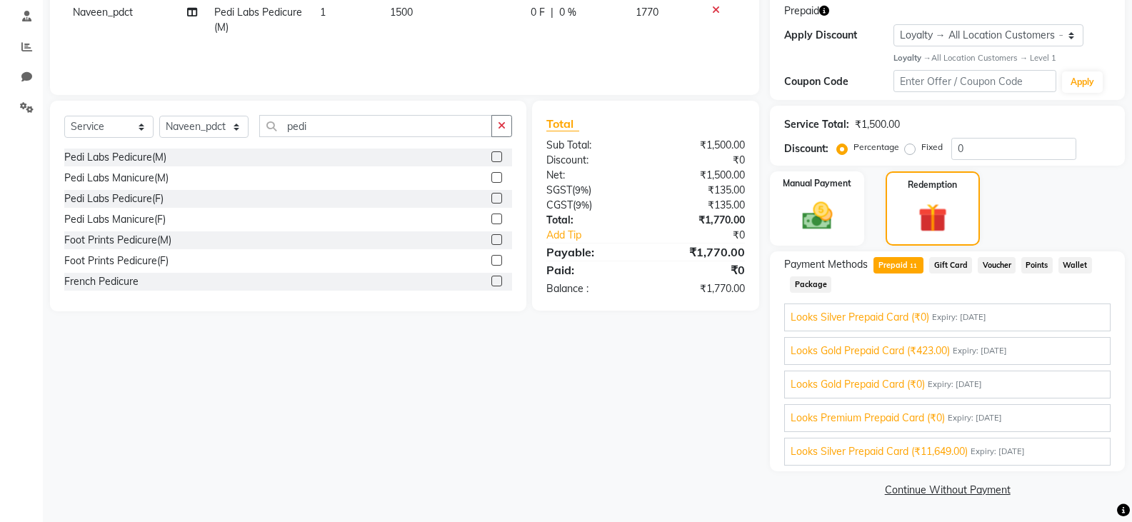
click at [930, 451] on span "Looks Silver Prepaid Card (₹11,649.00)" at bounding box center [878, 451] width 177 height 15
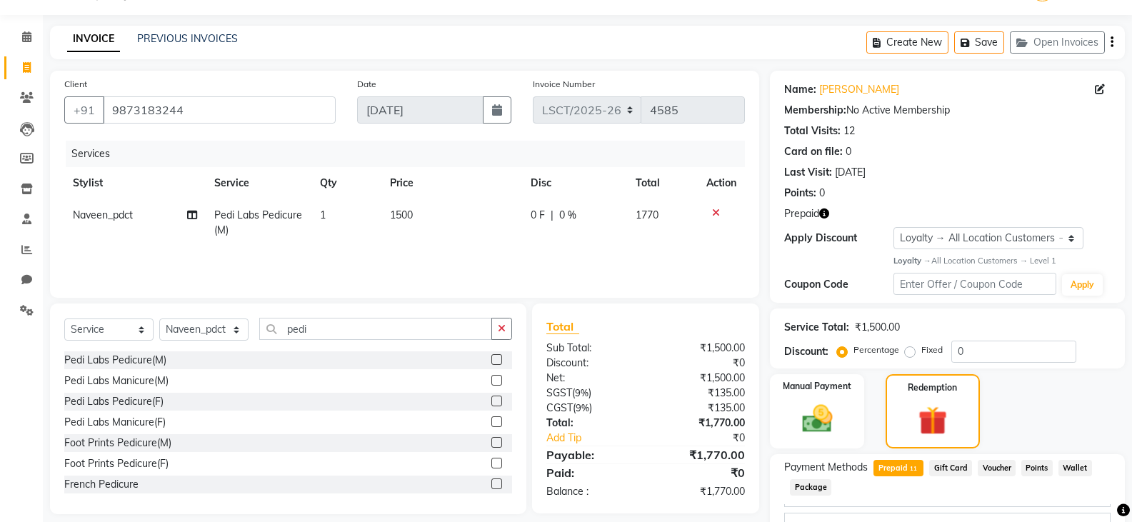
scroll to position [0, 0]
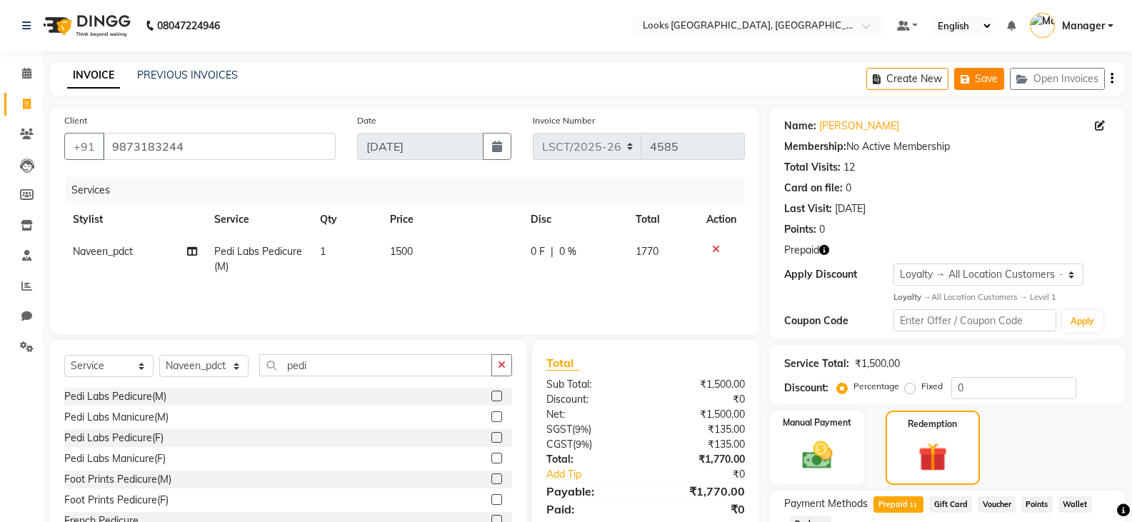
click at [987, 74] on button "Save" at bounding box center [979, 79] width 50 height 22
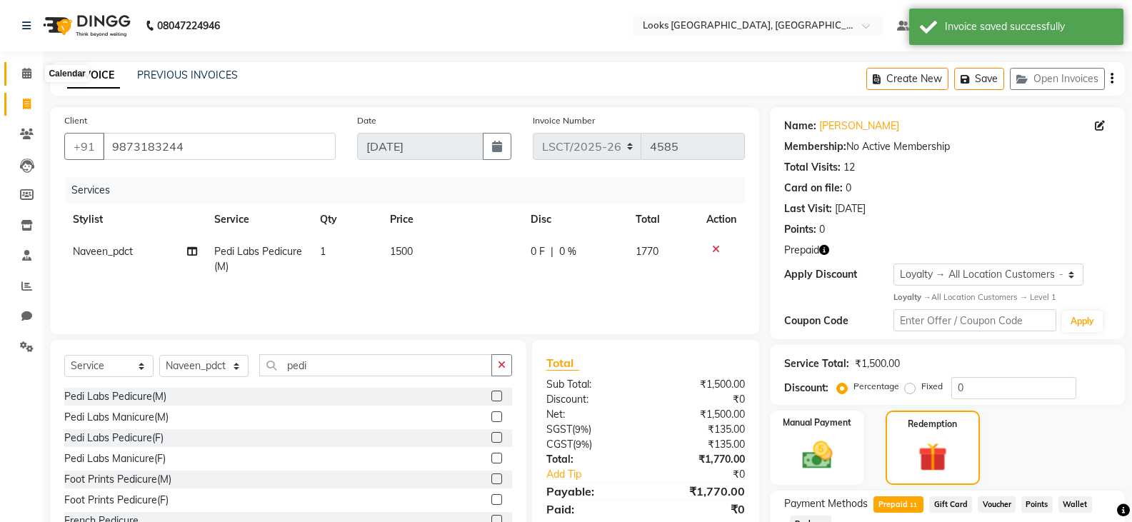
click at [24, 74] on icon at bounding box center [26, 73] width 9 height 11
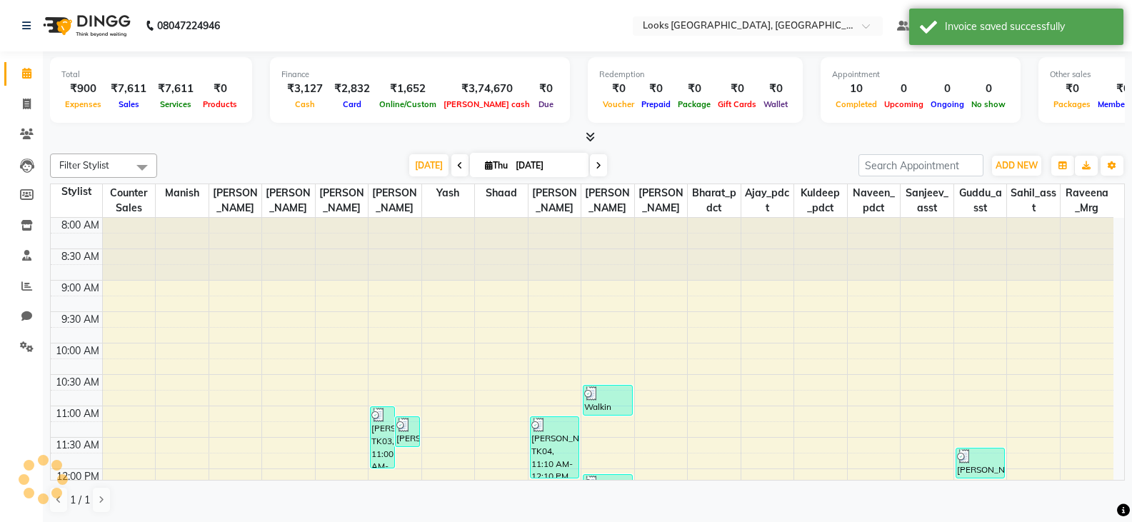
scroll to position [378, 0]
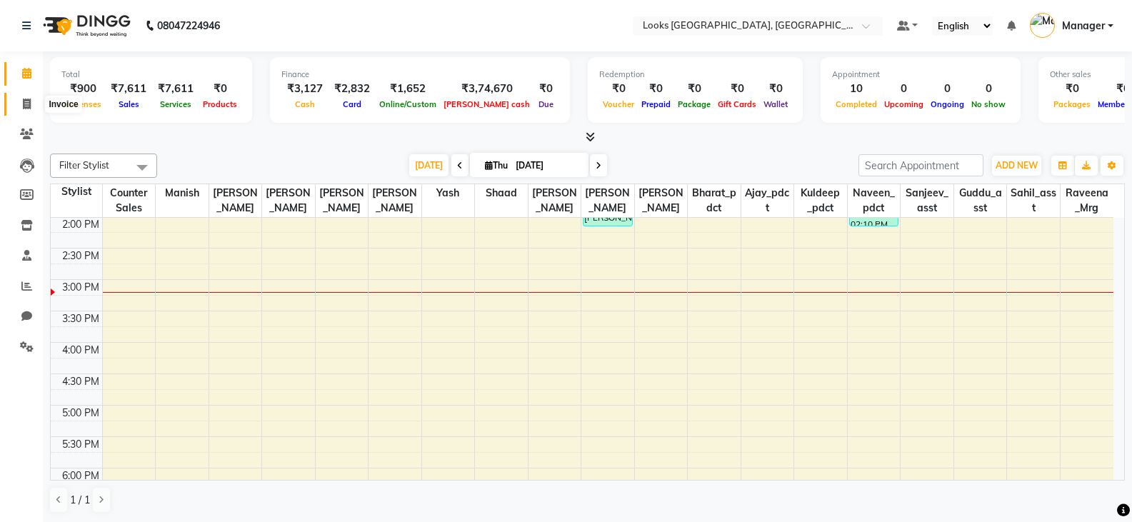
drag, startPoint x: 19, startPoint y: 104, endPoint x: 74, endPoint y: 96, distance: 56.2
click at [19, 104] on span at bounding box center [26, 104] width 25 height 16
select select "service"
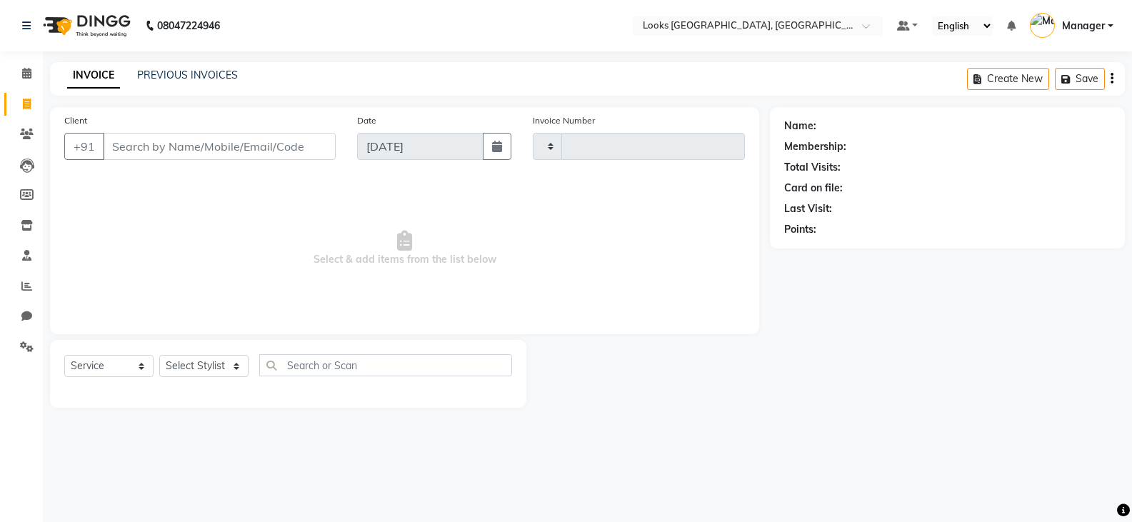
type input "4585"
select select "8942"
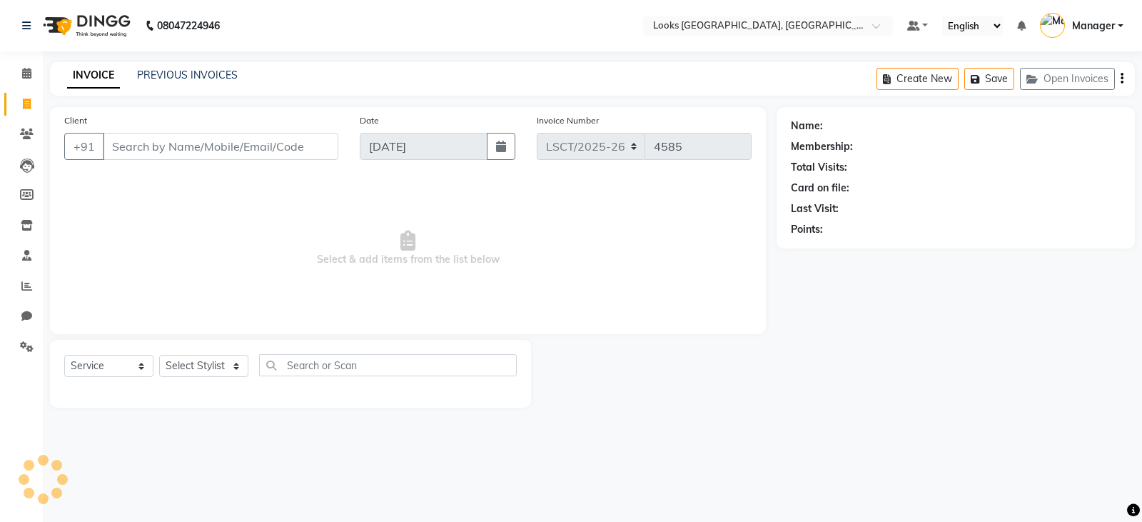
click at [155, 149] on input "Client" at bounding box center [221, 146] width 236 height 27
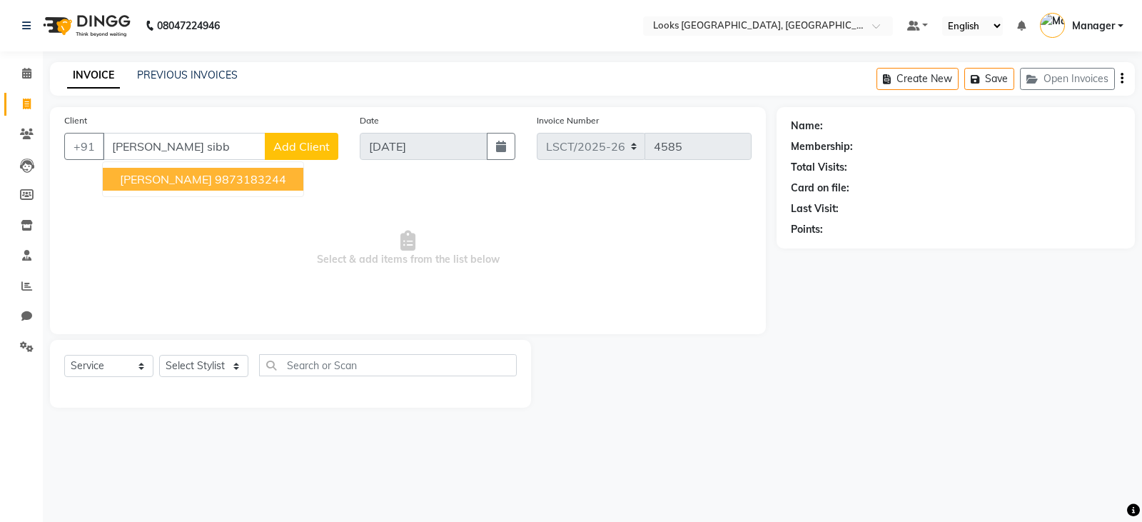
click at [248, 183] on ngb-highlight "9873183244" at bounding box center [250, 179] width 71 height 14
type input "9873183244"
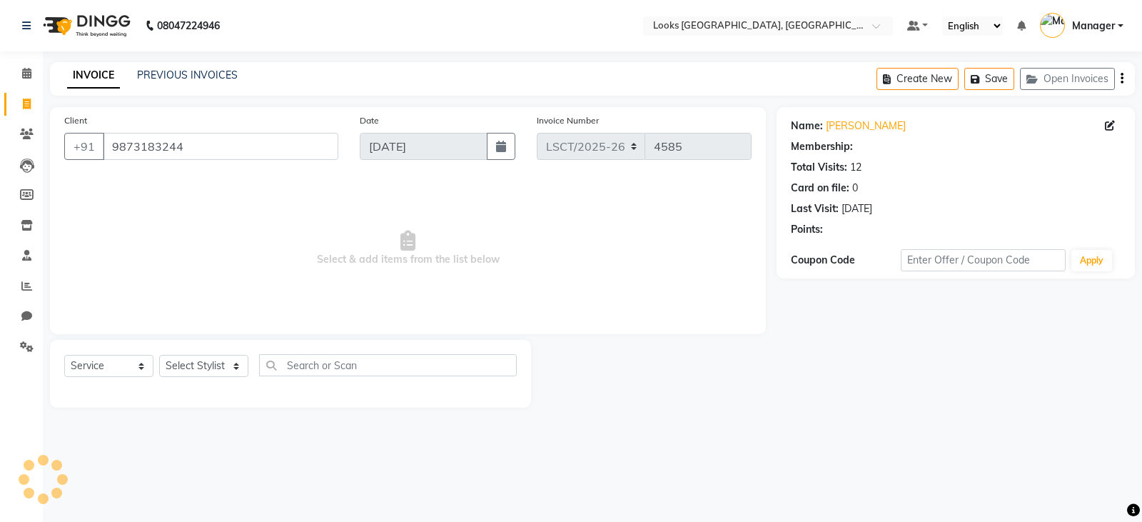
select select "1: Object"
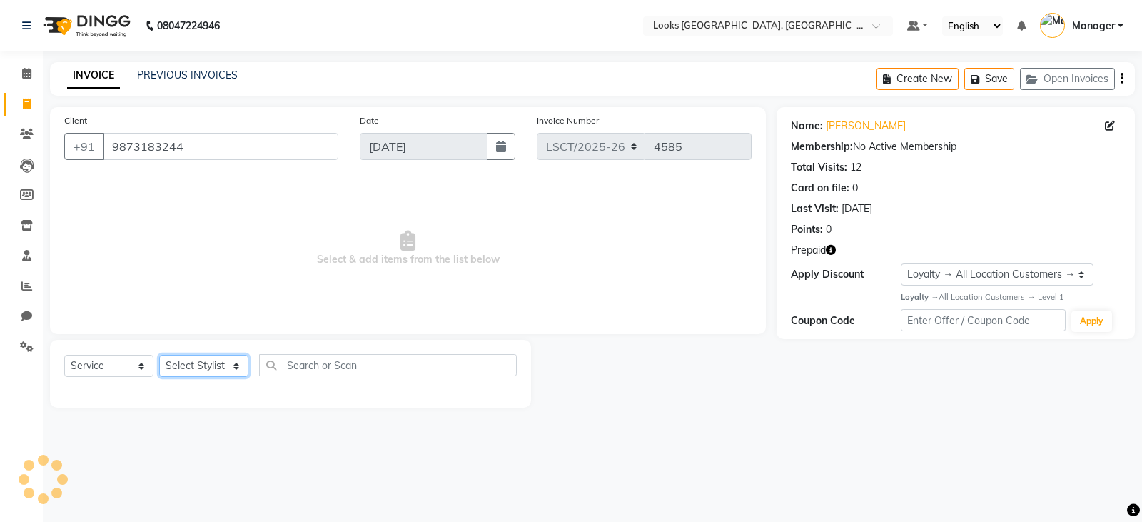
click at [188, 368] on select "Select Stylist [PERSON_NAME] Bharat_pdct Counter Sales [PERSON_NAME] guddu_asst…" at bounding box center [203, 366] width 89 height 22
select select "90420"
click at [159, 355] on select "Select Stylist [PERSON_NAME] Bharat_pdct Counter Sales [PERSON_NAME] guddu_asst…" at bounding box center [203, 366] width 89 height 22
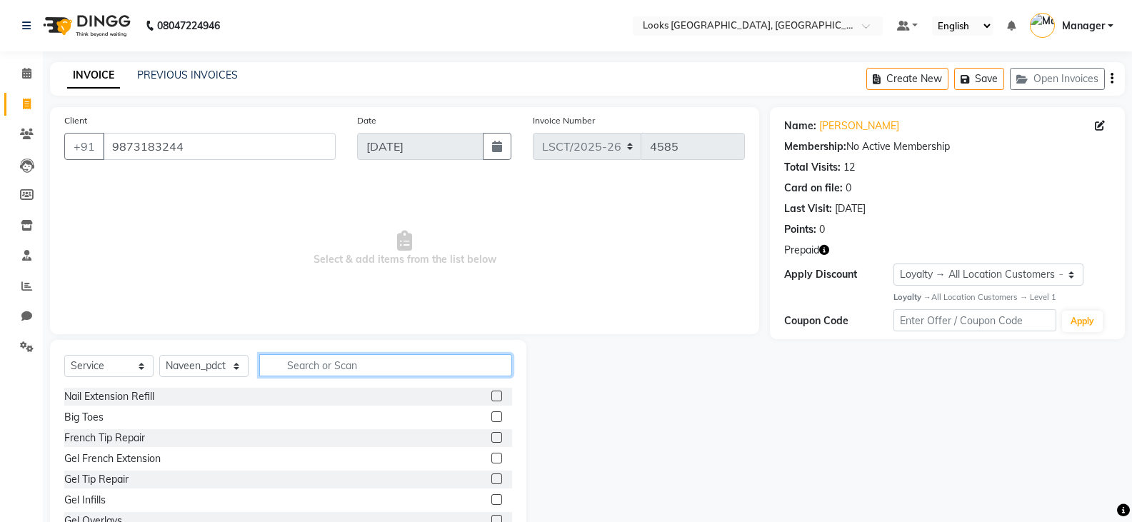
click at [317, 363] on input "text" at bounding box center [385, 365] width 253 height 22
type input "pedi"
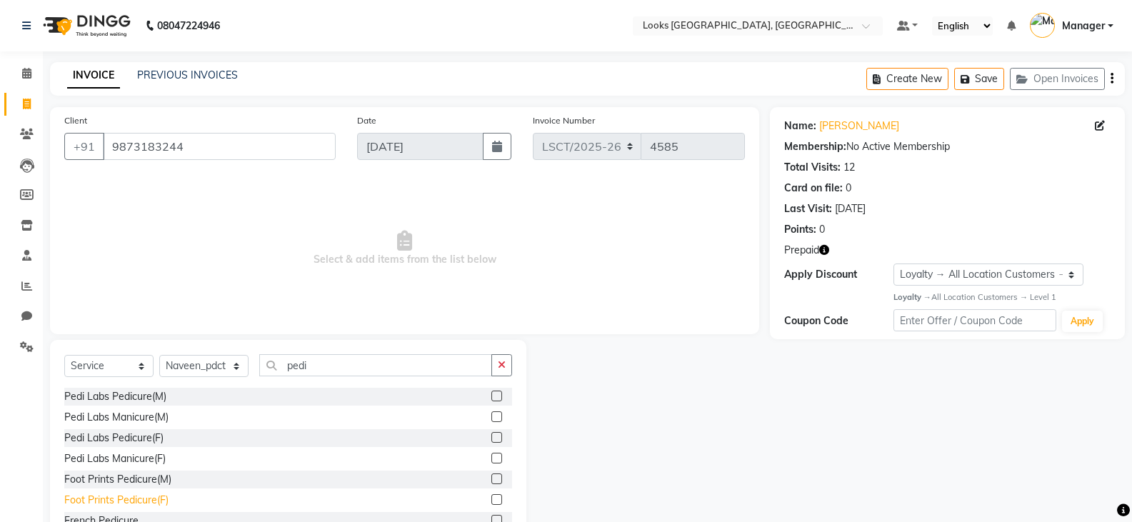
click at [151, 500] on div "Foot Prints Pedicure(F)" at bounding box center [116, 500] width 104 height 15
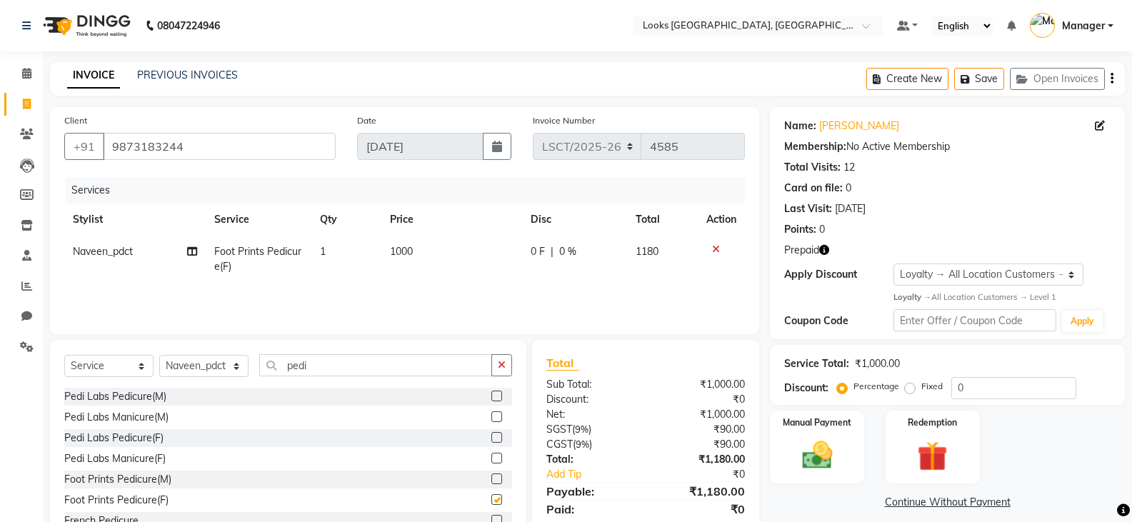
checkbox input "false"
click at [946, 456] on img at bounding box center [932, 456] width 51 height 39
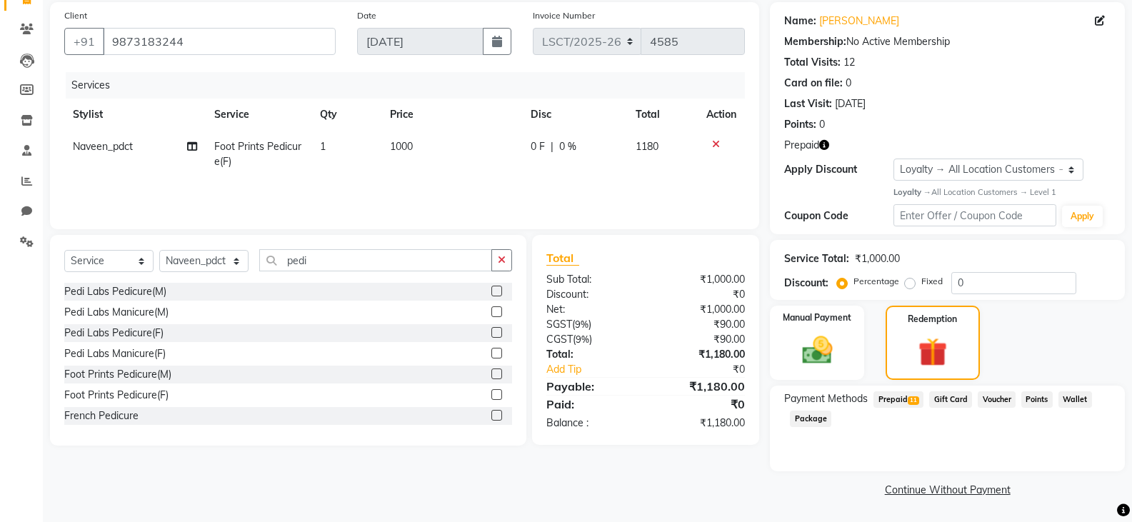
click at [892, 403] on span "Prepaid 11" at bounding box center [898, 399] width 50 height 16
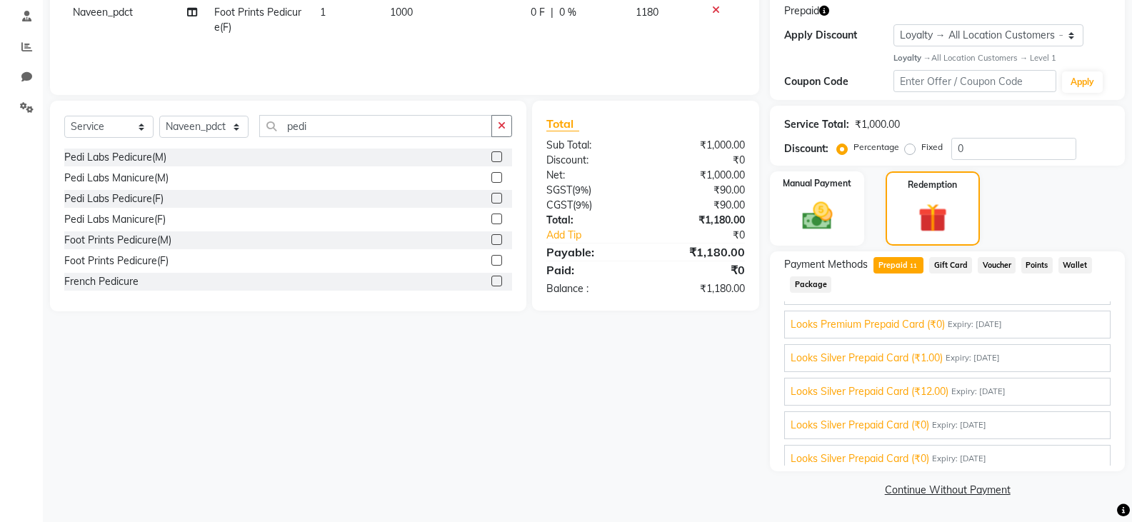
scroll to position [232, 0]
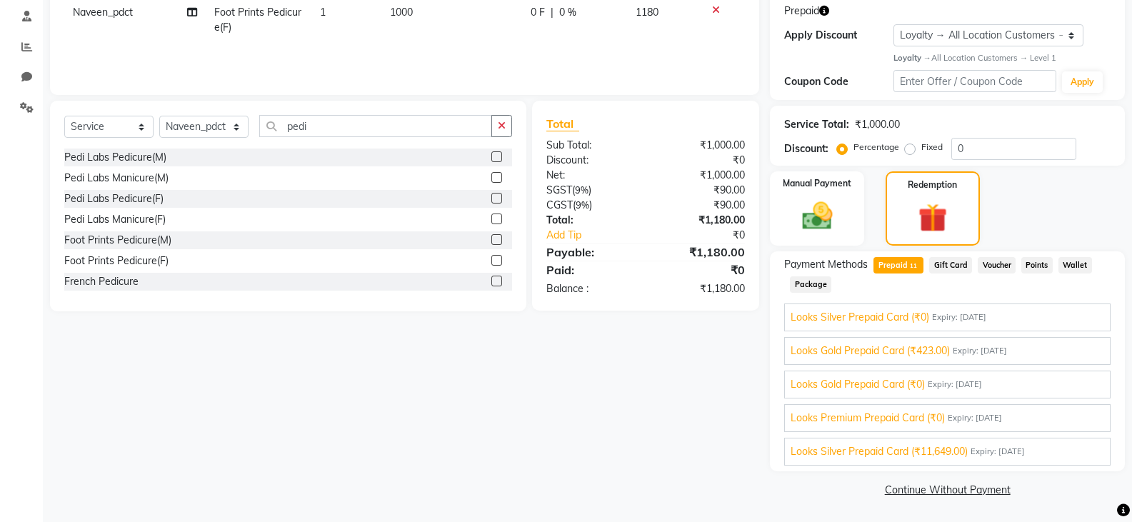
click at [916, 453] on span "Looks Silver Prepaid Card (₹11,649.00)" at bounding box center [878, 451] width 177 height 15
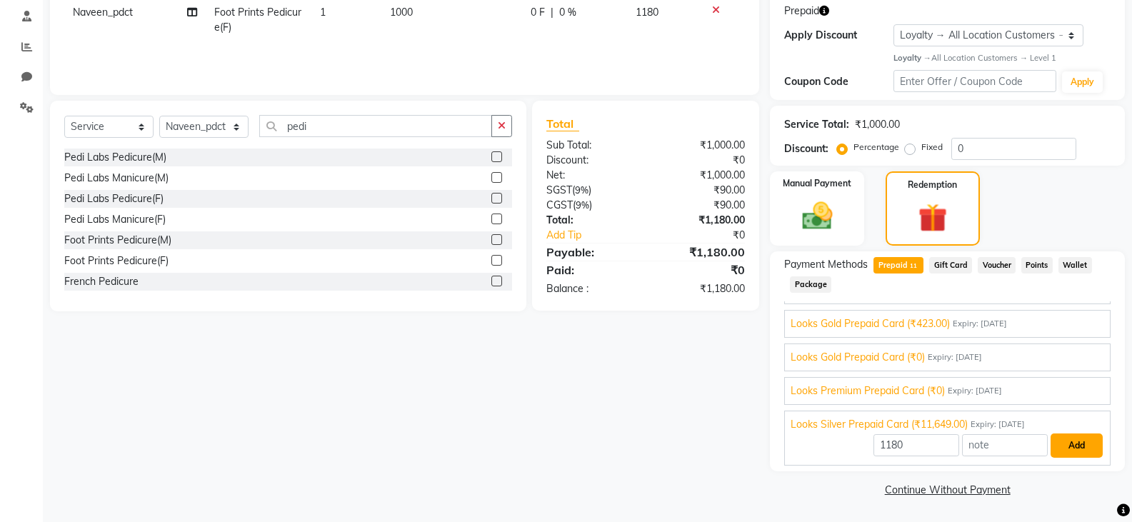
click at [1061, 445] on button "Add" at bounding box center [1076, 445] width 52 height 24
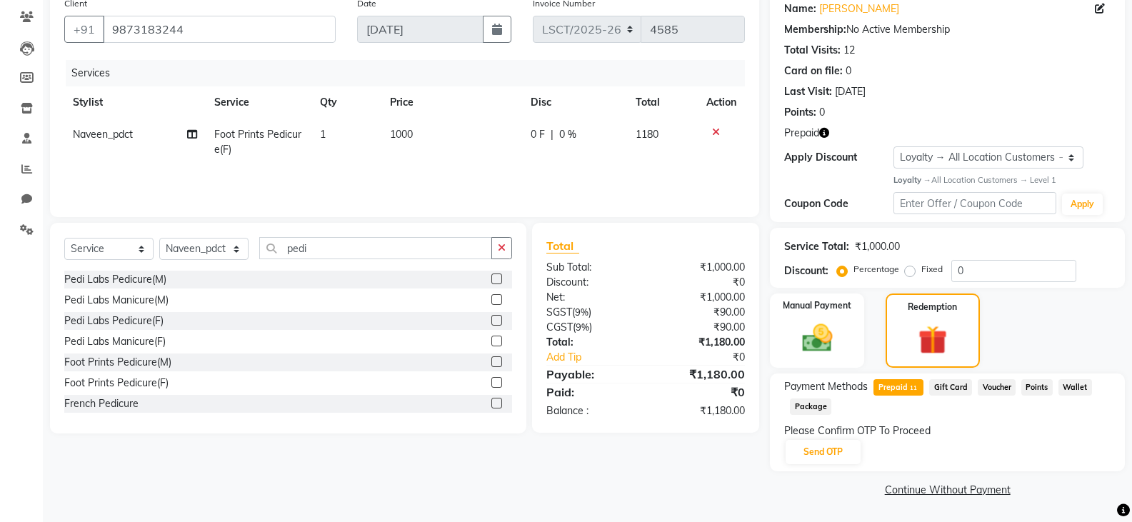
scroll to position [117, 0]
click at [820, 453] on button "Send OTP" at bounding box center [822, 452] width 75 height 24
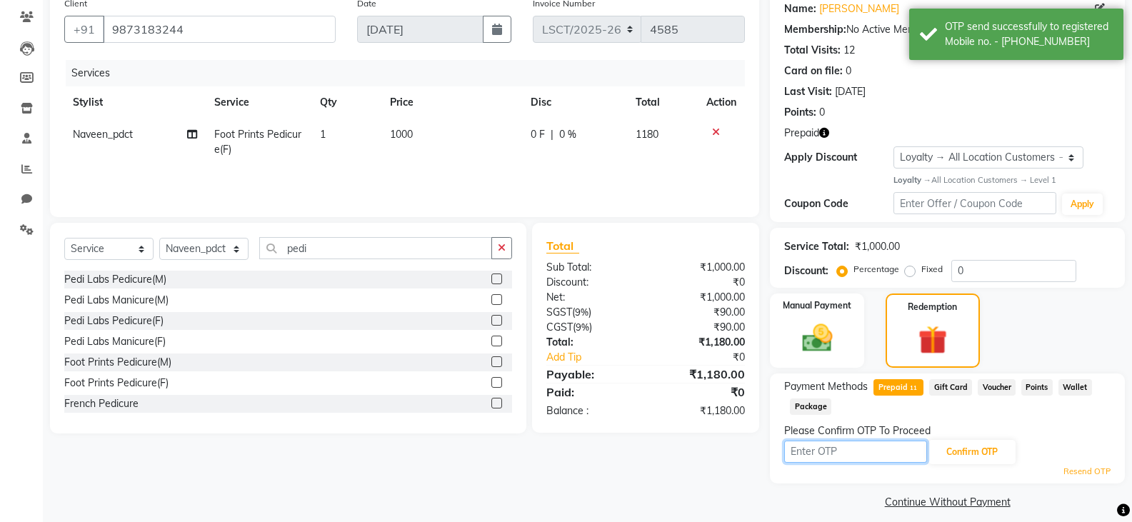
click at [820, 453] on input "text" at bounding box center [855, 452] width 143 height 22
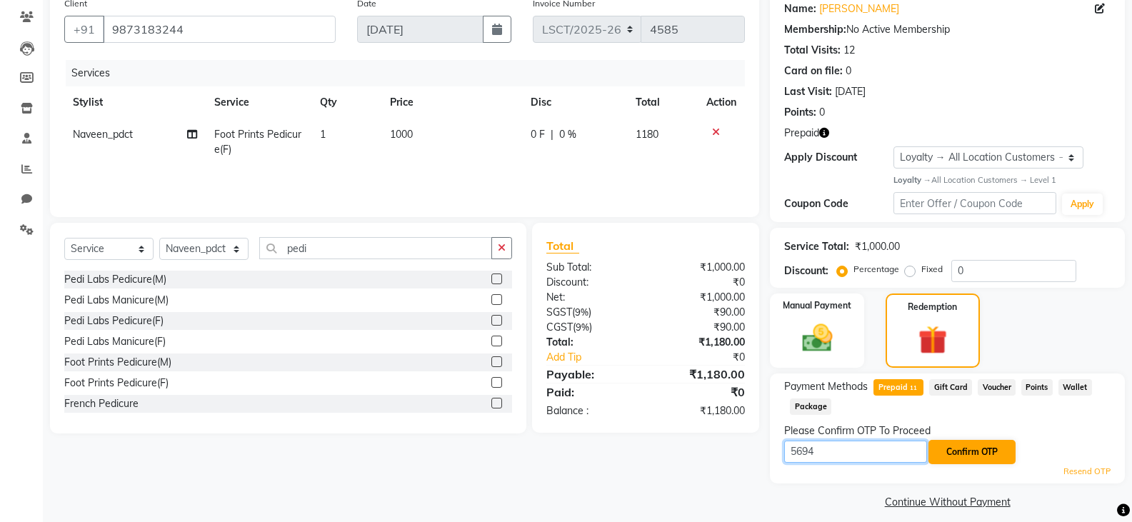
type input "5694"
click at [977, 455] on button "Confirm OTP" at bounding box center [971, 452] width 87 height 24
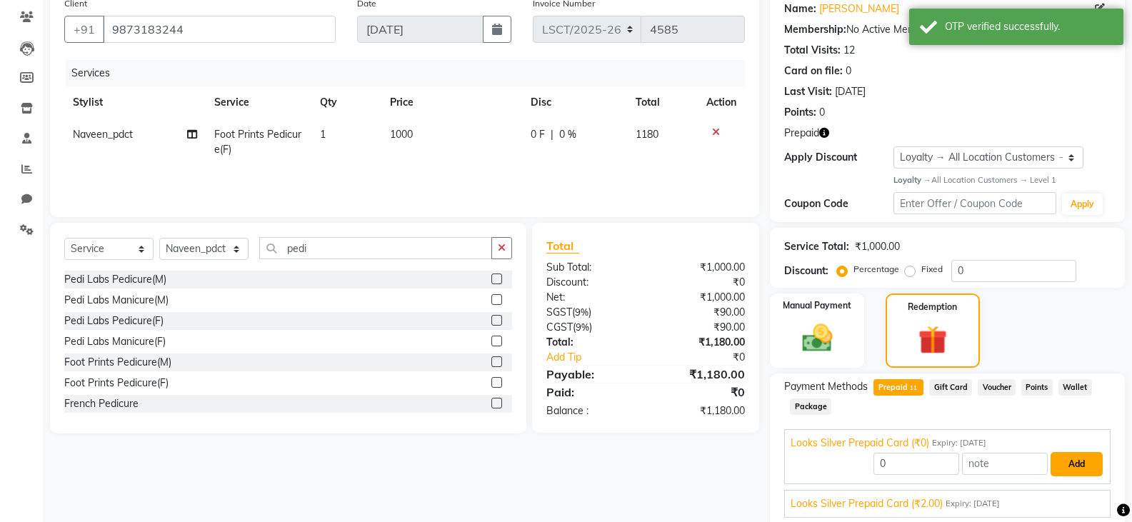
click at [1058, 461] on button "Add" at bounding box center [1076, 464] width 52 height 24
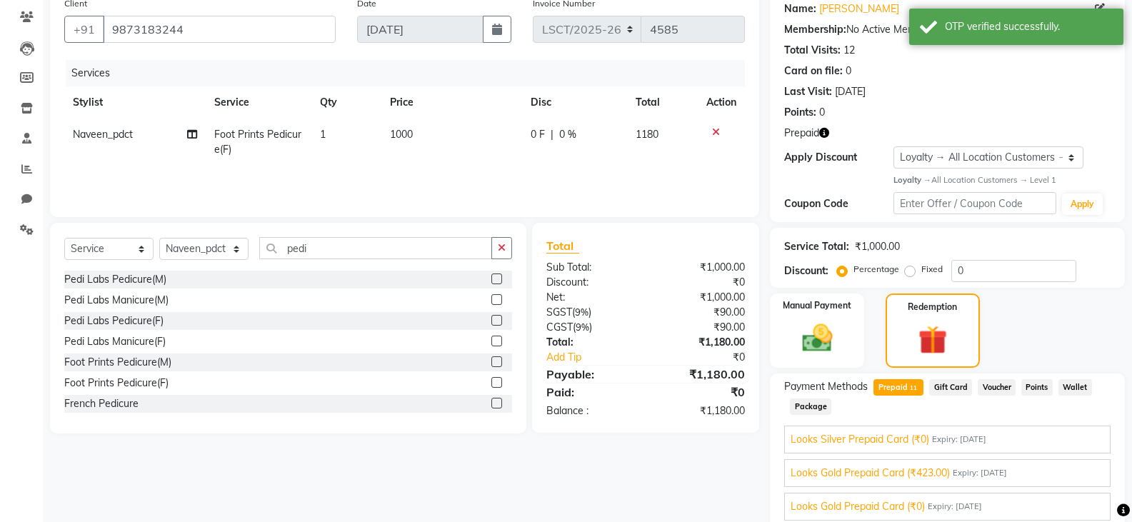
scroll to position [261, 0]
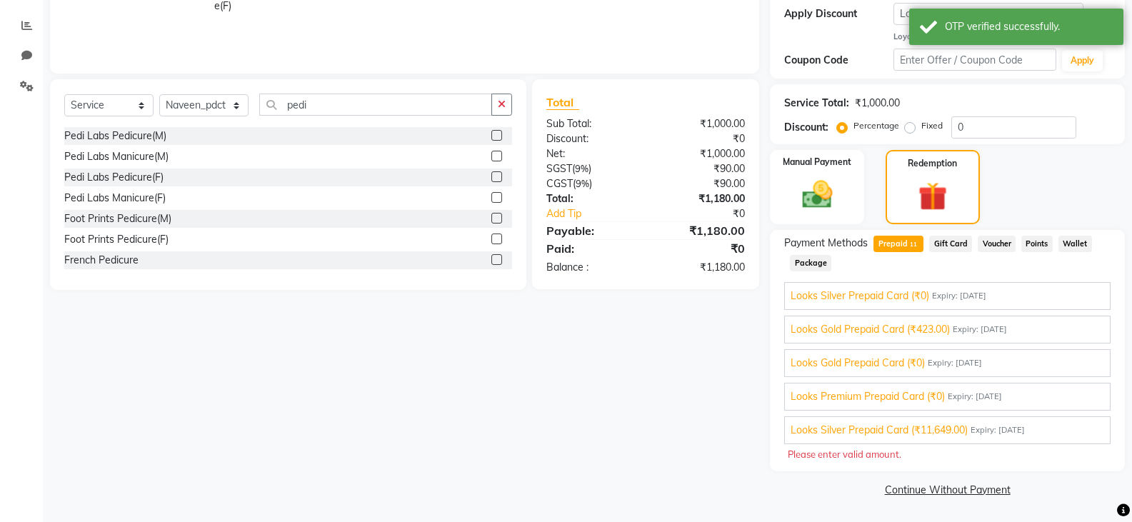
click at [959, 426] on span "Looks Silver Prepaid Card (₹11,649.00)" at bounding box center [878, 430] width 177 height 15
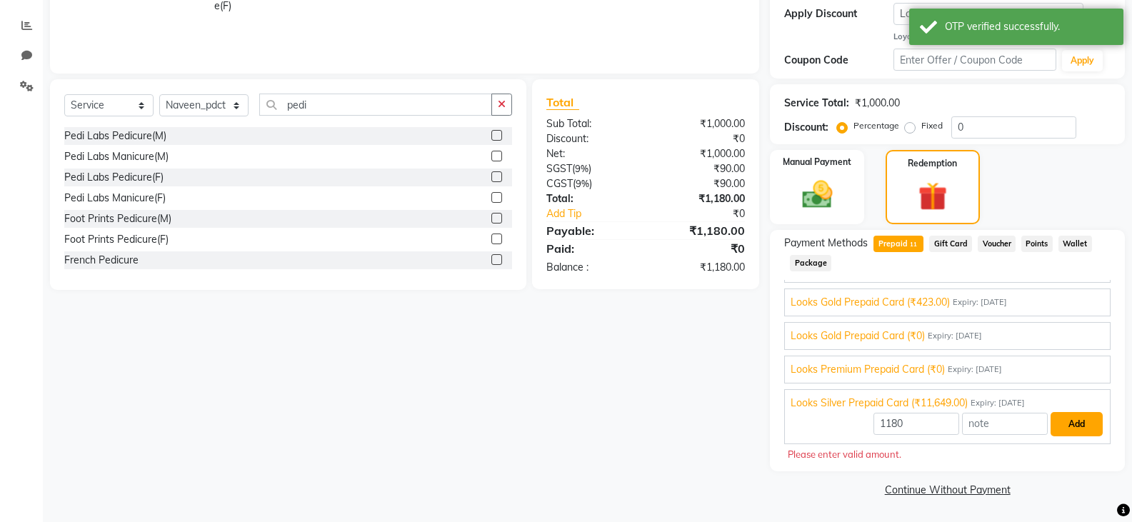
click at [1067, 422] on button "Add" at bounding box center [1076, 424] width 52 height 24
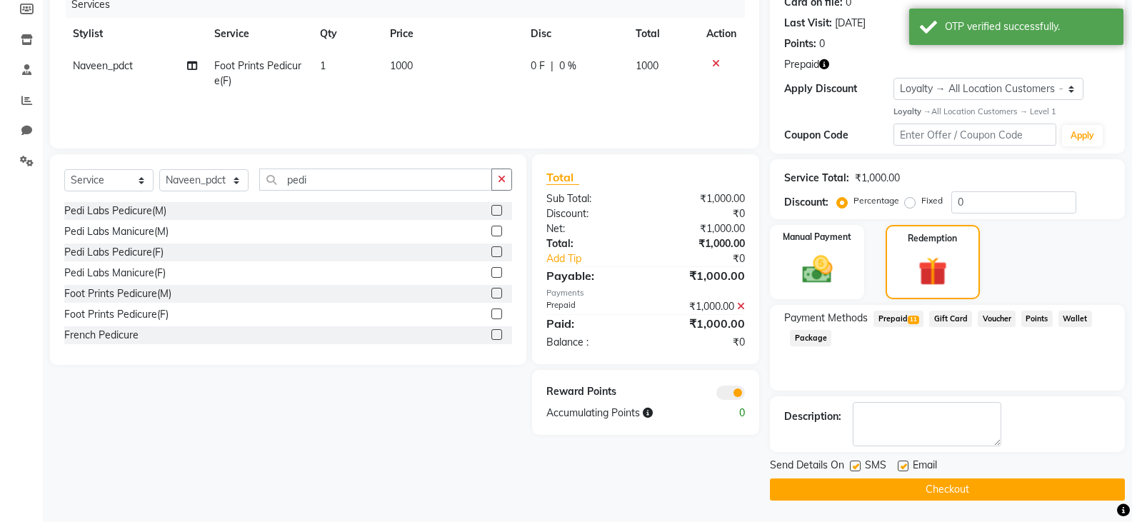
scroll to position [186, 0]
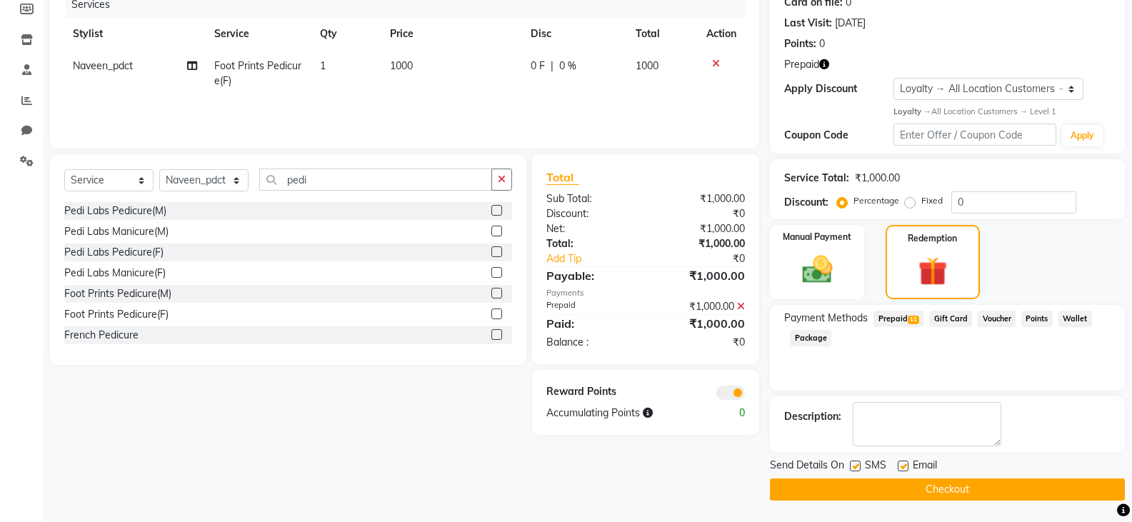
click at [918, 488] on button "Checkout" at bounding box center [947, 489] width 355 height 22
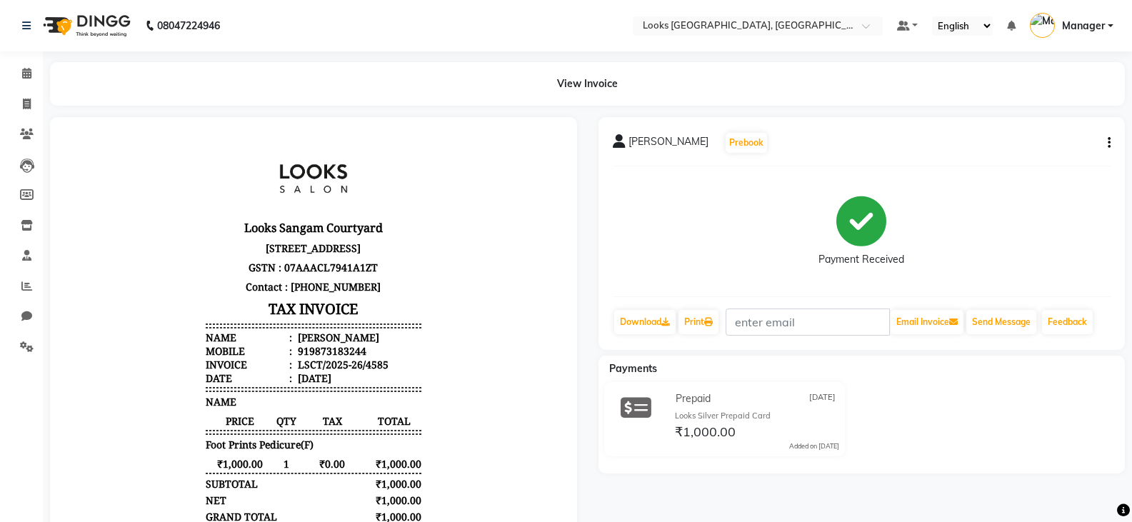
click at [1108, 143] on icon "button" at bounding box center [1108, 143] width 3 height 1
click at [580, 251] on div at bounding box center [313, 399] width 548 height 565
click at [31, 71] on icon at bounding box center [26, 73] width 9 height 11
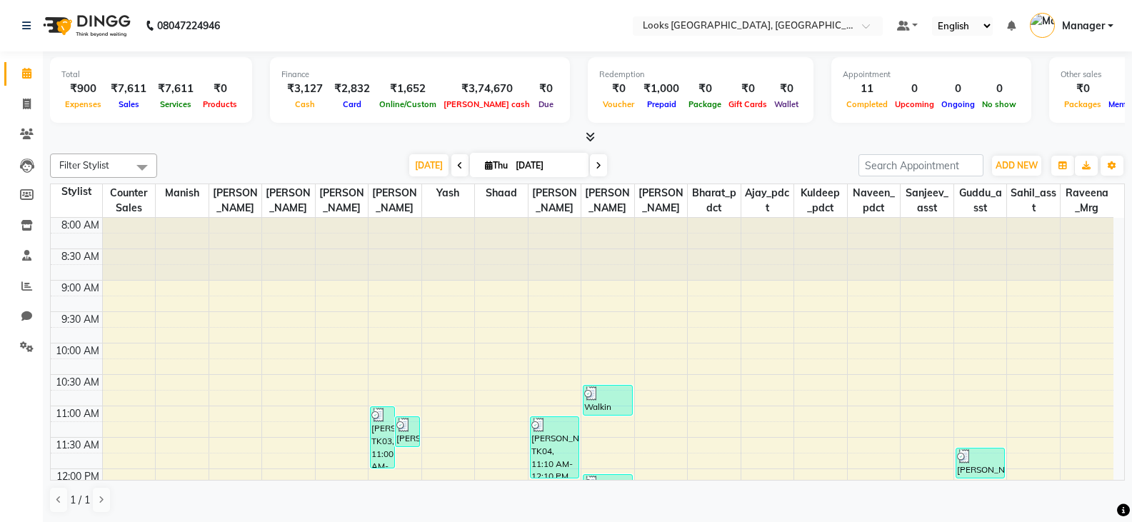
click at [590, 134] on icon at bounding box center [589, 136] width 9 height 11
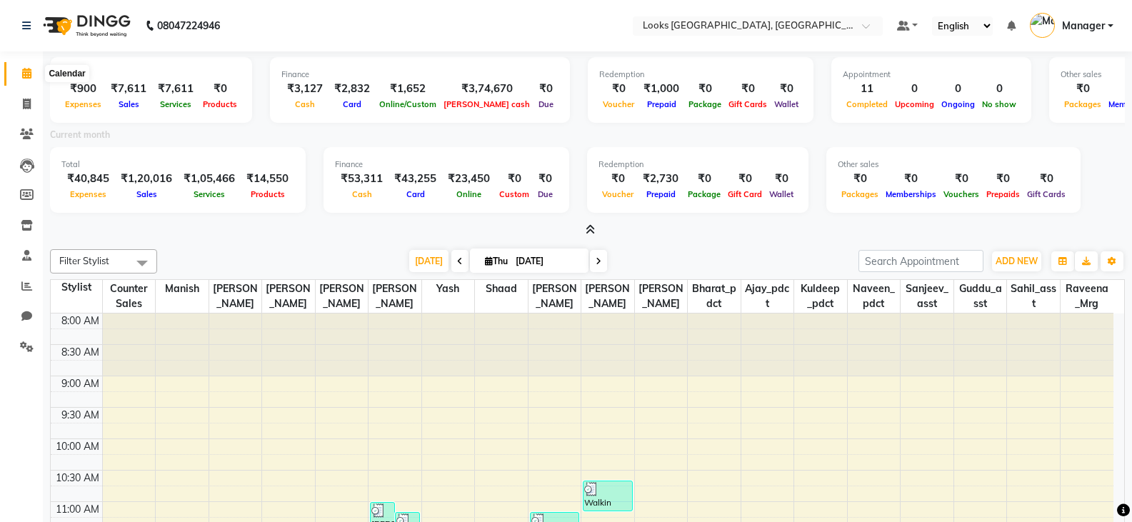
click at [31, 77] on icon at bounding box center [26, 73] width 9 height 11
click at [14, 94] on link "Invoice" at bounding box center [21, 105] width 34 height 24
select select "service"
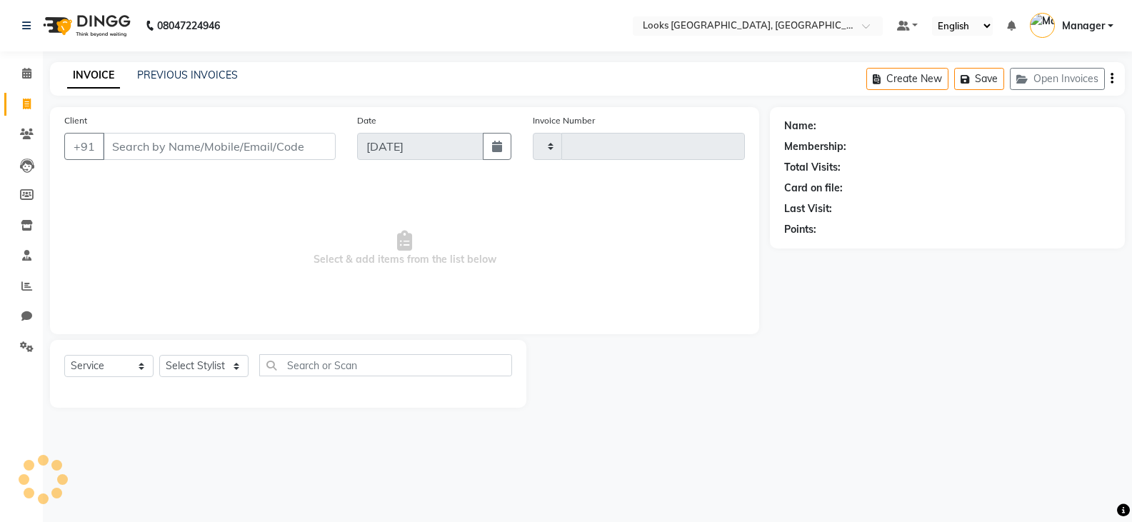
type input "4586"
select select "8942"
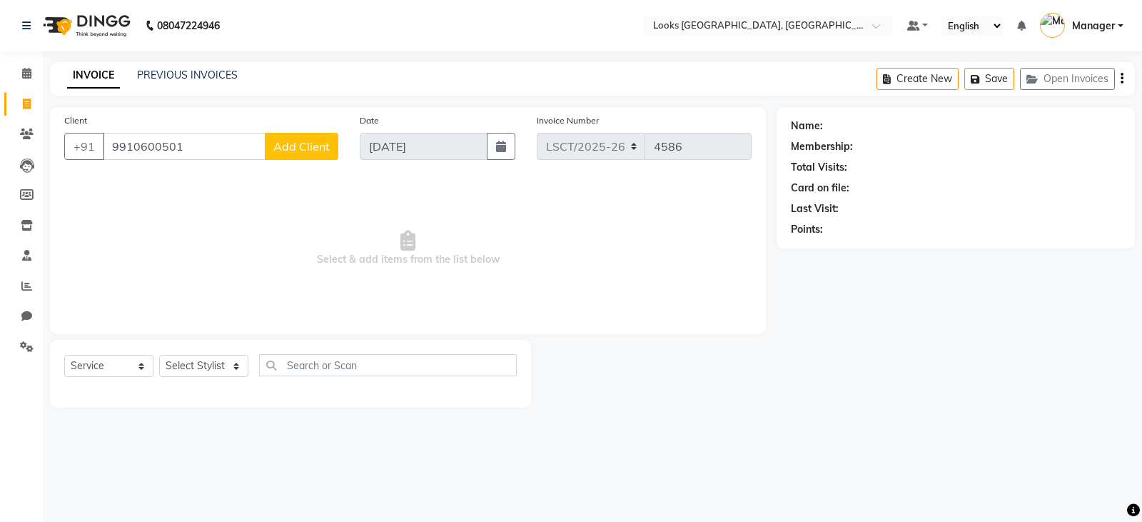
type input "9910600501"
click at [293, 149] on span "Add Client" at bounding box center [301, 146] width 56 height 14
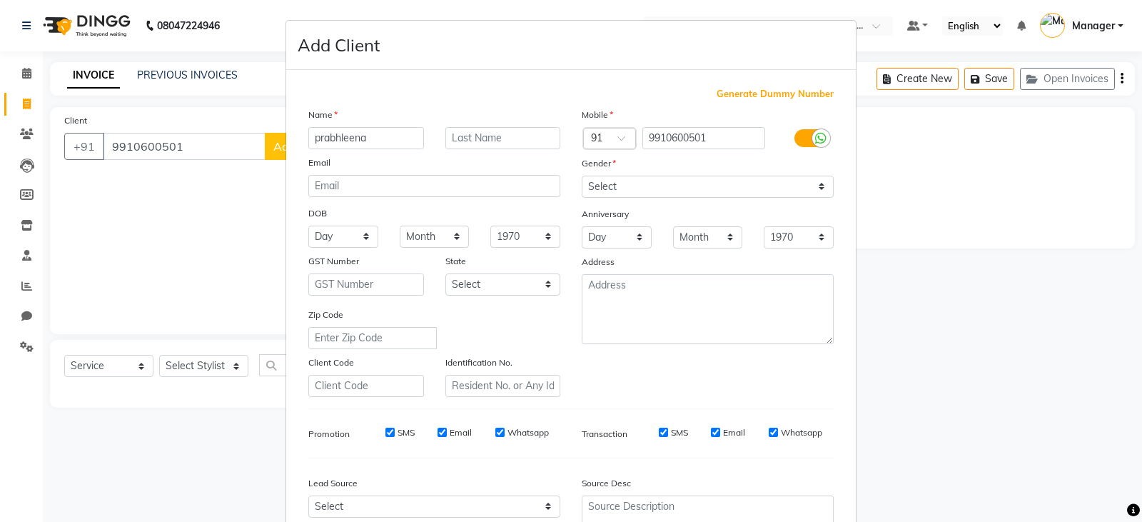
type input "prabhleena"
type input "kaur"
click at [678, 183] on select "Select [DEMOGRAPHIC_DATA] [DEMOGRAPHIC_DATA] Other Prefer Not To Say" at bounding box center [708, 187] width 252 height 22
select select "[DEMOGRAPHIC_DATA]"
click at [582, 176] on select "Select [DEMOGRAPHIC_DATA] [DEMOGRAPHIC_DATA] Other Prefer Not To Say" at bounding box center [708, 187] width 252 height 22
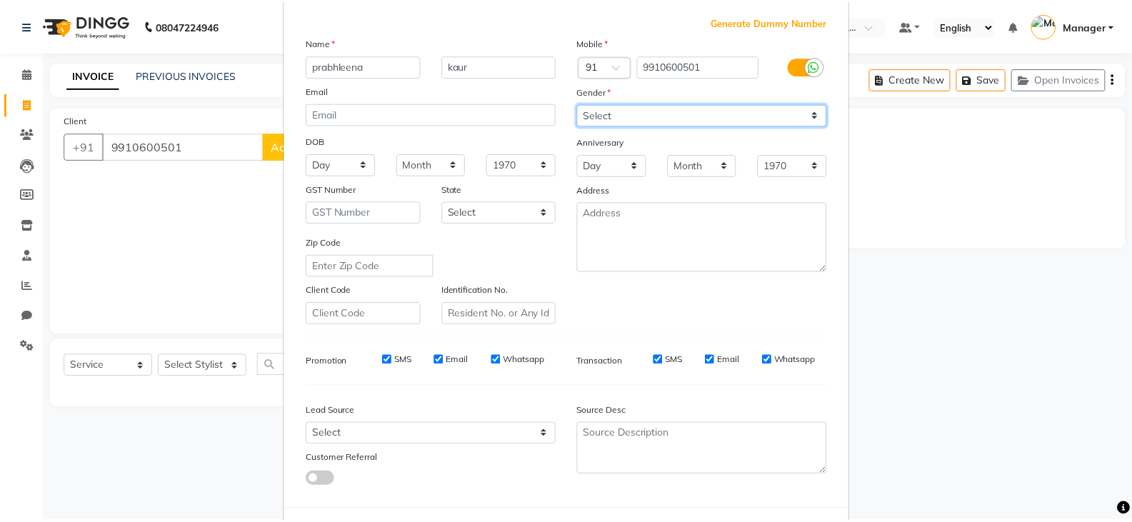
scroll to position [137, 0]
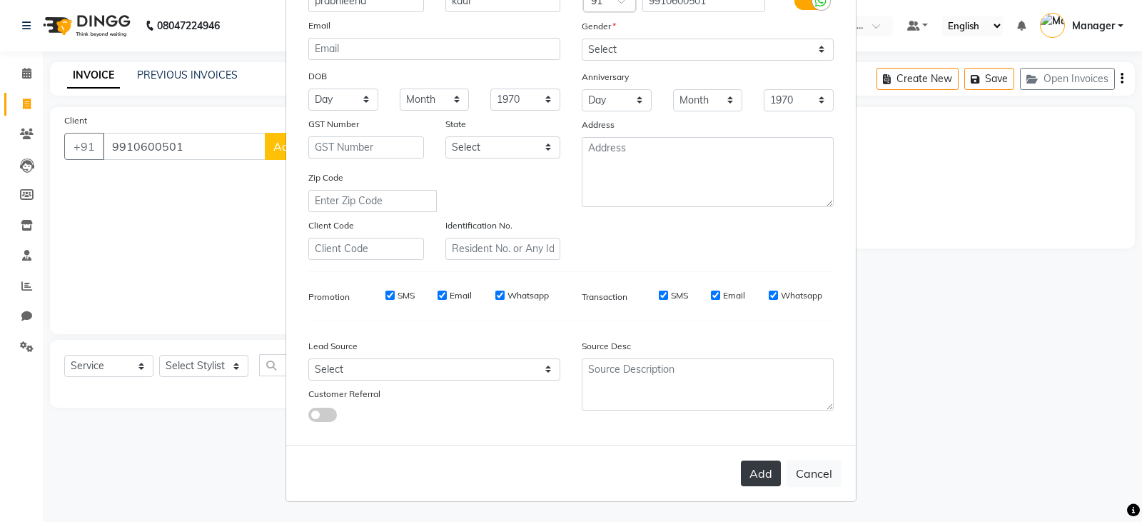
click at [750, 468] on button "Add" at bounding box center [761, 474] width 40 height 26
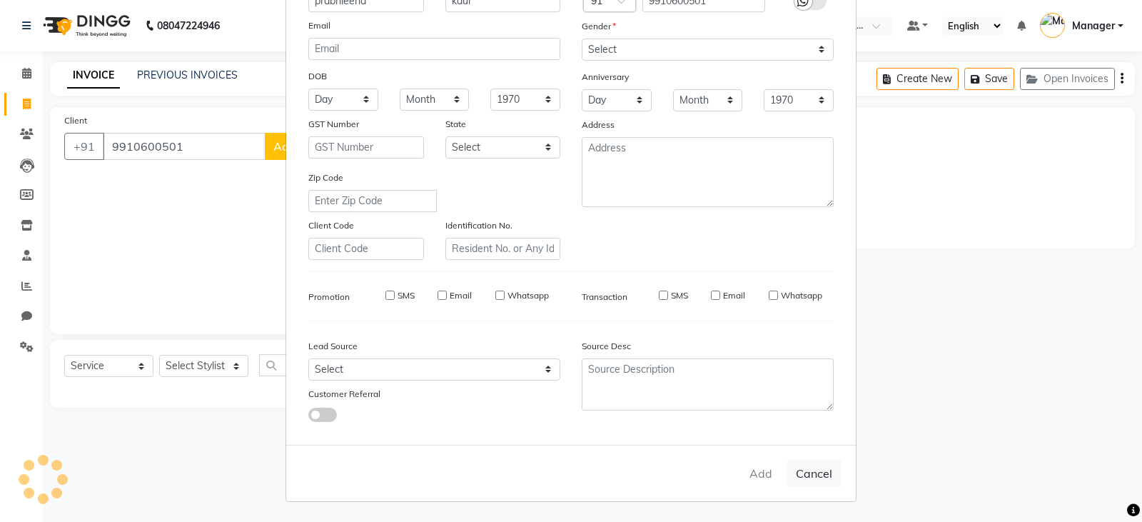
select select
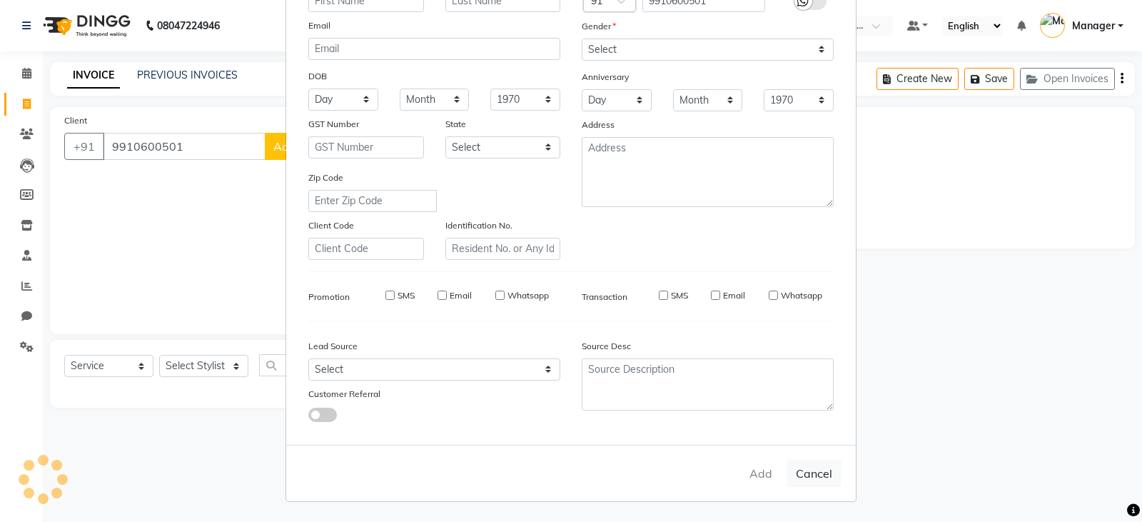
select select
checkbox input "false"
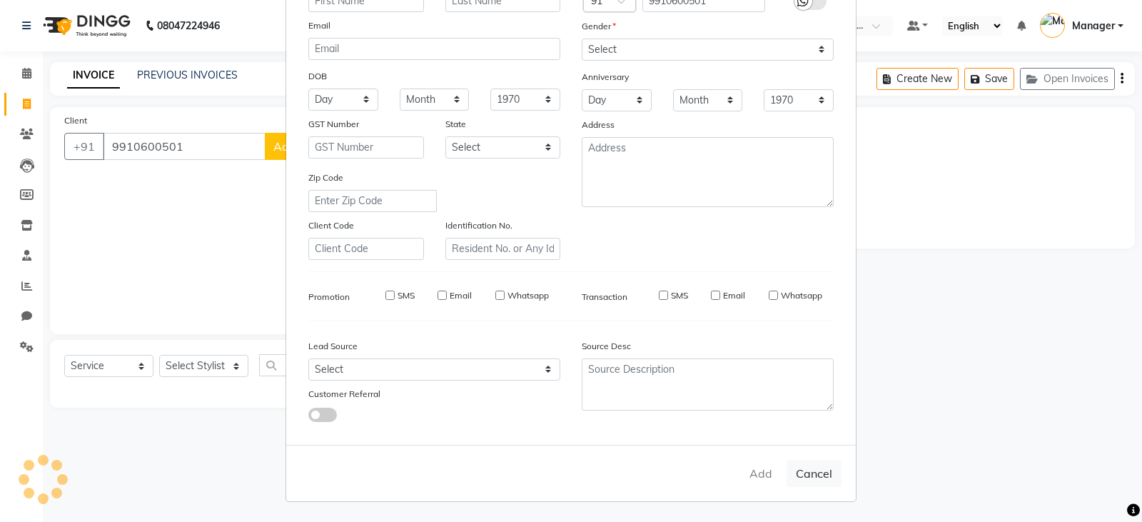
checkbox input "false"
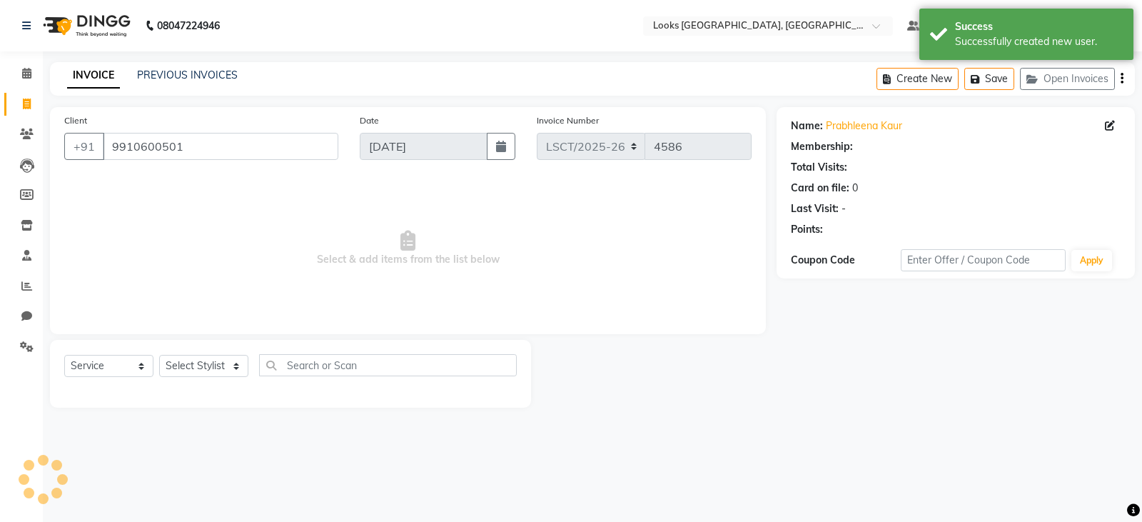
select select "1: Object"
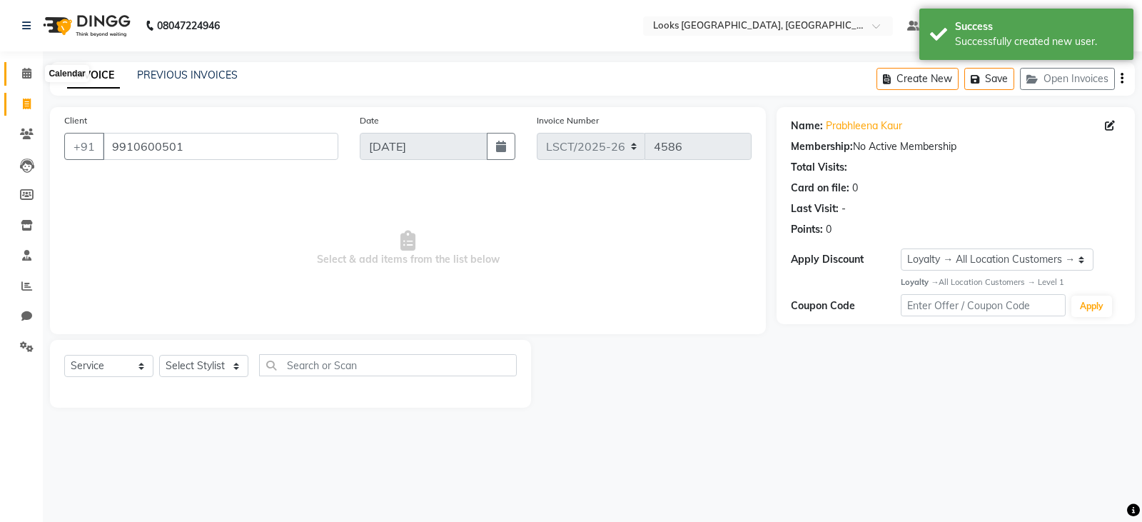
click at [20, 72] on span at bounding box center [26, 74] width 25 height 16
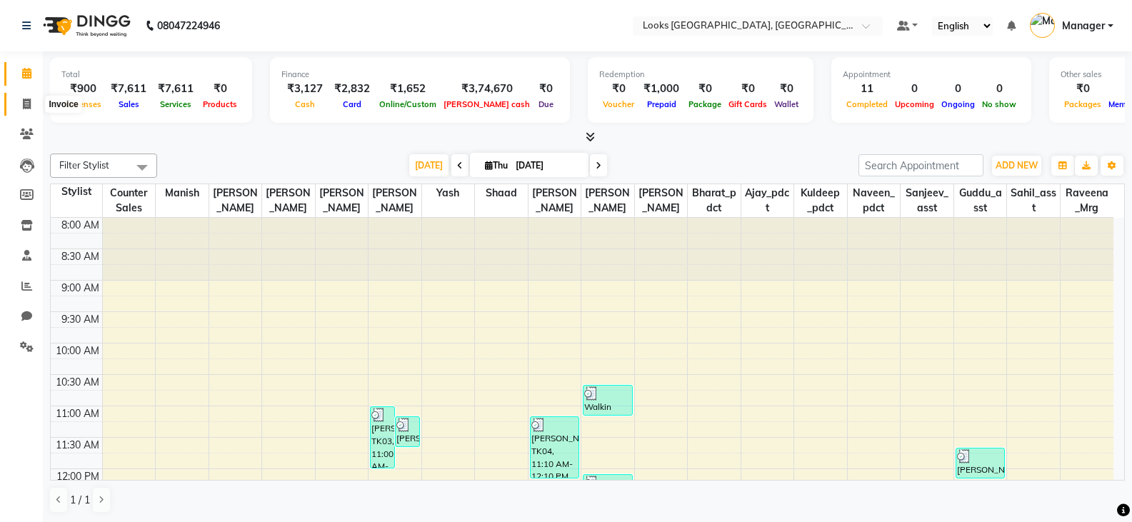
click at [30, 103] on icon at bounding box center [27, 104] width 8 height 11
select select "service"
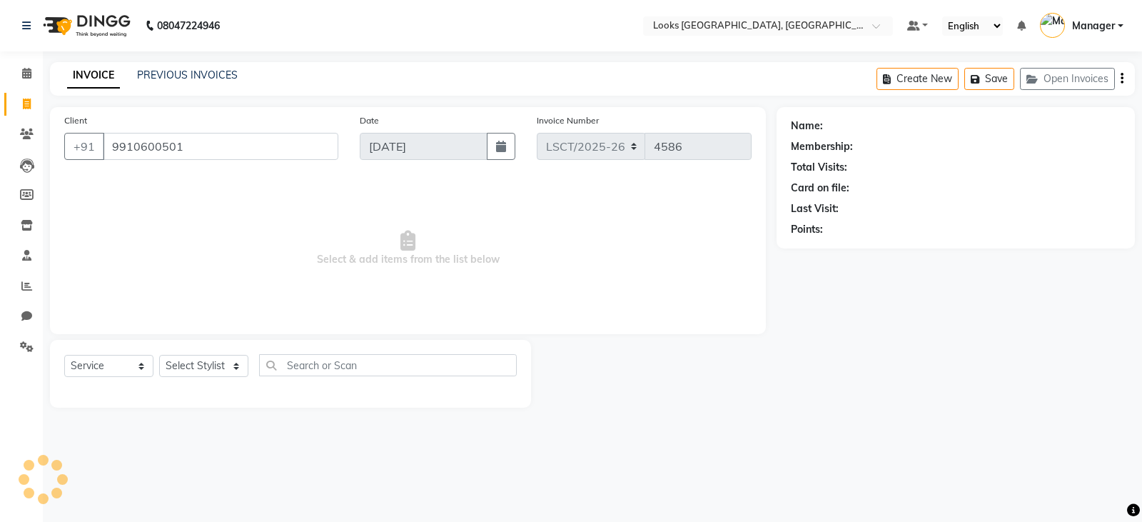
type input "9910600501"
select select "1: Object"
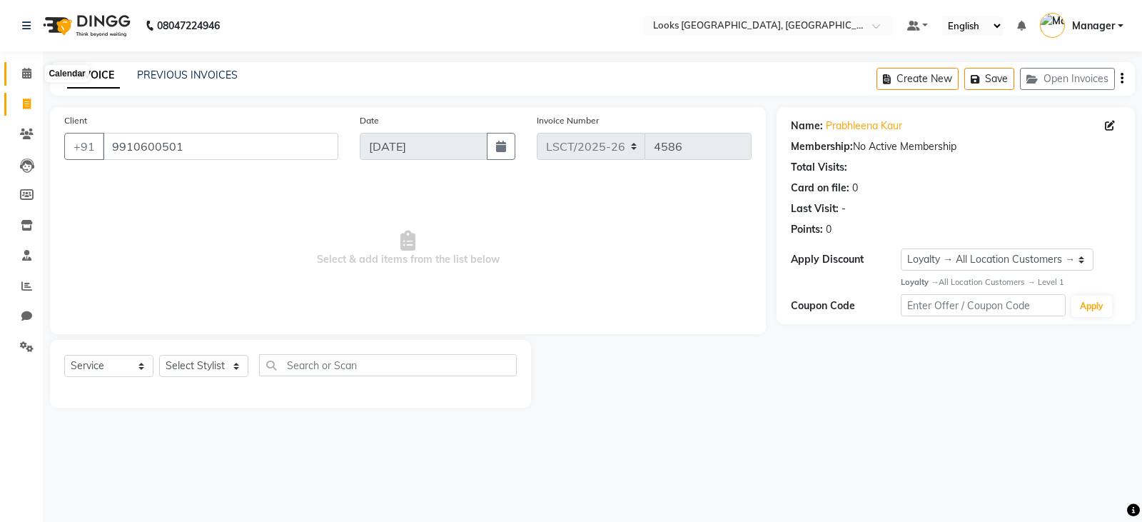
click at [36, 81] on span at bounding box center [26, 74] width 25 height 16
